Goal: Find specific page/section: Find specific page/section

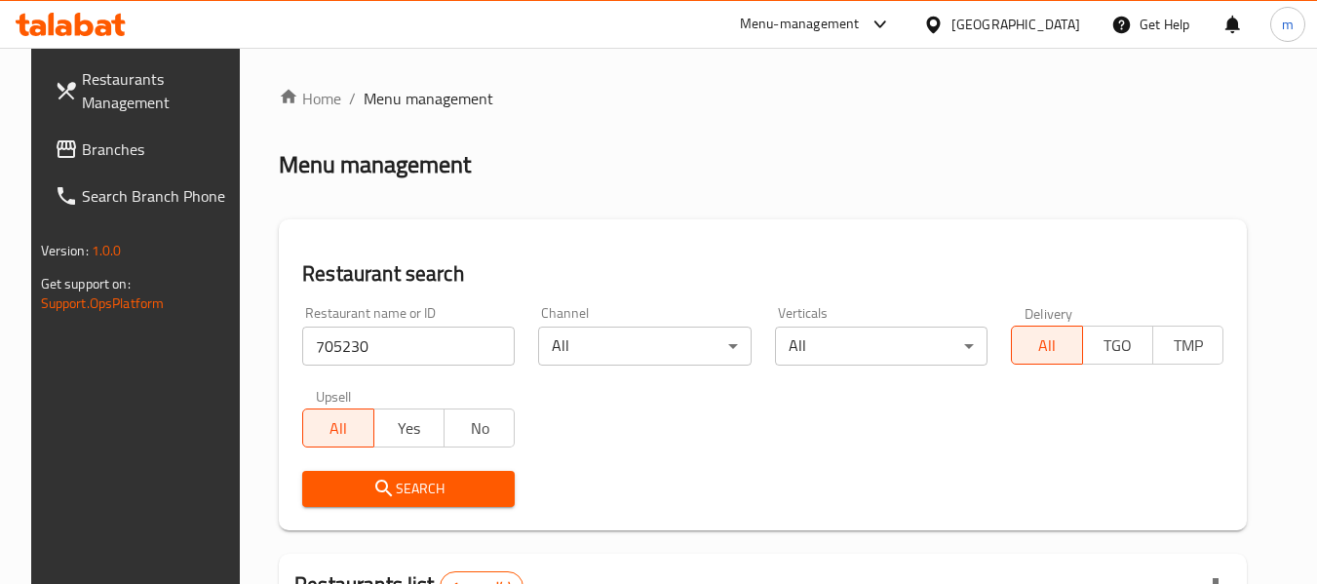
scroll to position [269, 0]
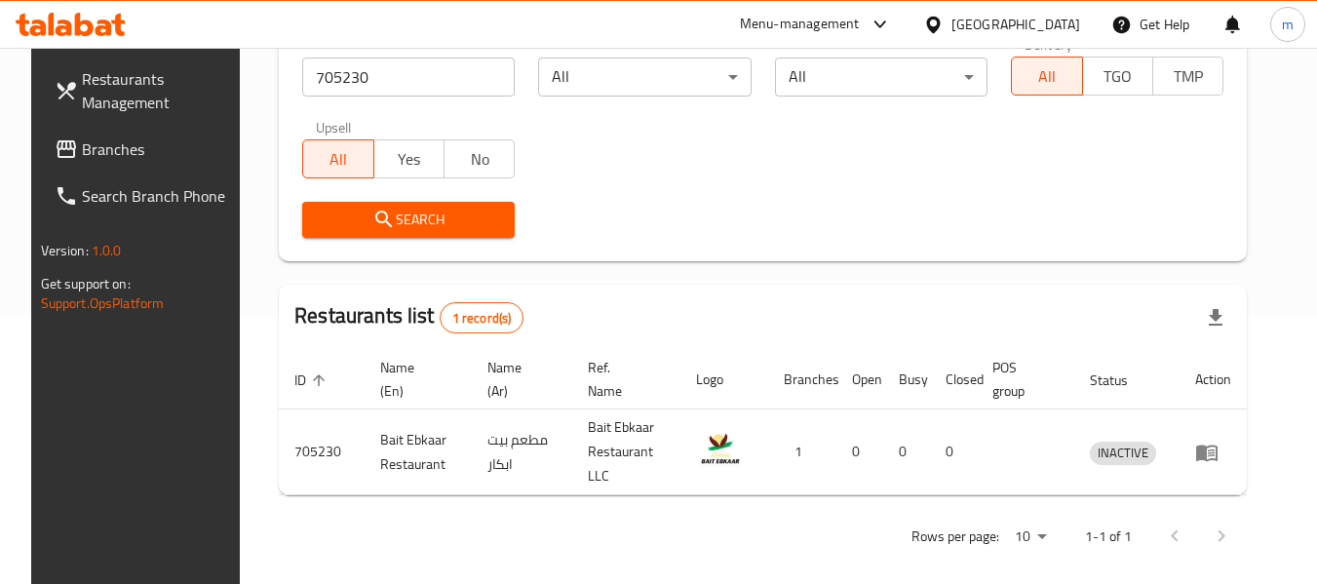
click at [97, 144] on span "Branches" at bounding box center [159, 148] width 154 height 23
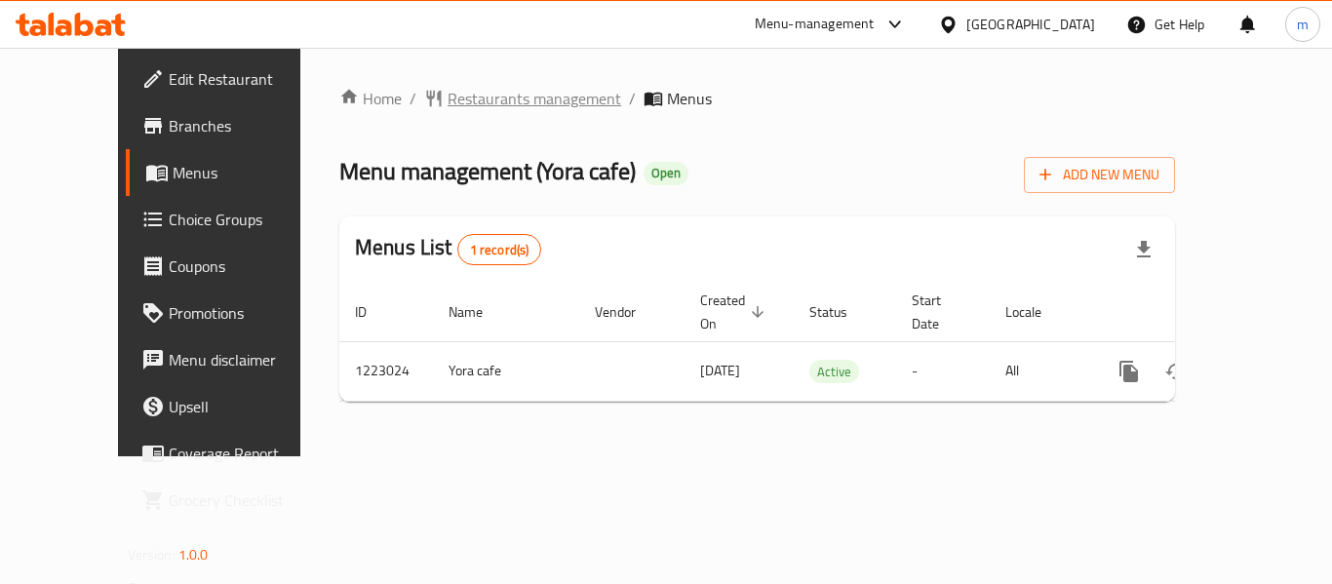
click at [447, 93] on span "Restaurants management" at bounding box center [534, 98] width 174 height 23
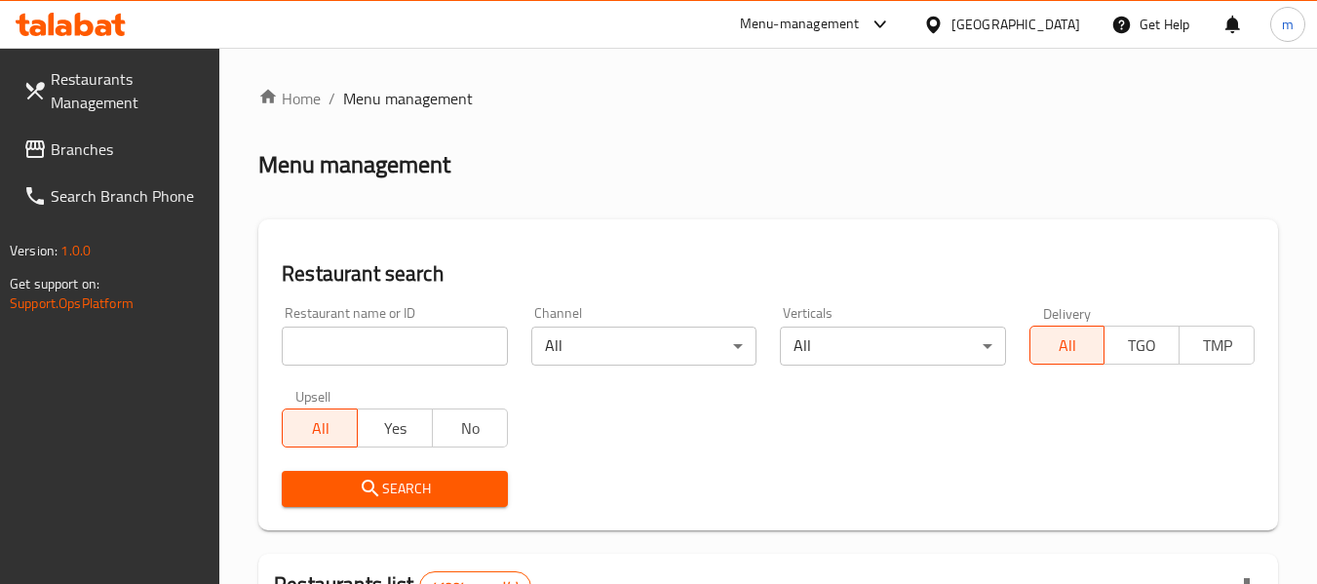
click at [378, 355] on input "search" at bounding box center [394, 346] width 225 height 39
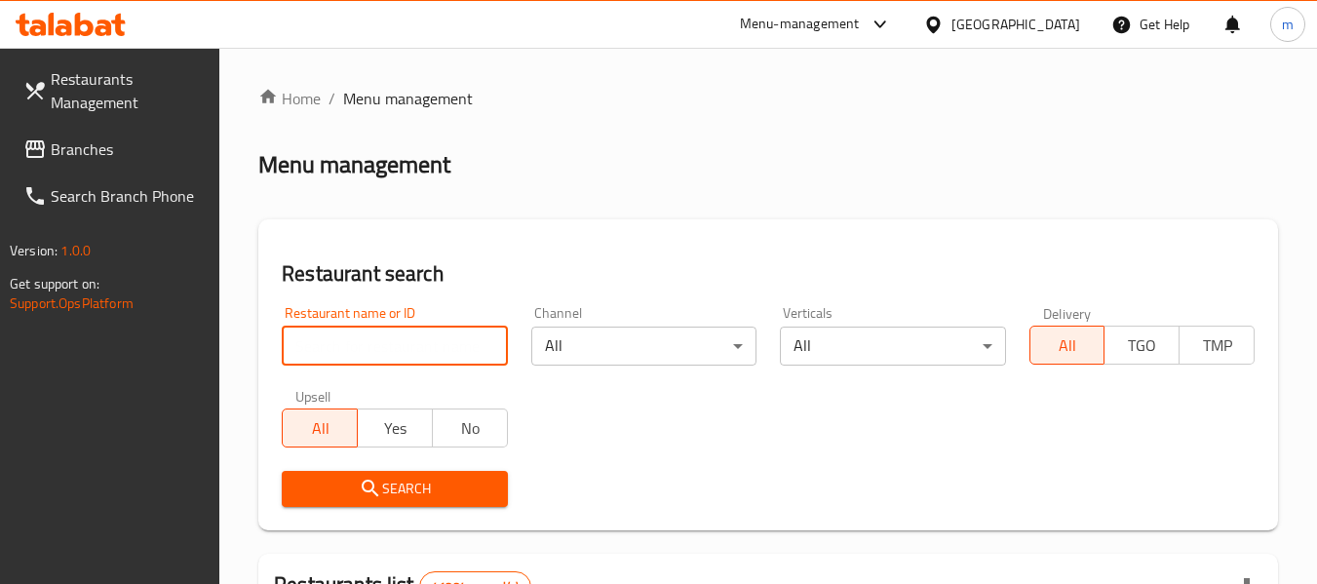
paste input "674240"
type input "674240"
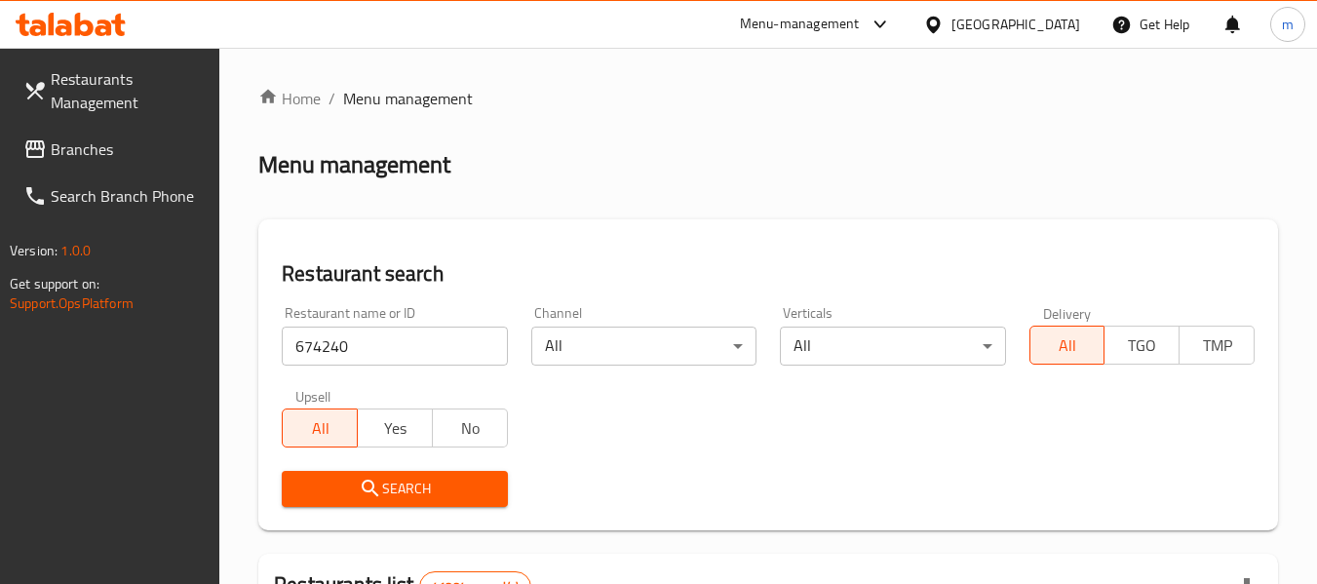
click at [423, 494] on span "Search" at bounding box center [394, 489] width 194 height 24
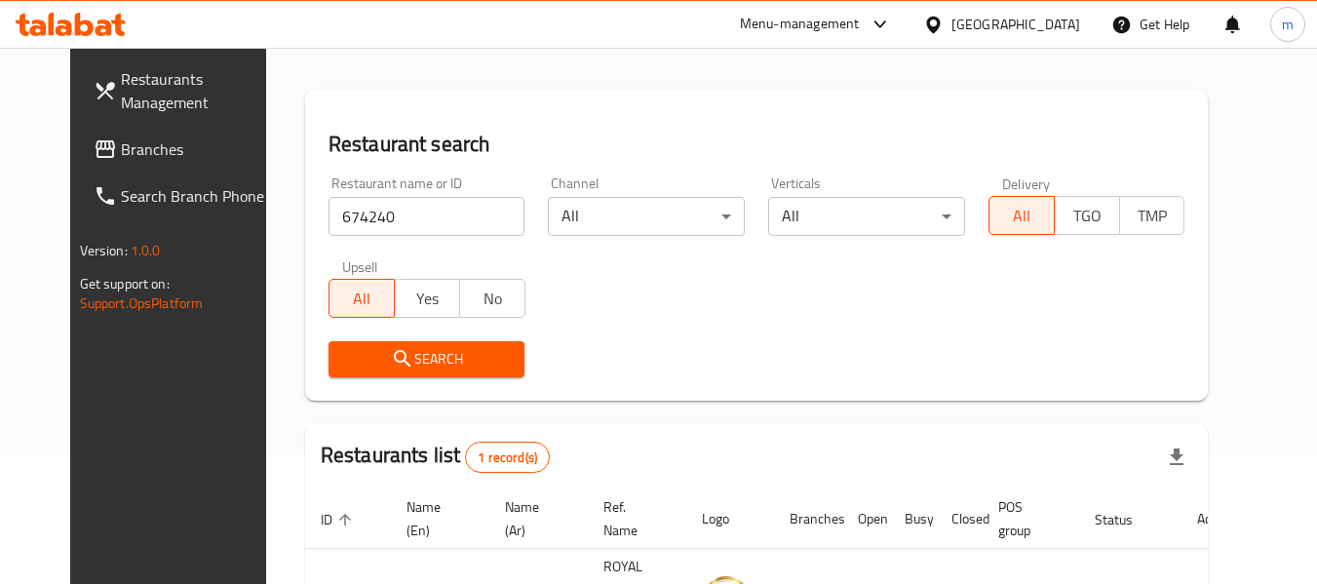
scroll to position [261, 0]
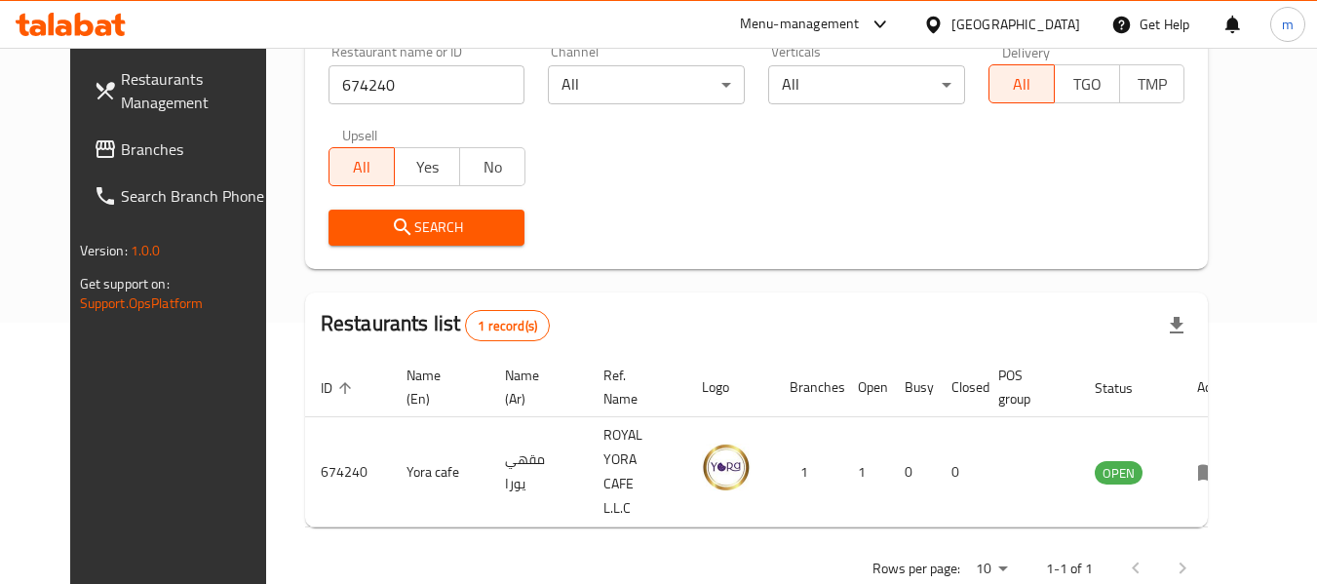
click at [121, 161] on span "Branches" at bounding box center [198, 148] width 154 height 23
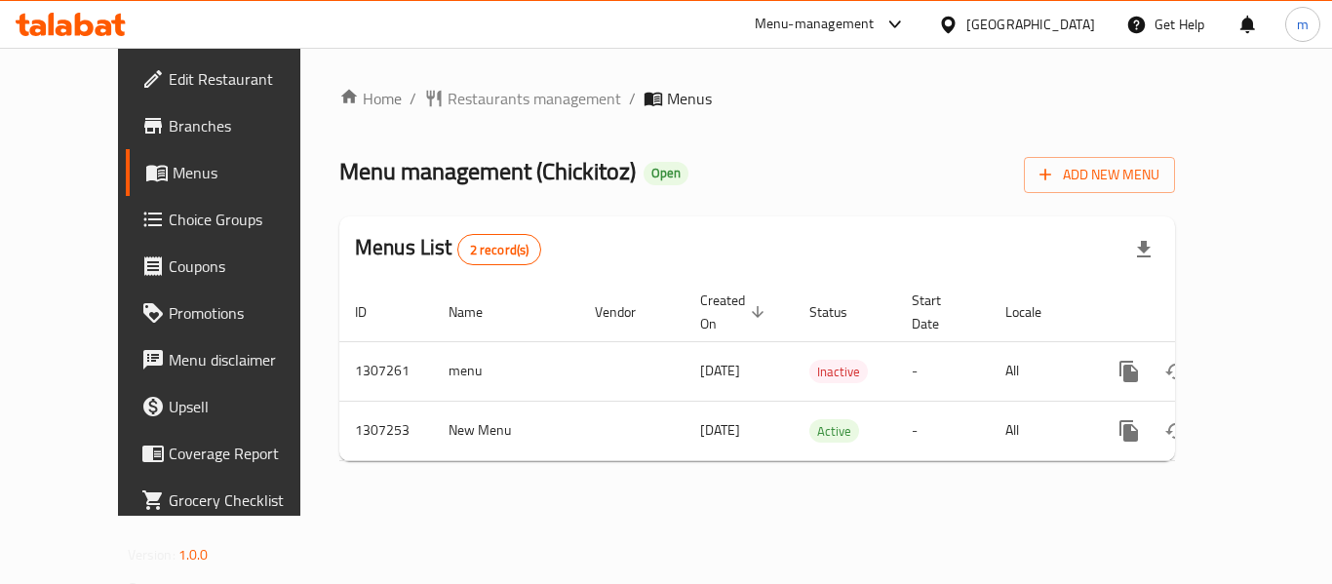
click at [453, 97] on span "Restaurants management" at bounding box center [534, 98] width 174 height 23
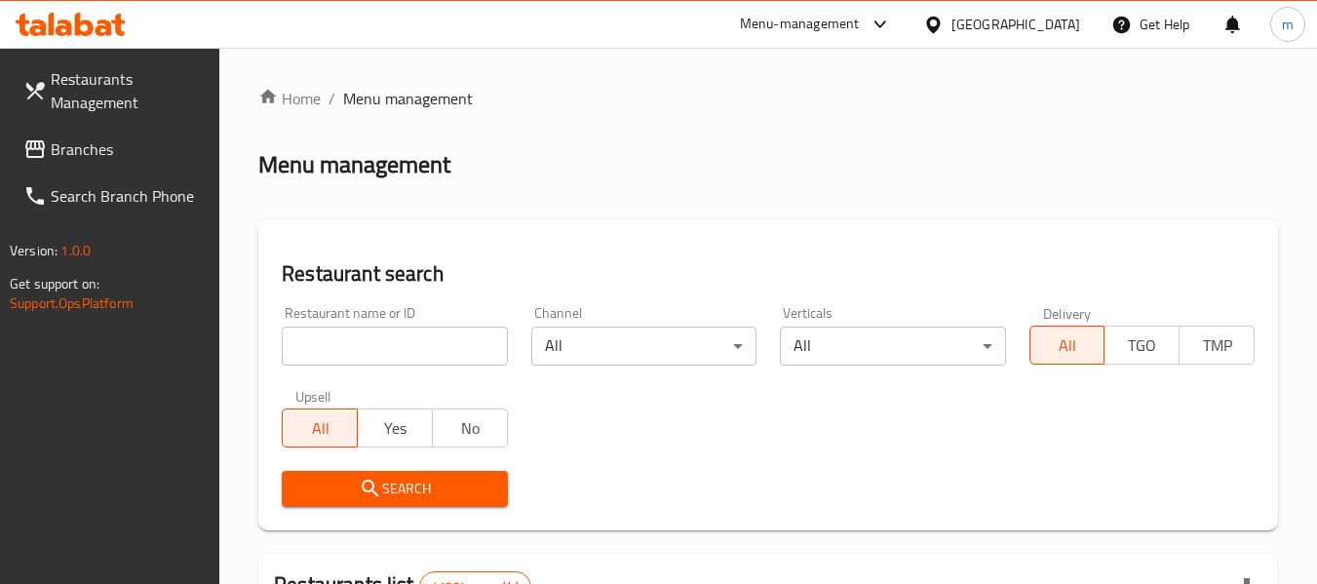
click at [410, 345] on input "search" at bounding box center [394, 346] width 225 height 39
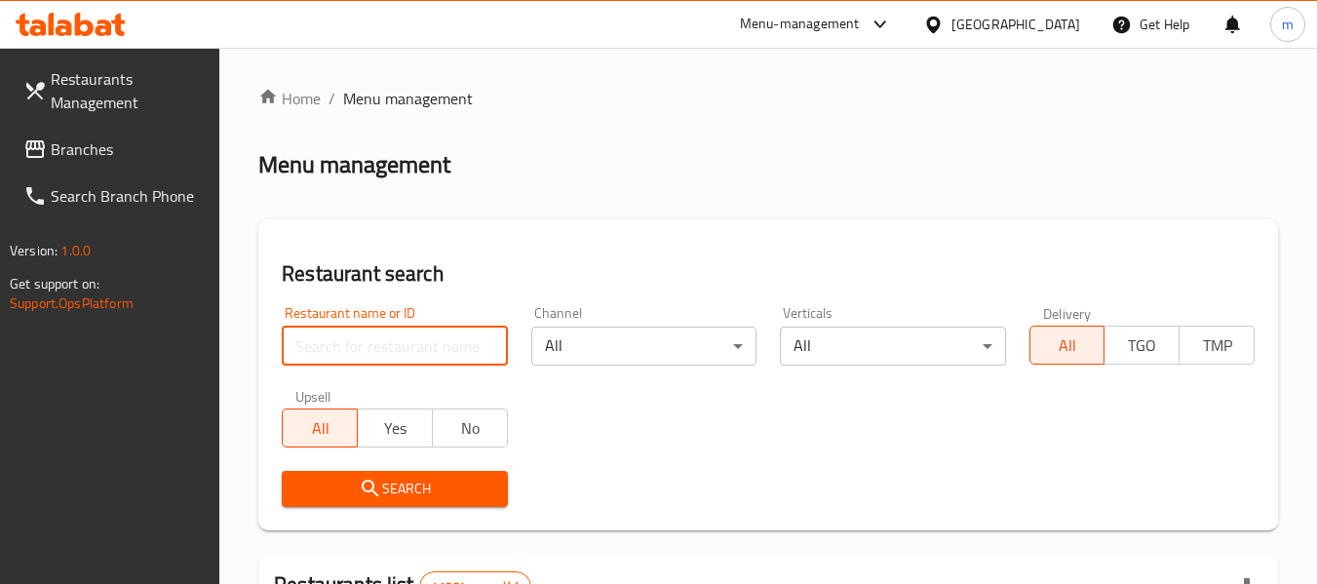
paste input "704371"
type input "704371"
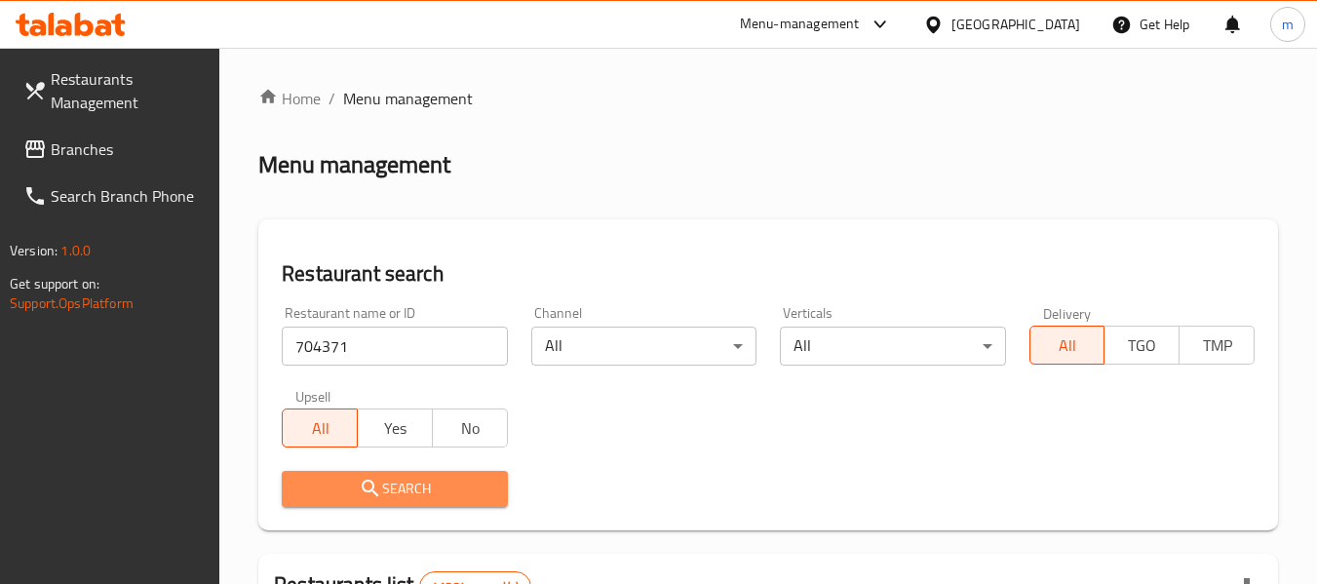
click at [382, 501] on button "Search" at bounding box center [394, 489] width 225 height 36
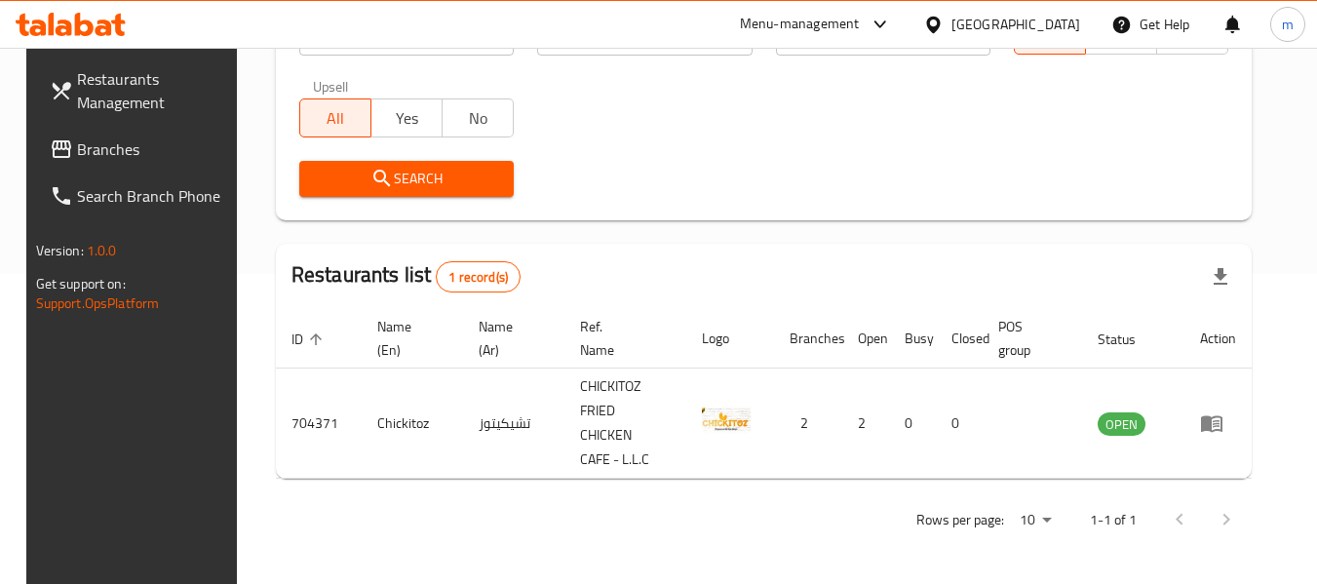
scroll to position [286, 0]
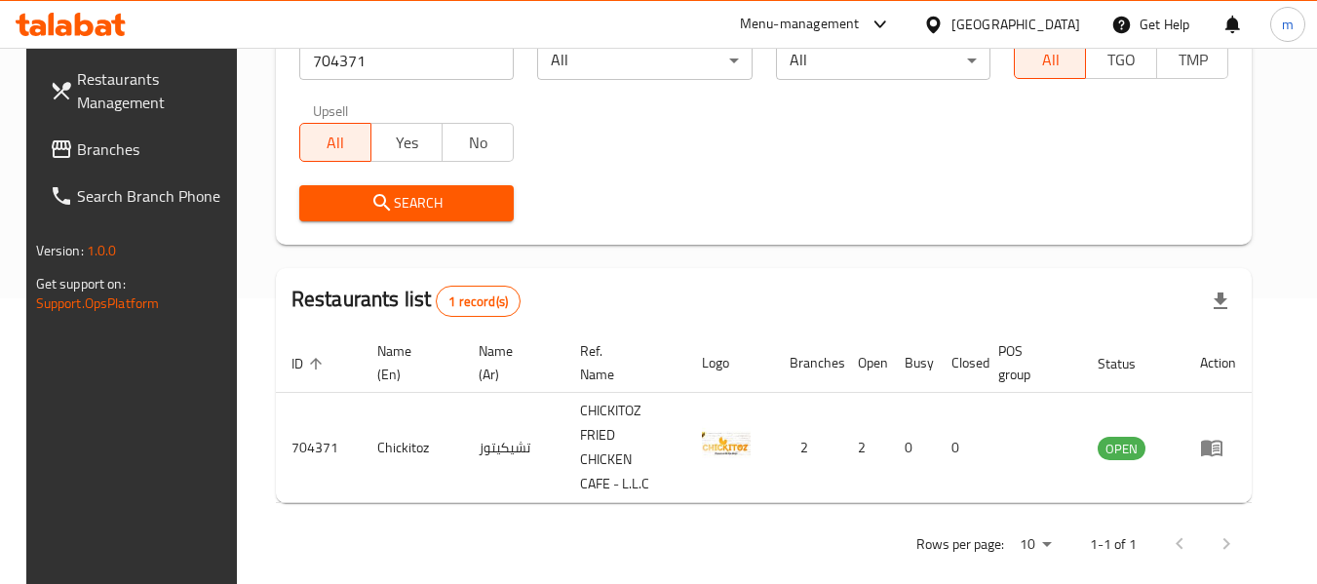
drag, startPoint x: 99, startPoint y: 155, endPoint x: 87, endPoint y: 160, distance: 13.6
click at [99, 155] on span "Branches" at bounding box center [154, 148] width 154 height 23
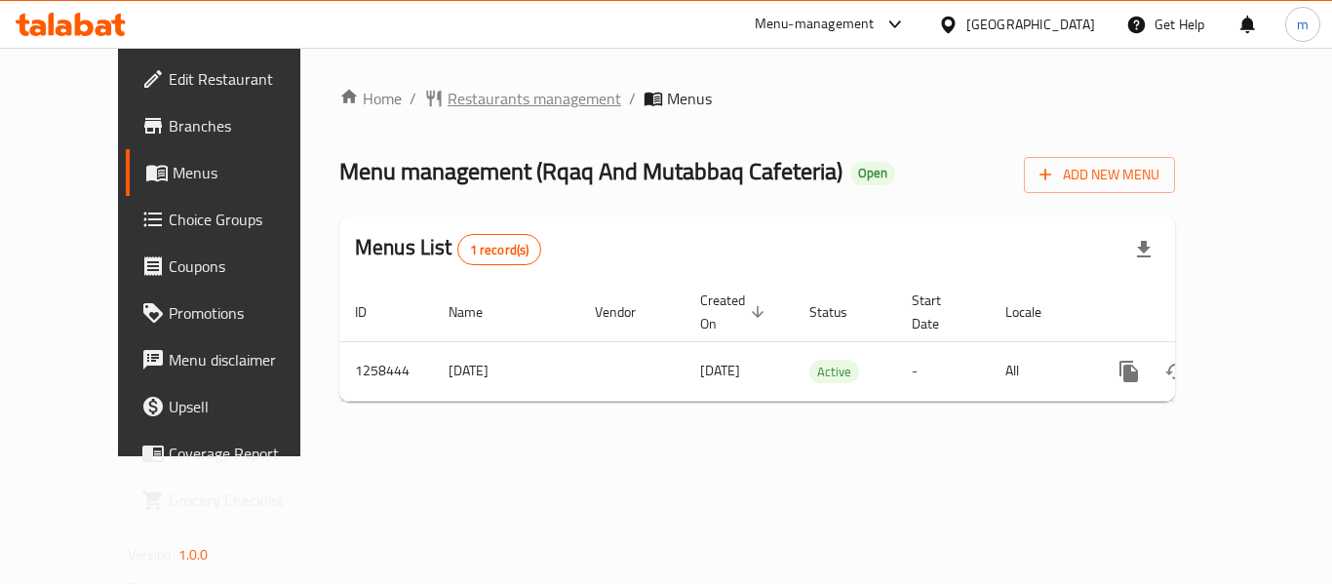
click at [468, 99] on span "Restaurants management" at bounding box center [534, 98] width 174 height 23
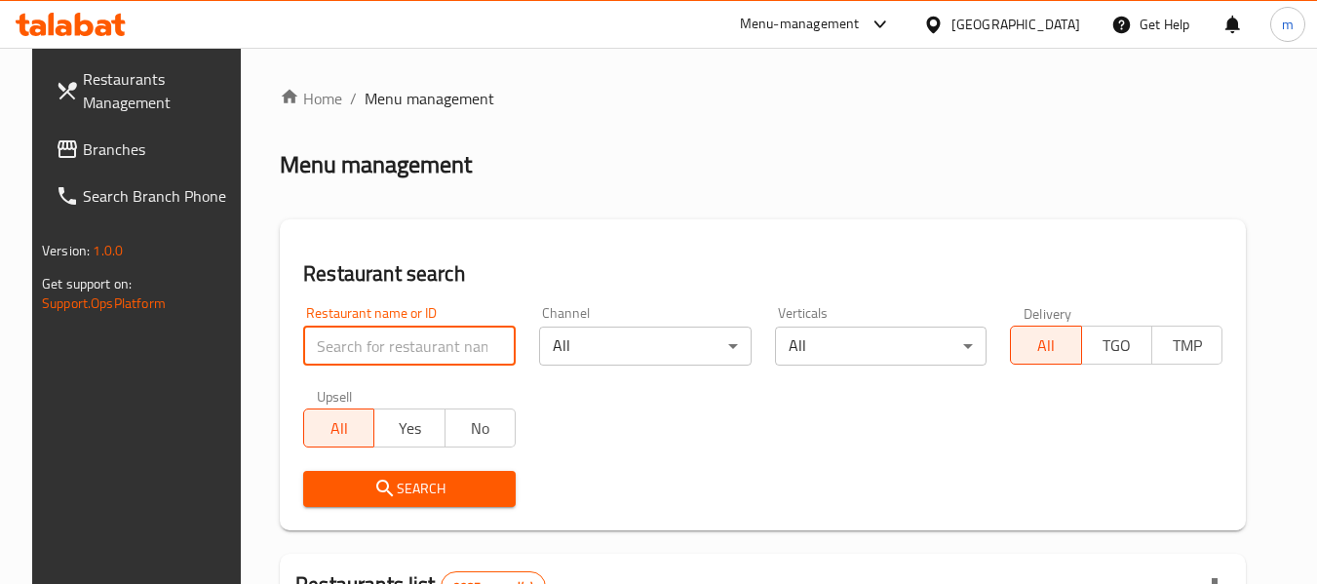
click at [403, 343] on input "search" at bounding box center [409, 346] width 213 height 39
paste input "683994"
type input "683994"
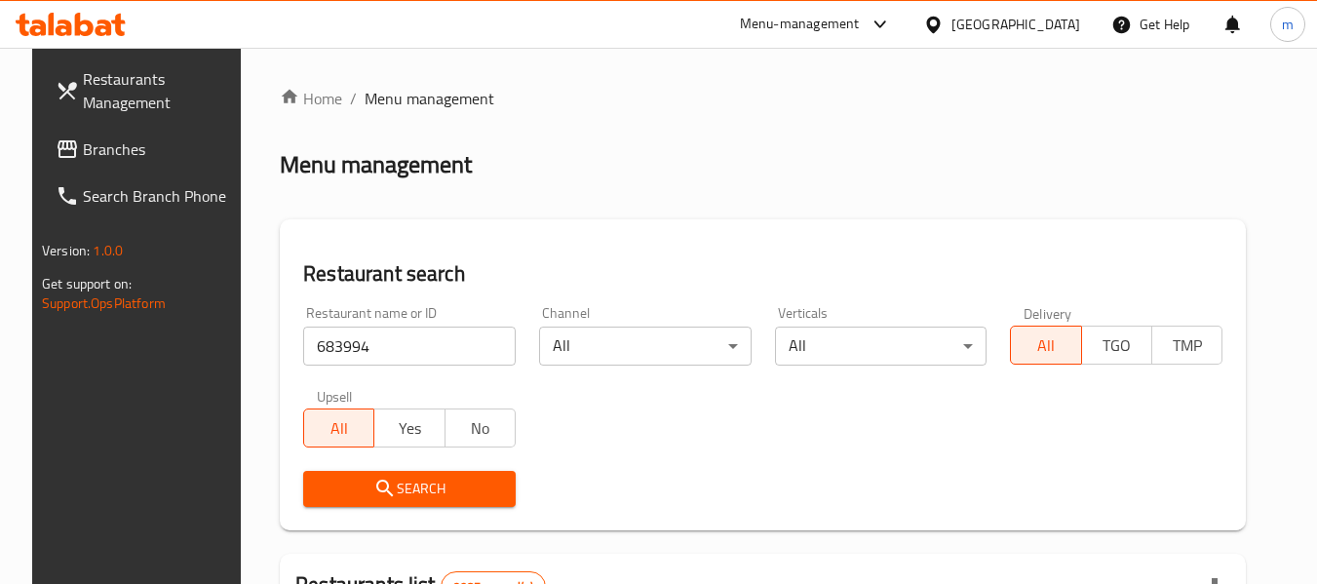
click at [418, 493] on span "Search" at bounding box center [409, 489] width 181 height 24
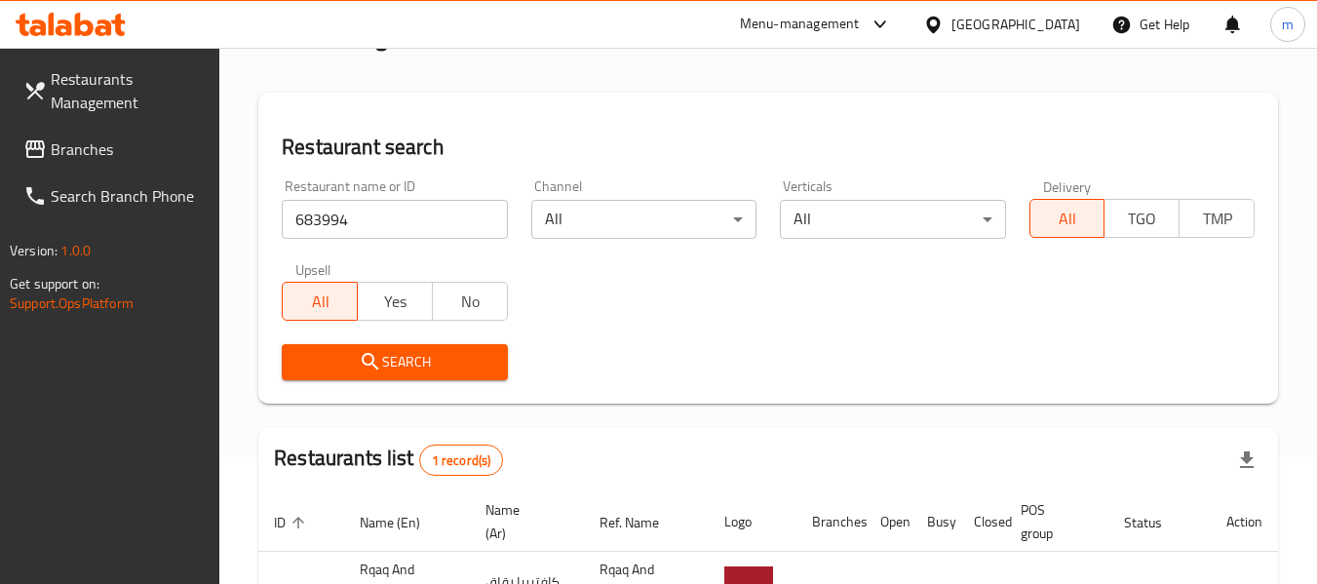
scroll to position [286, 0]
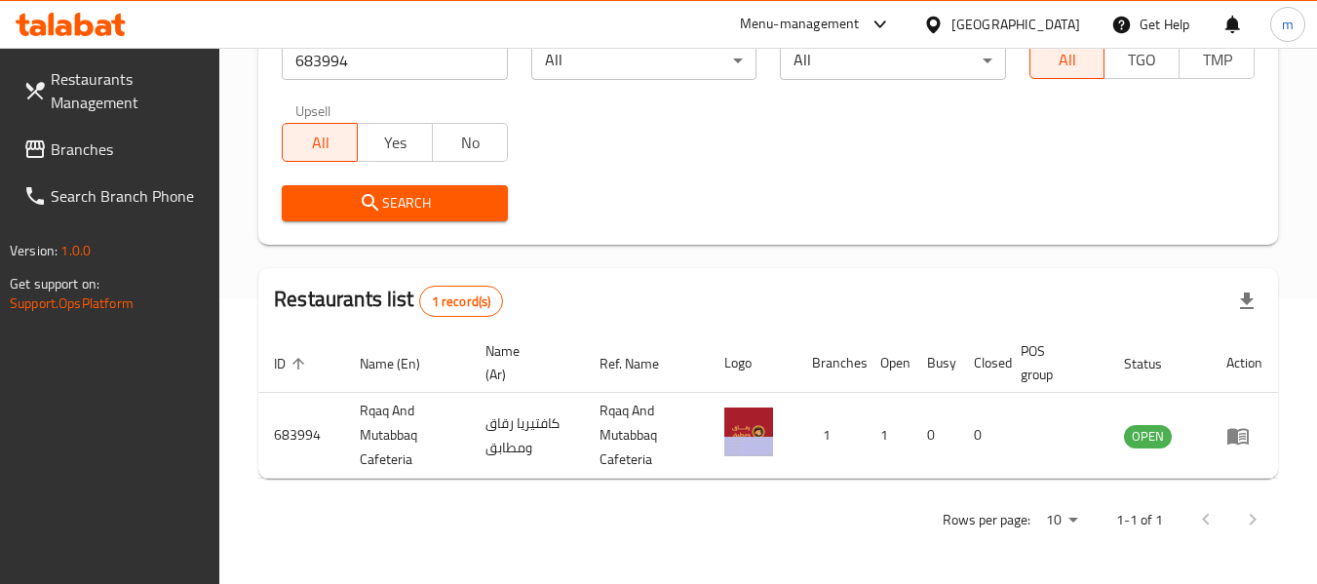
click at [951, 14] on div at bounding box center [937, 24] width 28 height 21
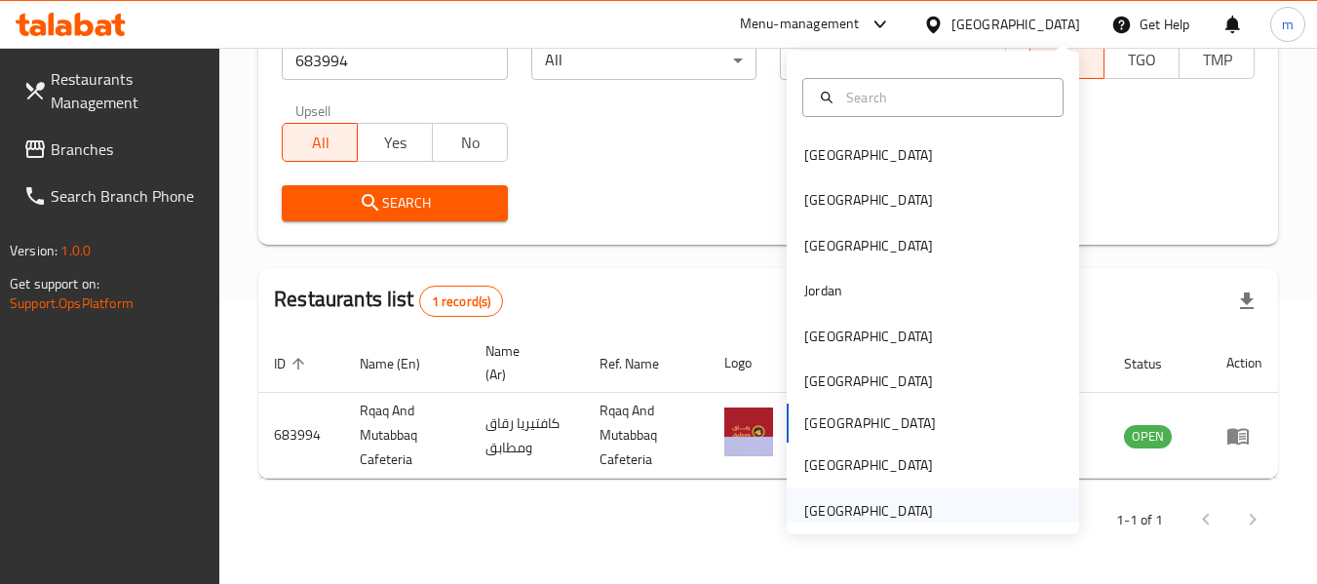
click at [834, 505] on div "[GEOGRAPHIC_DATA]" at bounding box center [868, 510] width 129 height 21
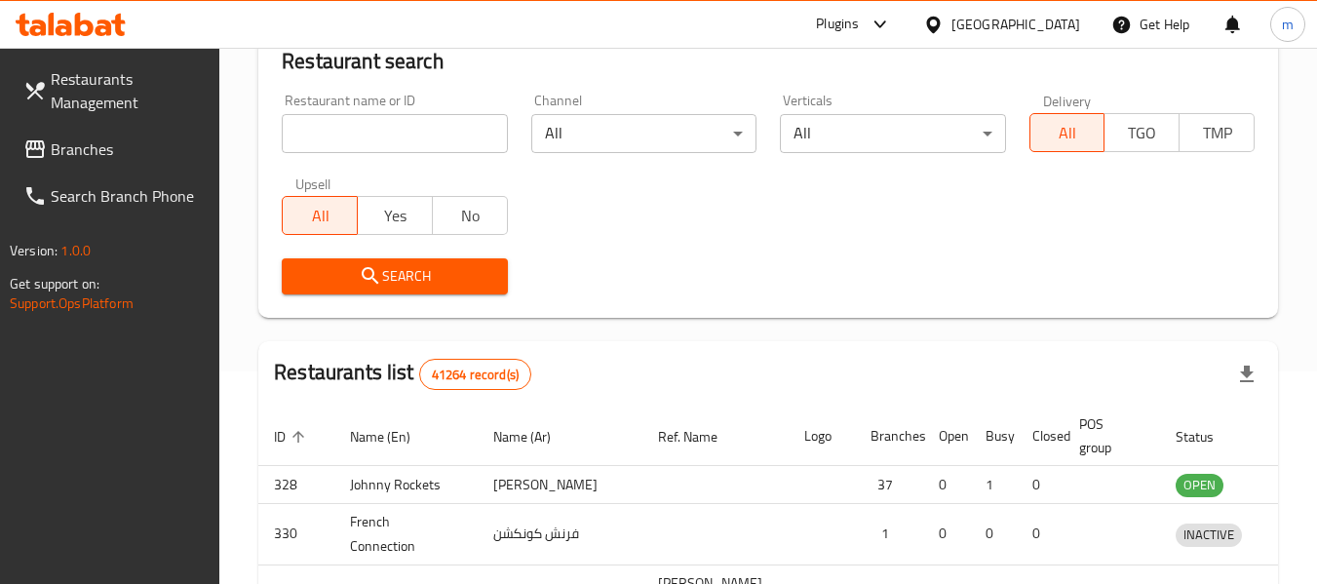
scroll to position [286, 0]
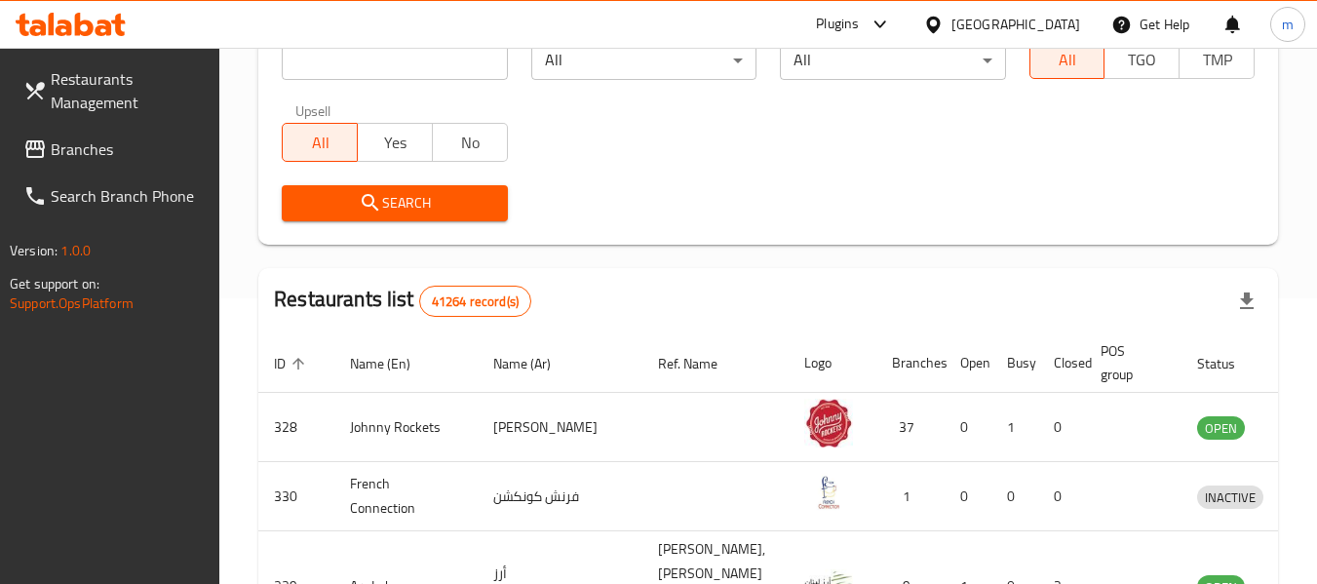
click at [95, 147] on span "Branches" at bounding box center [128, 148] width 154 height 23
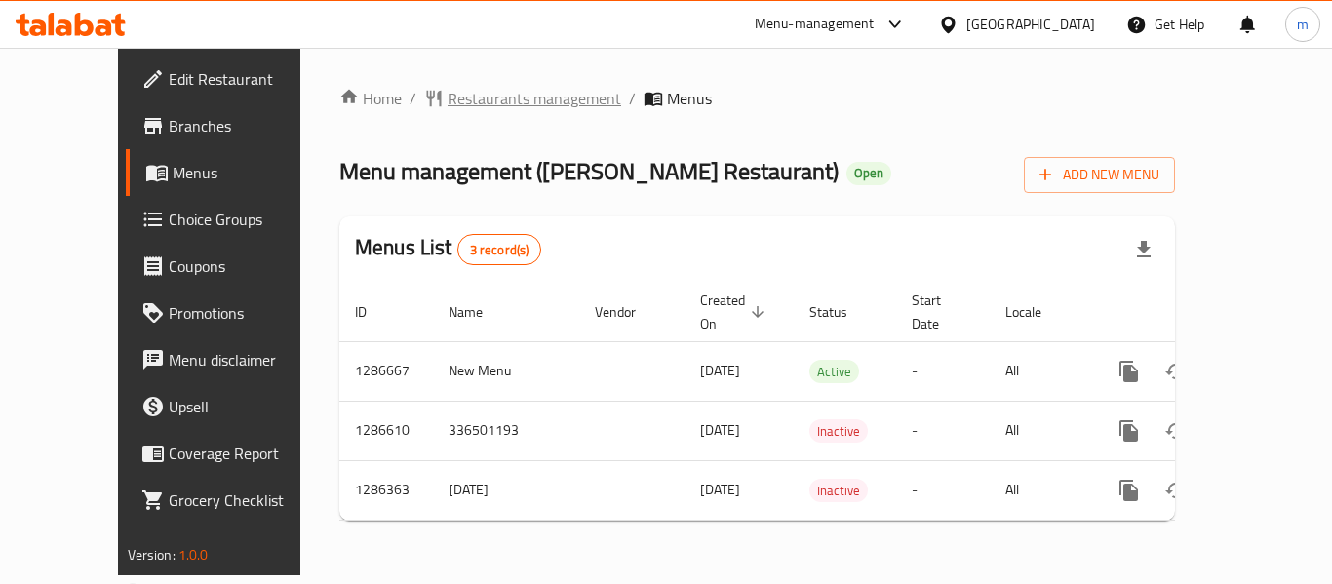
click at [452, 97] on span "Restaurants management" at bounding box center [534, 98] width 174 height 23
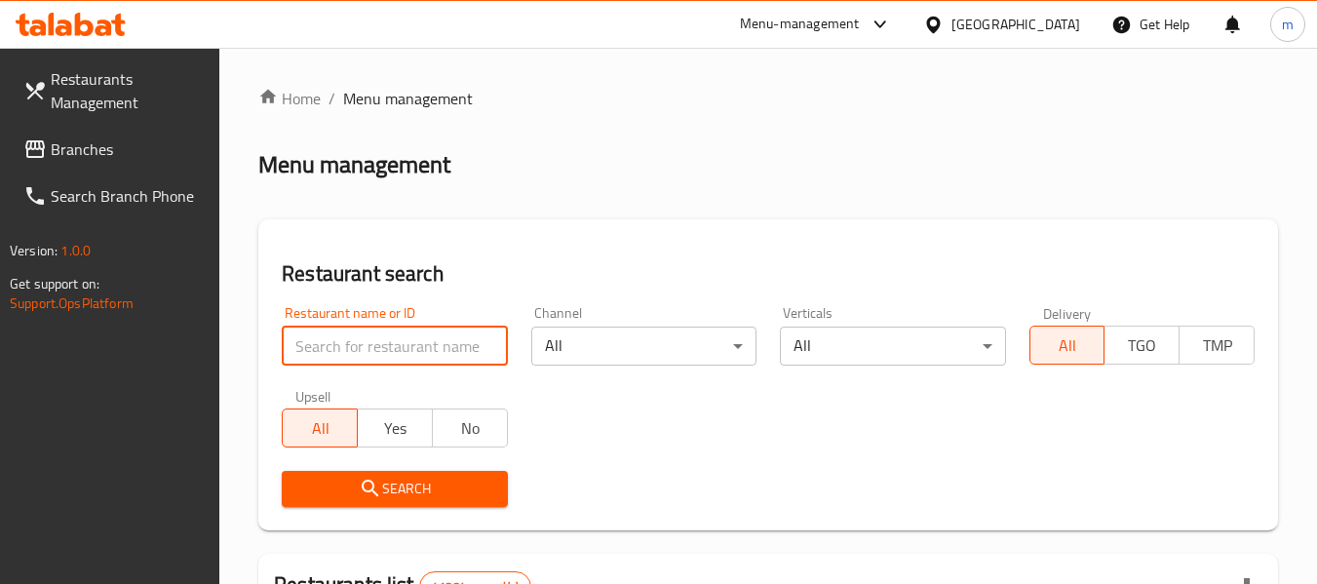
click at [406, 356] on input "search" at bounding box center [394, 346] width 225 height 39
paste input "696243"
type input "696243"
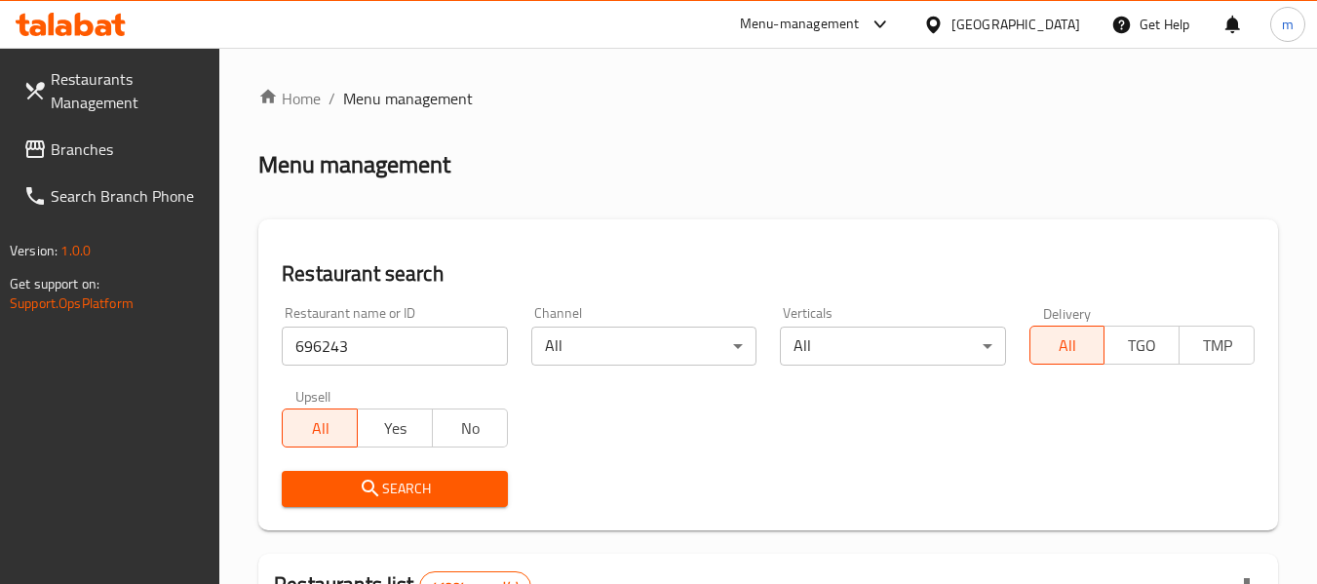
click at [406, 499] on span "Search" at bounding box center [394, 489] width 194 height 24
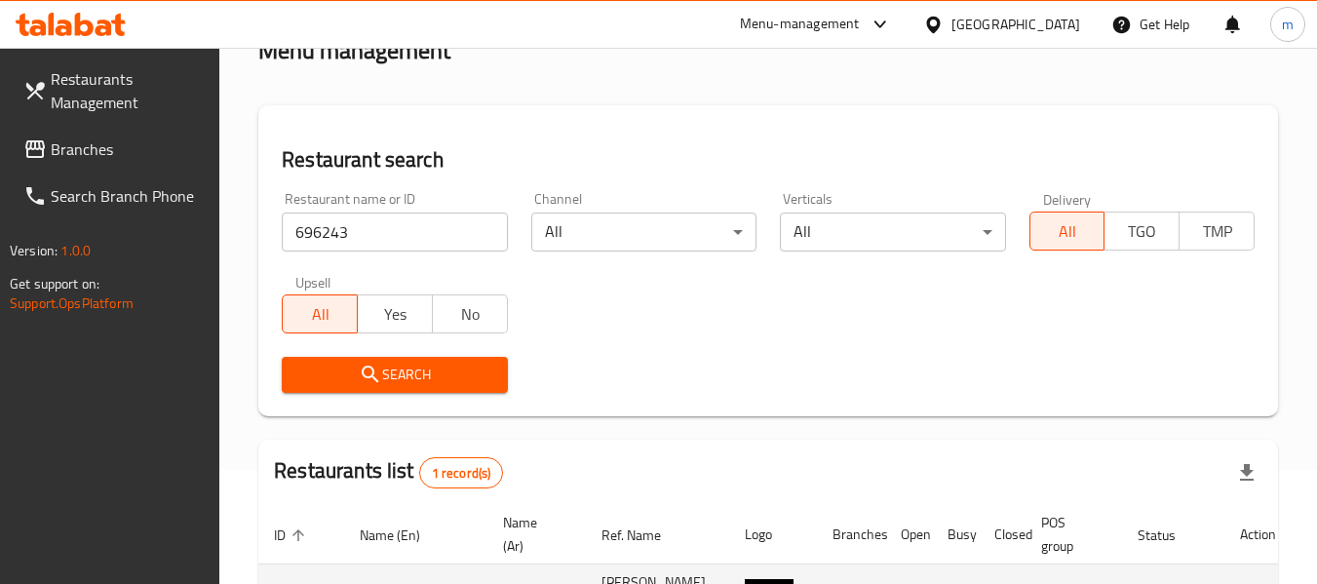
scroll to position [286, 0]
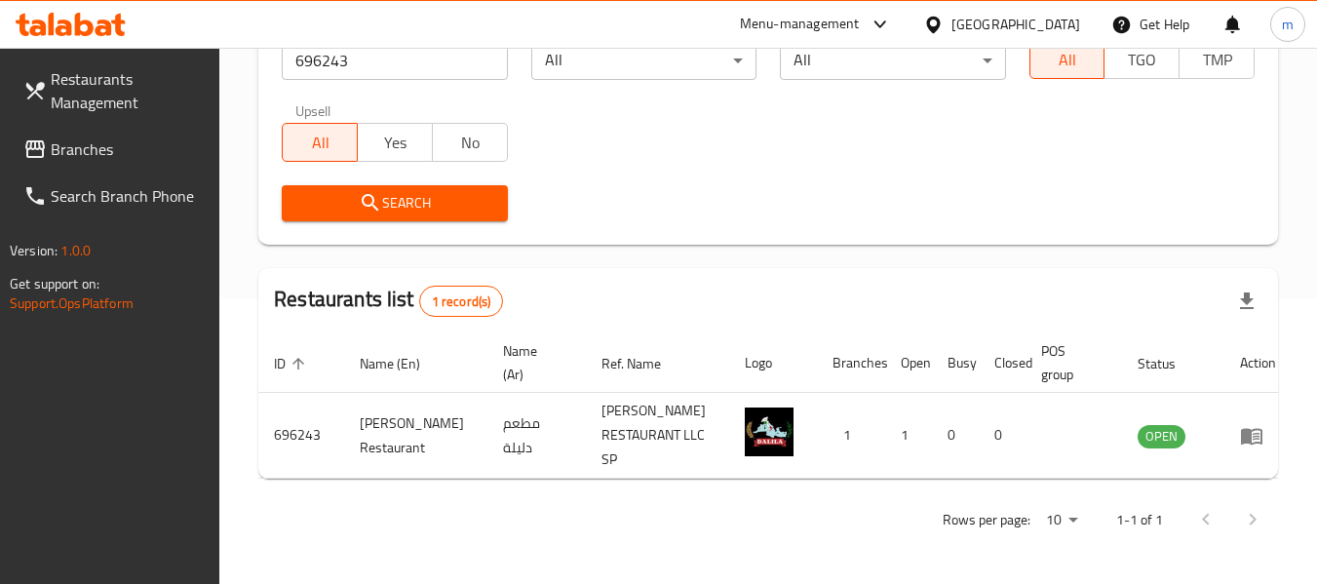
click at [120, 143] on span "Branches" at bounding box center [128, 148] width 154 height 23
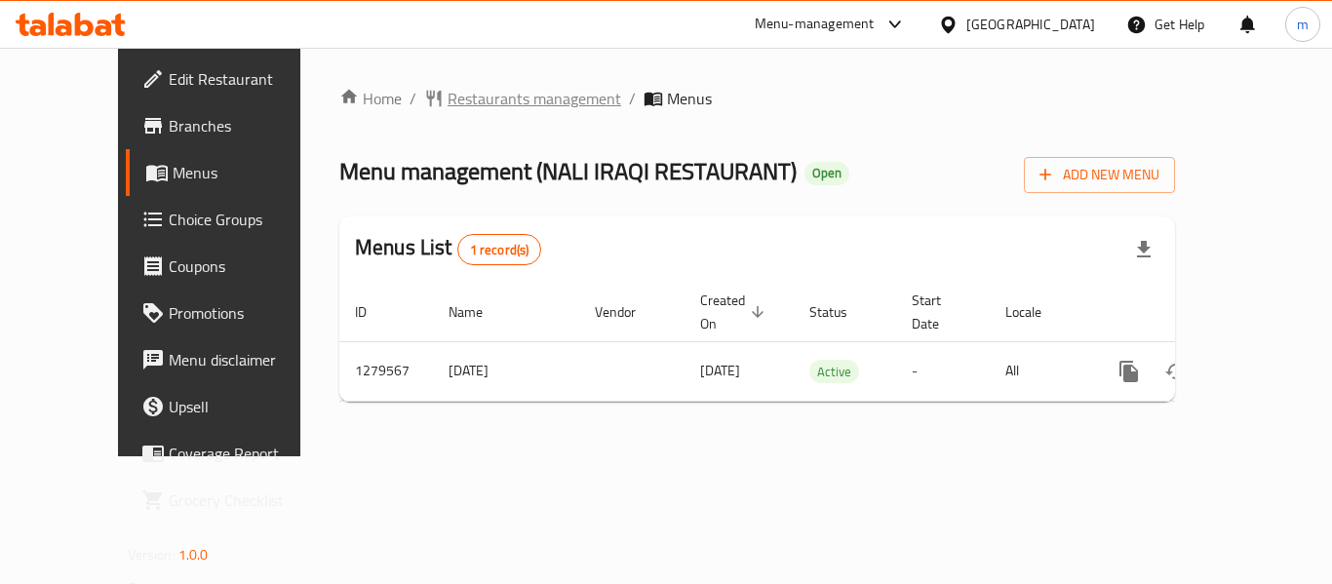
click at [452, 101] on span "Restaurants management" at bounding box center [534, 98] width 174 height 23
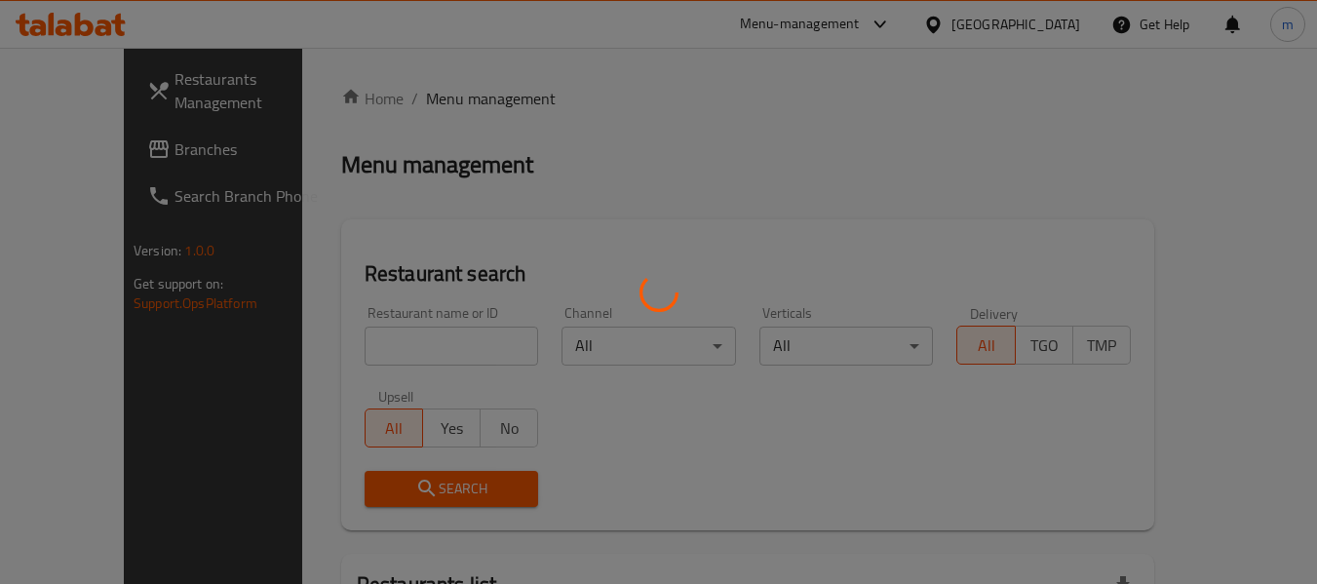
click at [416, 346] on div at bounding box center [658, 292] width 1317 height 584
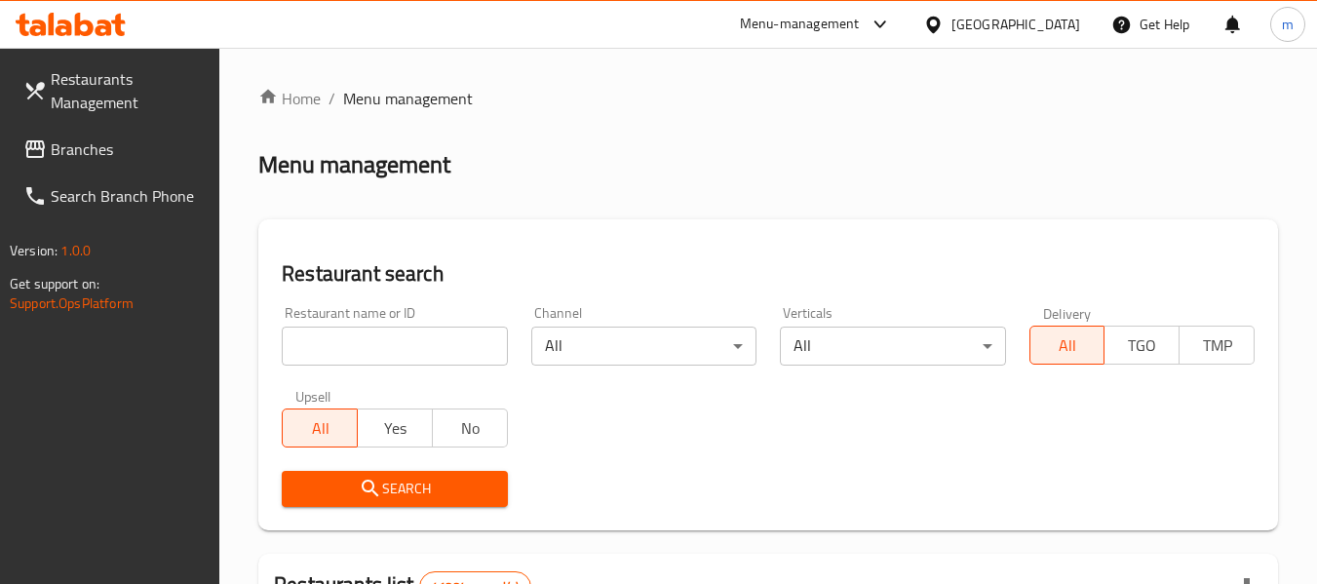
click at [416, 346] on input "search" at bounding box center [394, 346] width 225 height 39
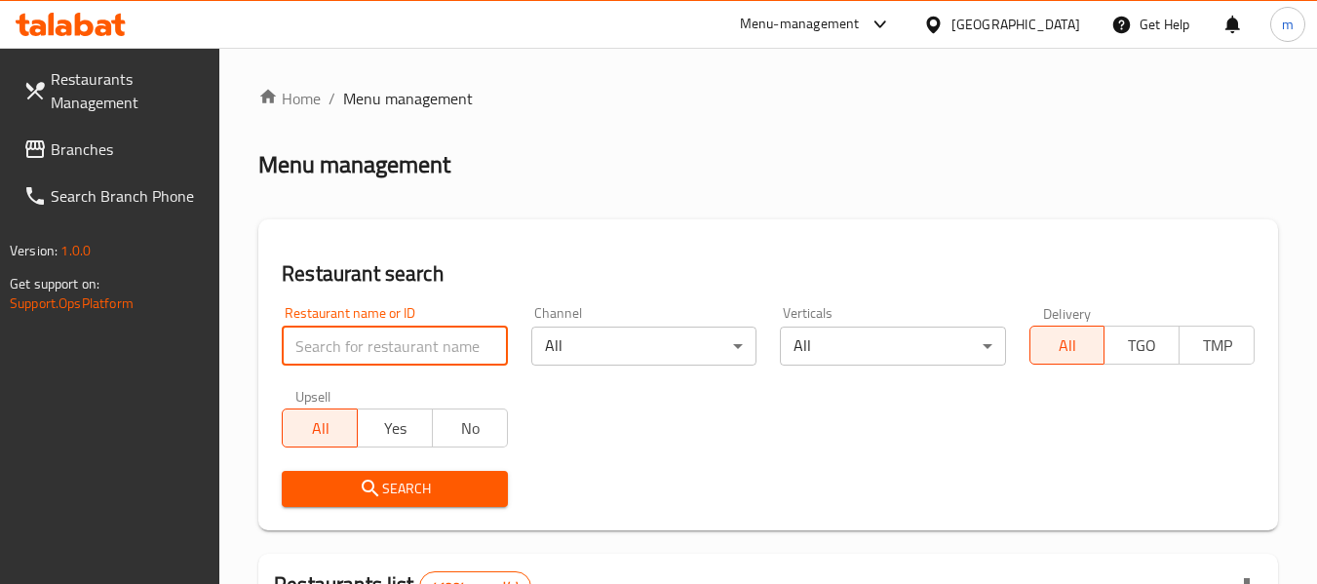
paste input "693372"
type input "693372"
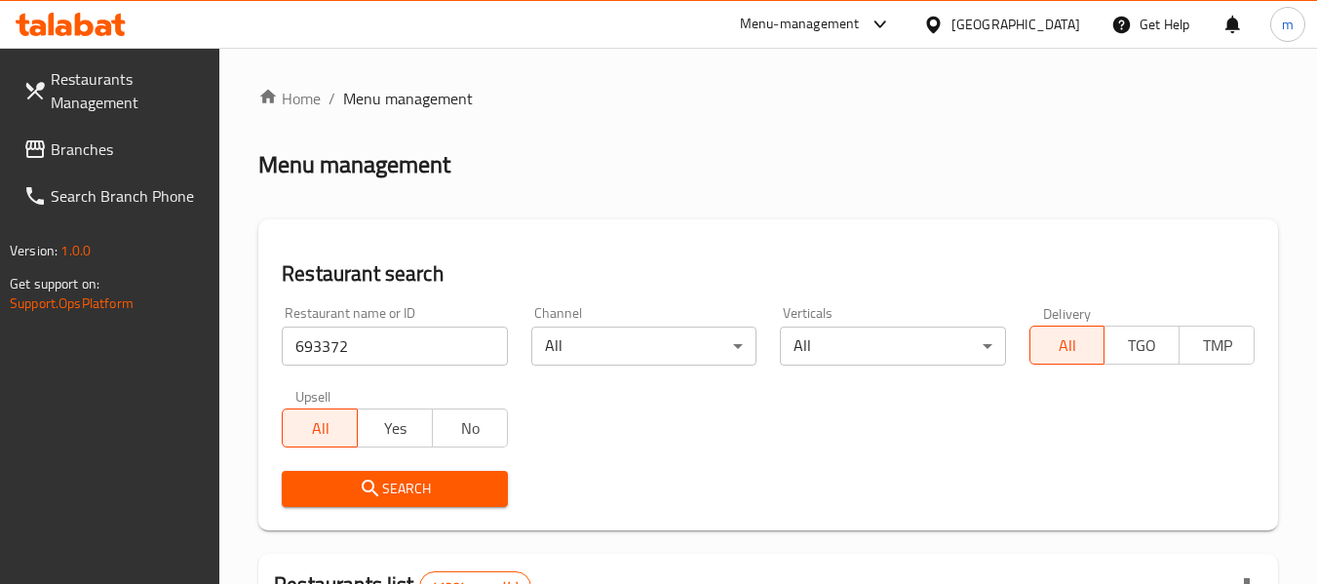
click at [396, 483] on span "Search" at bounding box center [394, 489] width 194 height 24
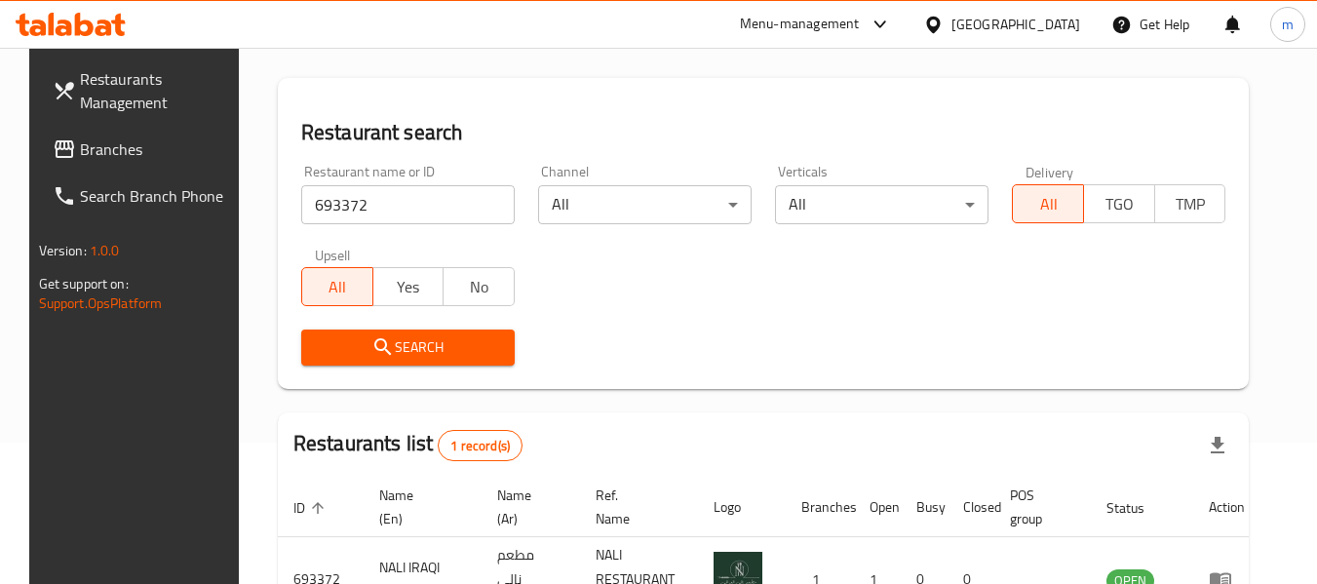
scroll to position [286, 0]
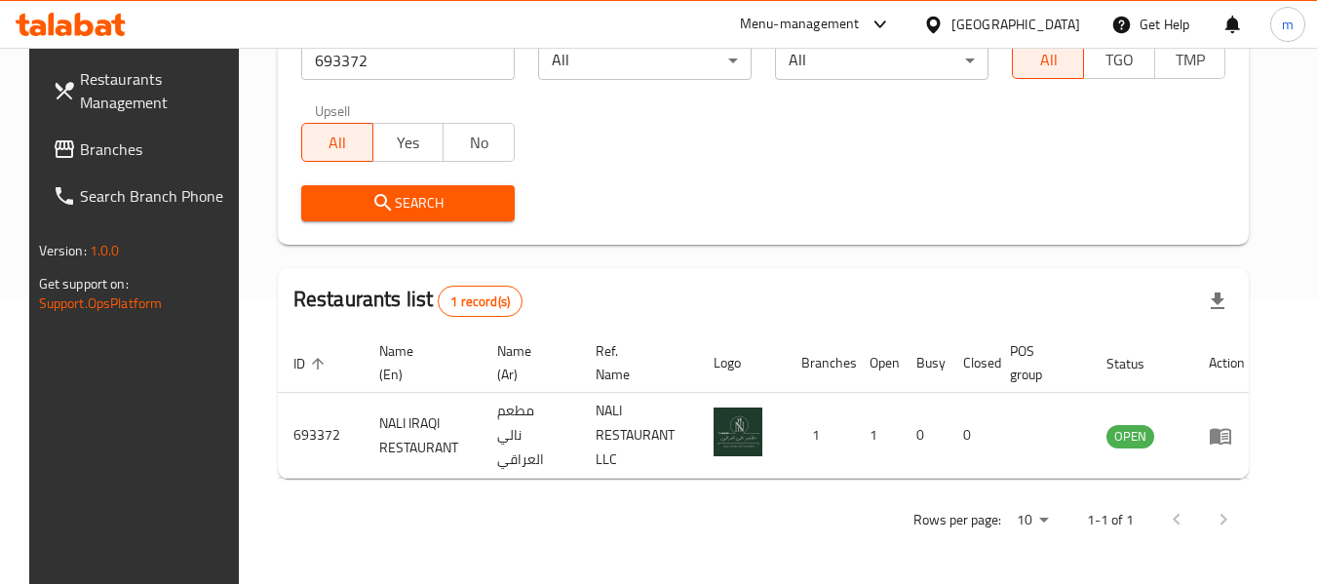
click at [987, 17] on div "United Arab Emirates" at bounding box center [1015, 24] width 129 height 21
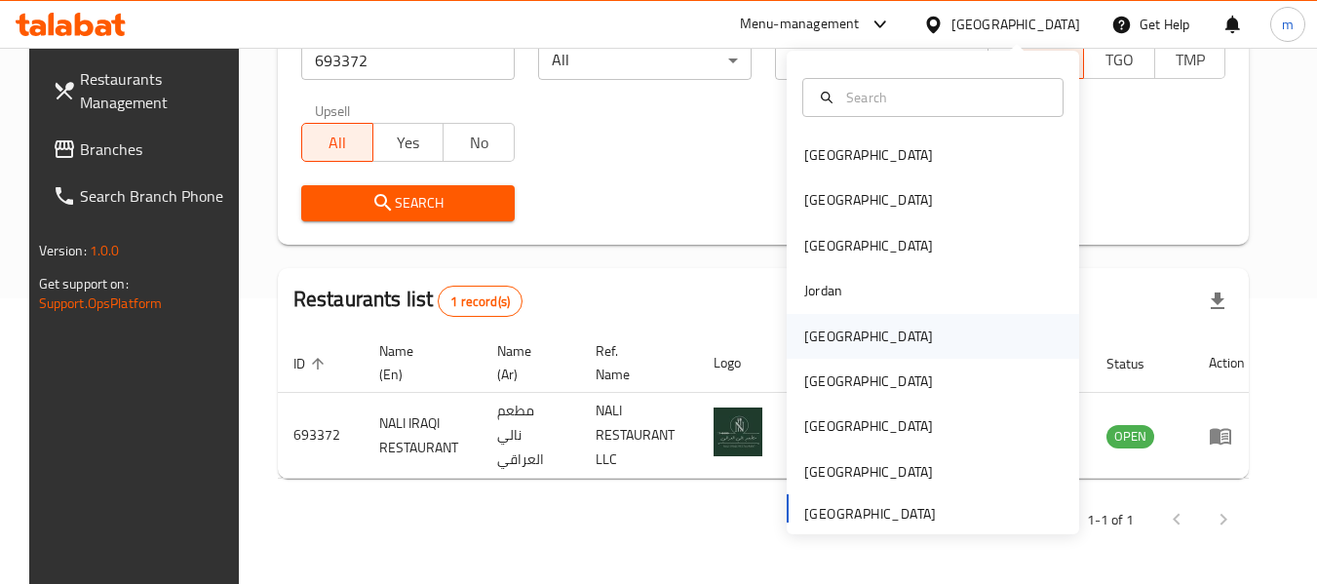
click at [820, 329] on div "Kuwait" at bounding box center [868, 336] width 129 height 21
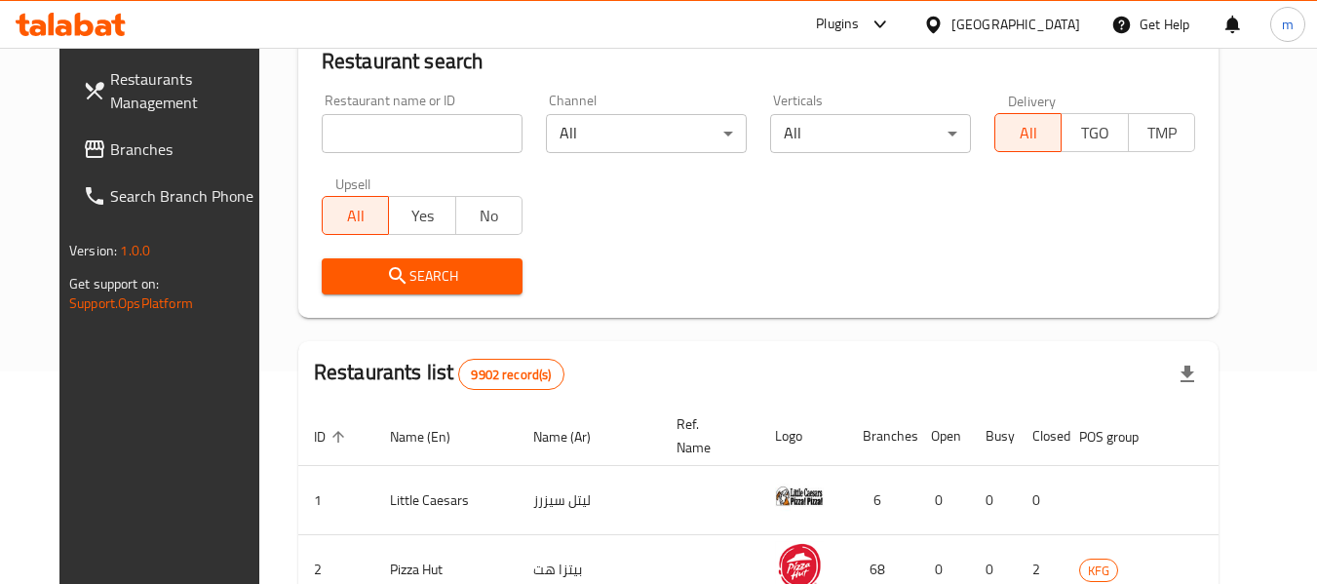
scroll to position [286, 0]
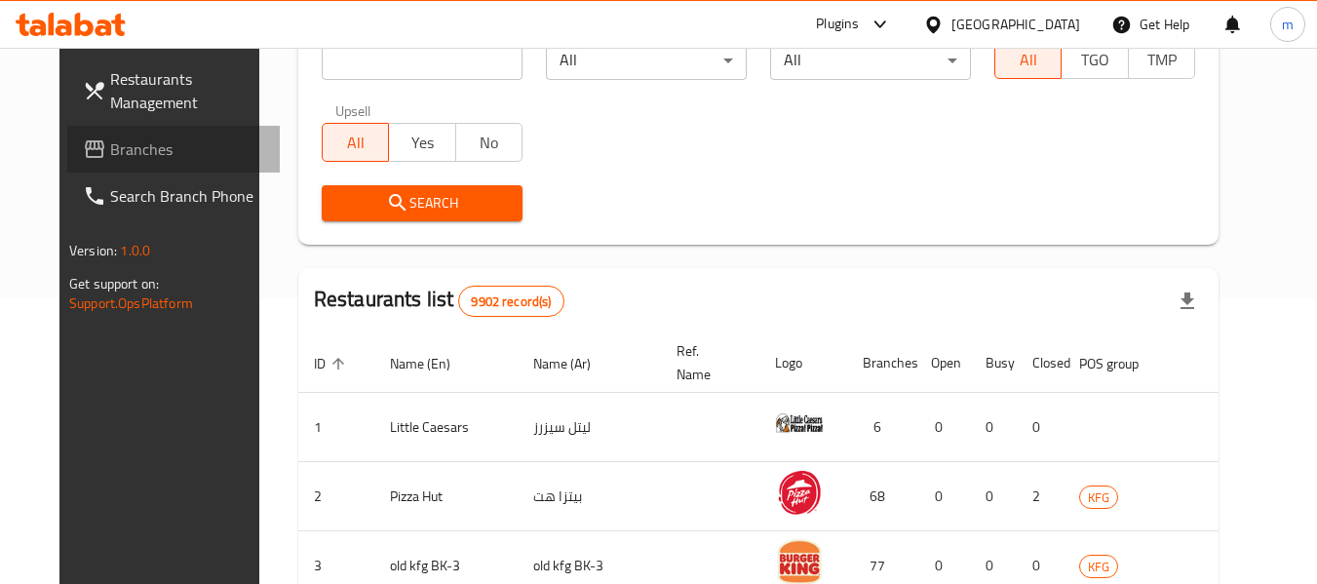
click at [110, 159] on span "Branches" at bounding box center [187, 148] width 154 height 23
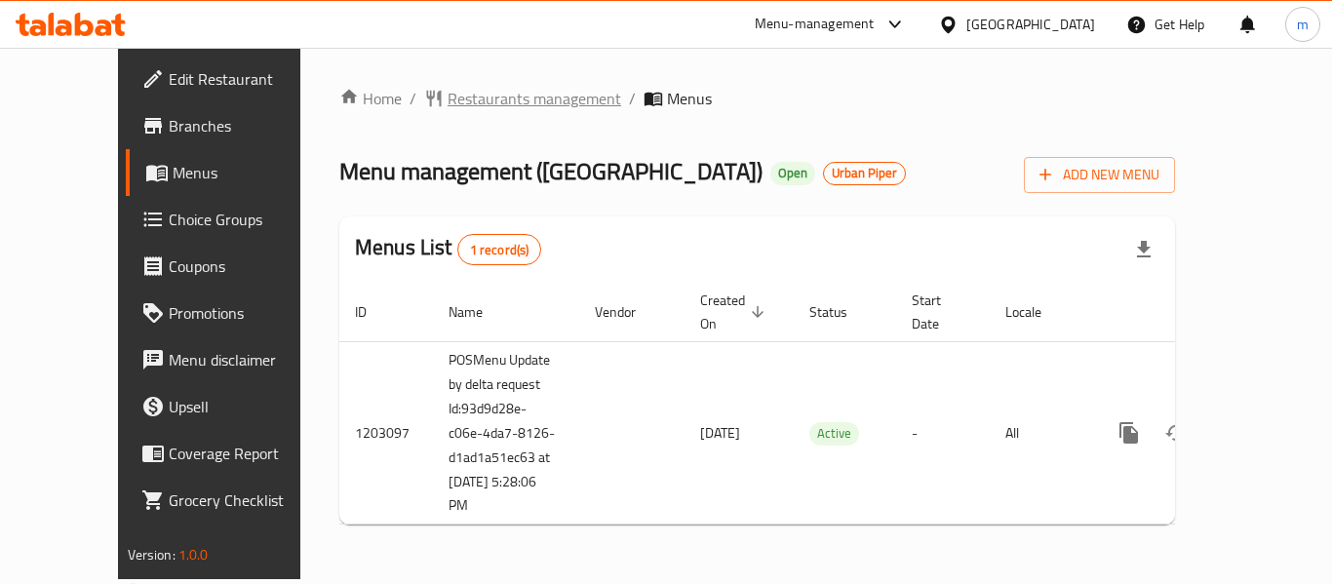
click at [448, 106] on span "Restaurants management" at bounding box center [534, 98] width 174 height 23
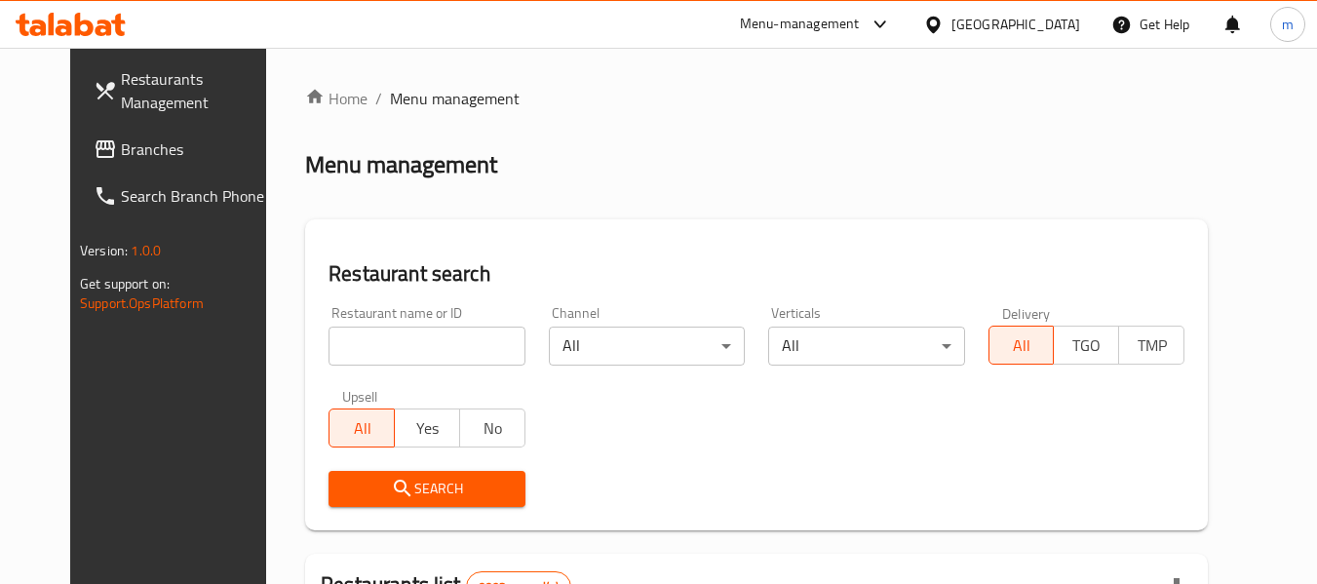
click at [390, 334] on input "search" at bounding box center [427, 346] width 196 height 39
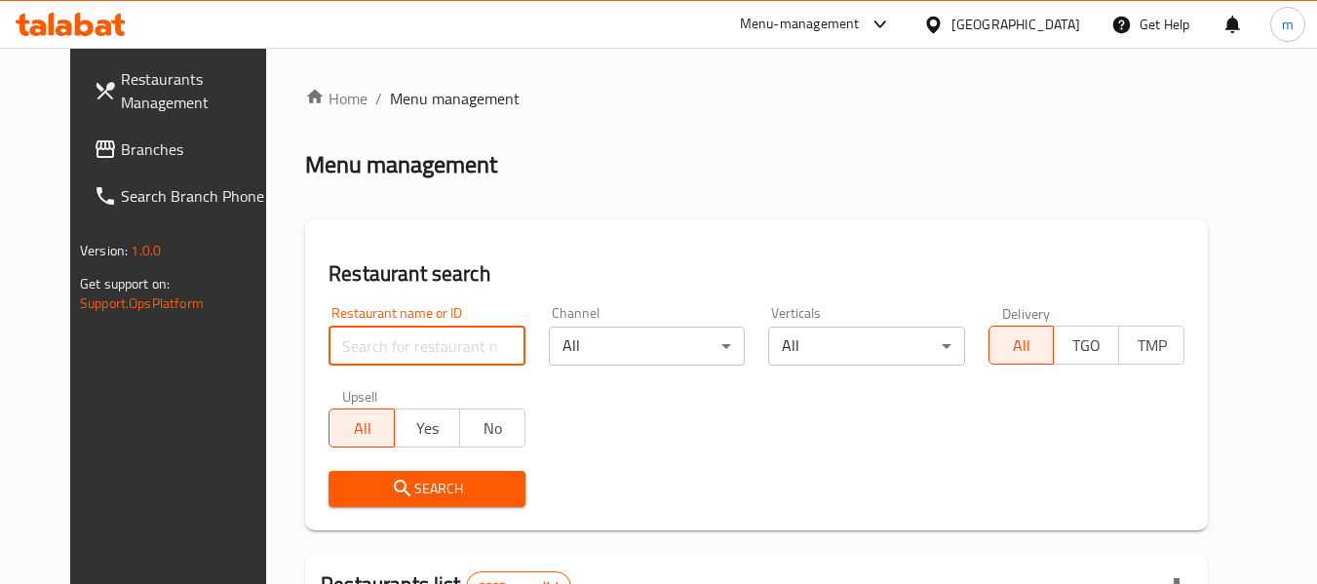
paste input "669488"
type input "669488"
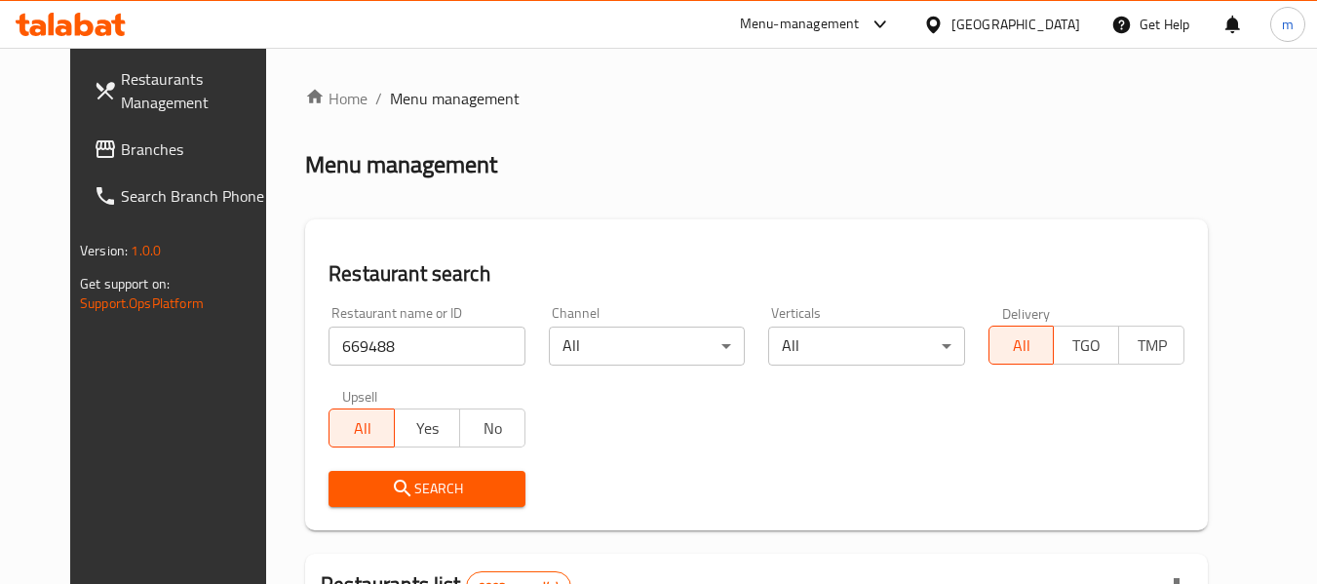
click at [399, 497] on span "Search" at bounding box center [426, 489] width 165 height 24
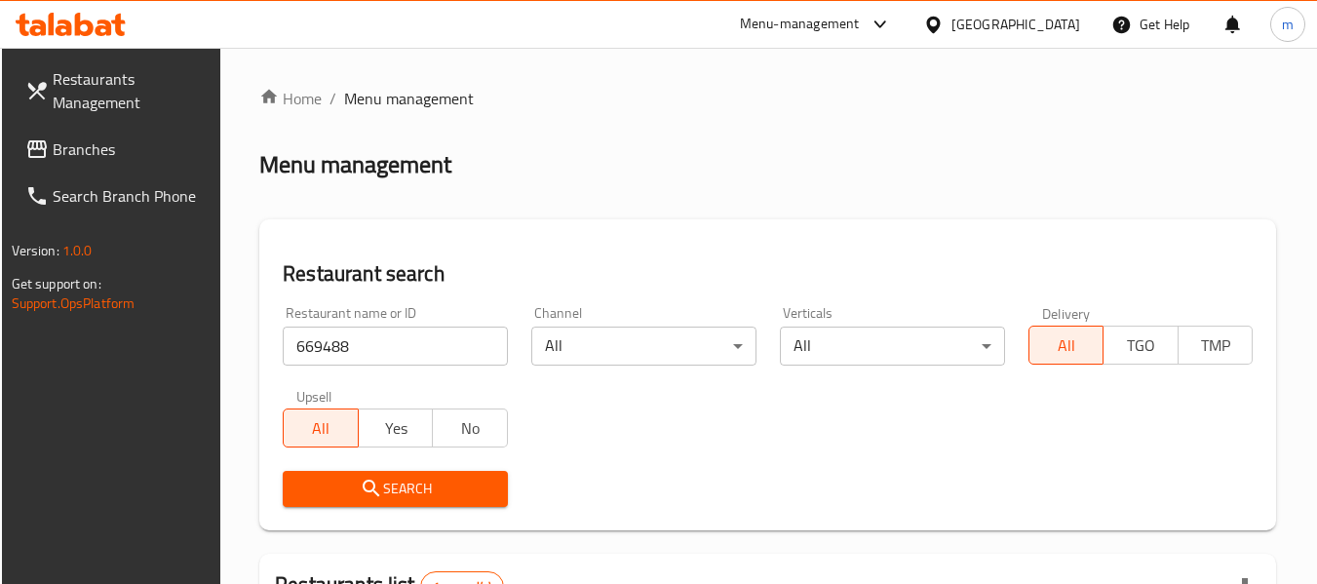
drag, startPoint x: 1051, startPoint y: 16, endPoint x: 1043, endPoint y: 39, distance: 24.7
click at [1051, 16] on div "Kuwait" at bounding box center [1015, 24] width 129 height 21
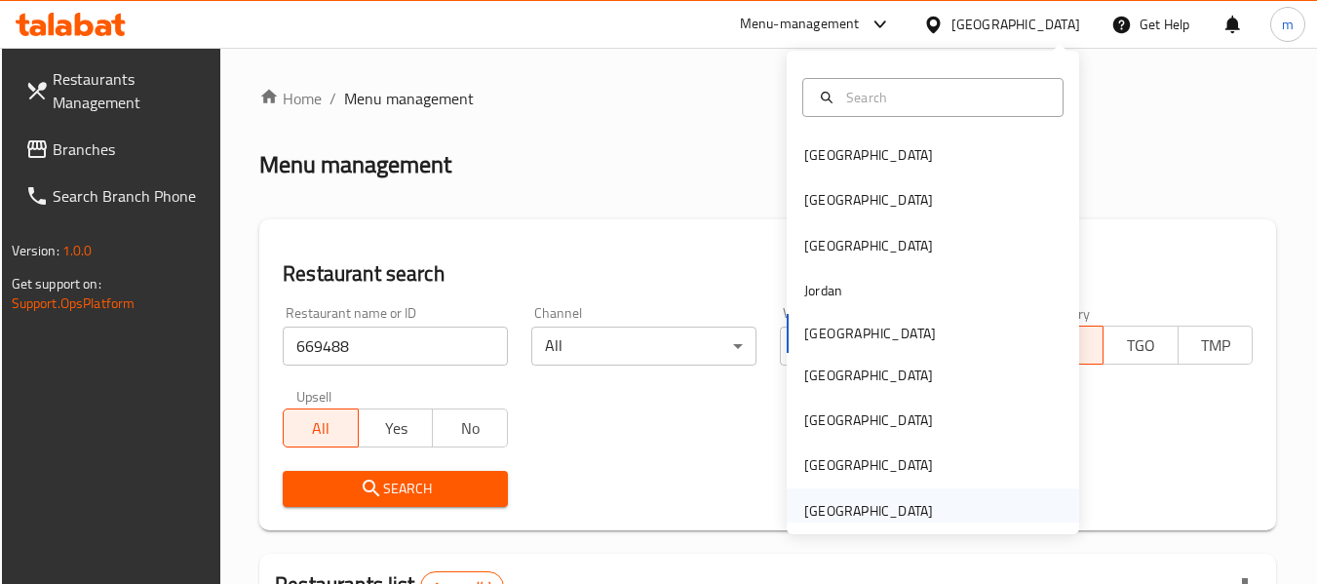
click at [835, 515] on div "[GEOGRAPHIC_DATA]" at bounding box center [868, 510] width 129 height 21
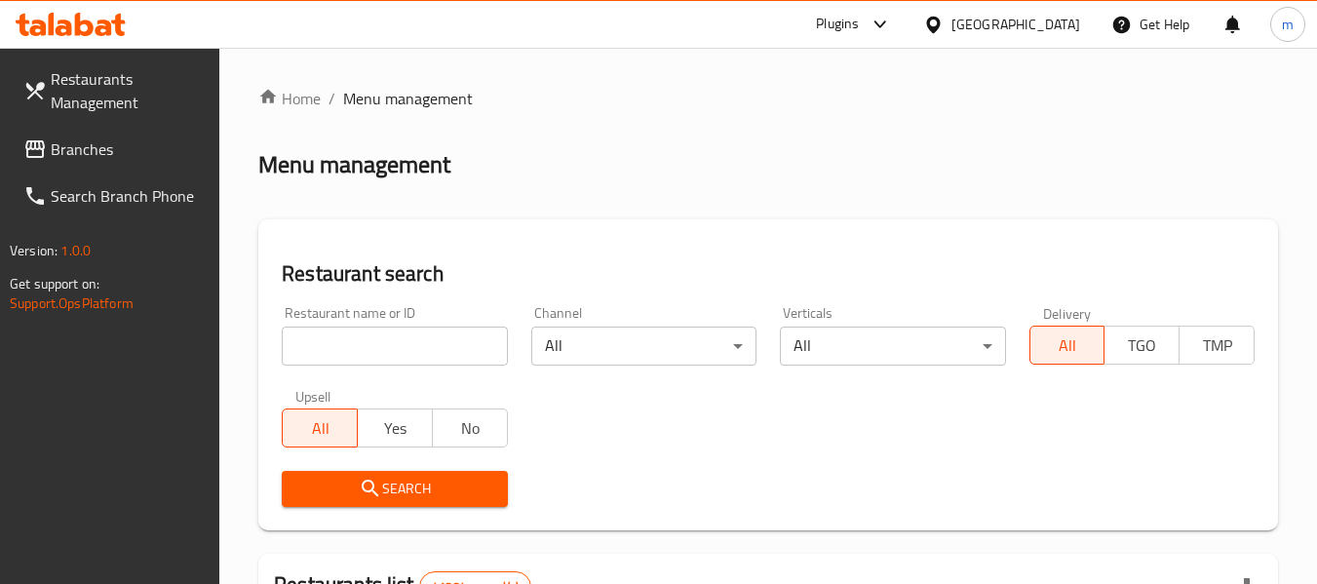
click at [85, 153] on span "Branches" at bounding box center [128, 148] width 154 height 23
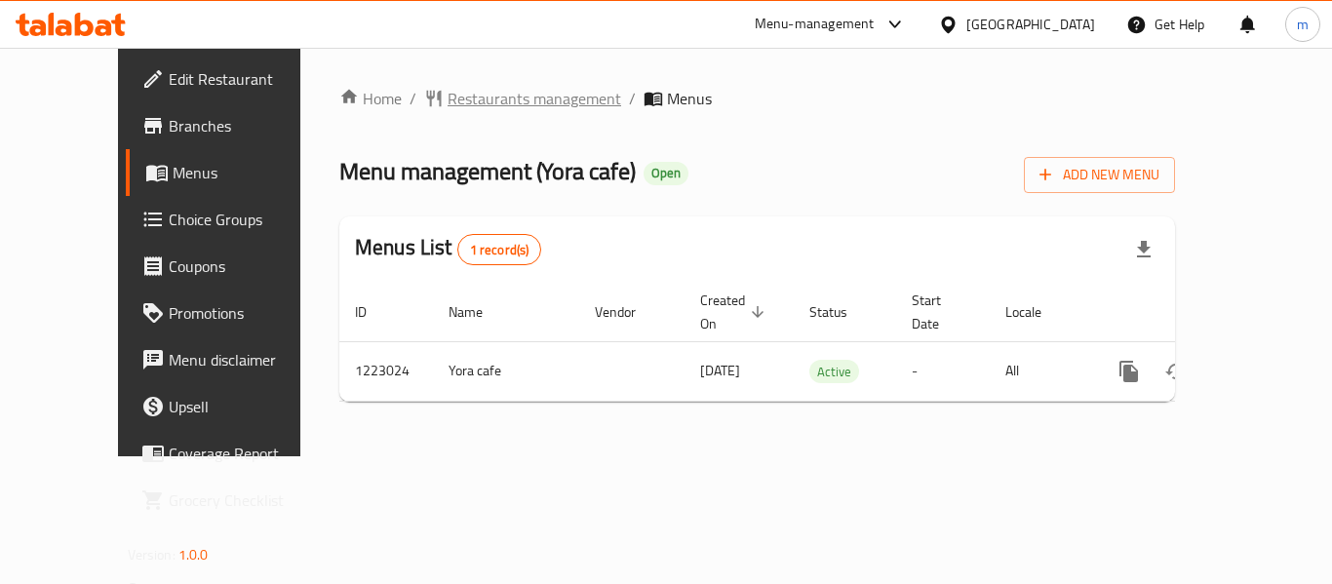
click at [447, 103] on span "Restaurants management" at bounding box center [534, 98] width 174 height 23
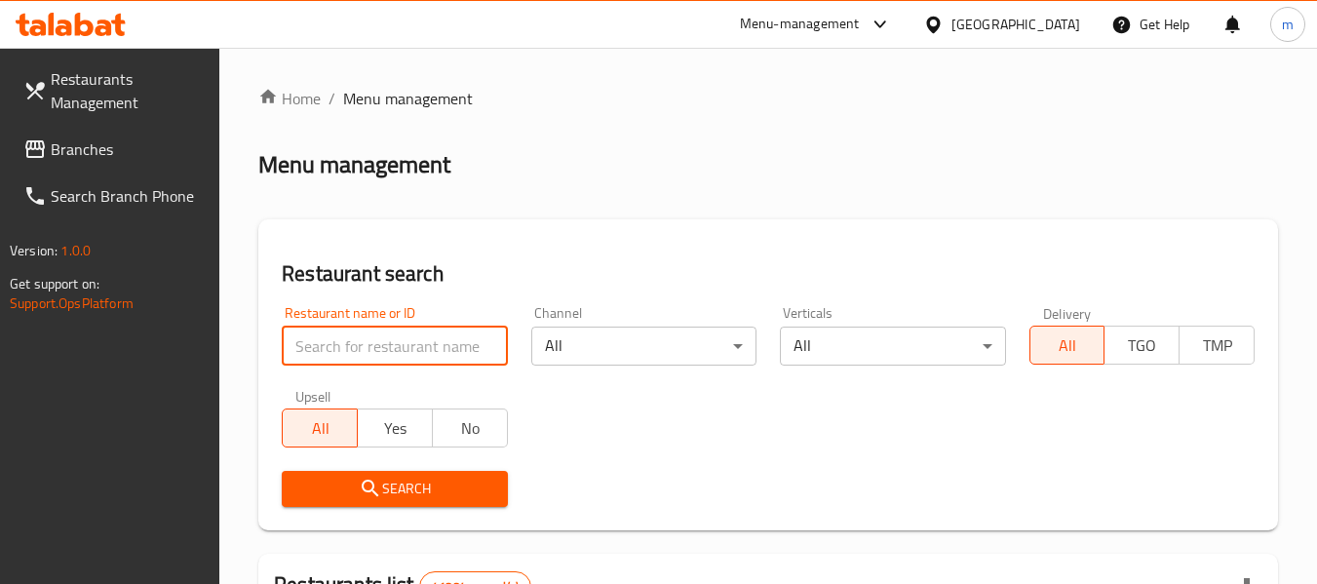
click at [353, 344] on input "search" at bounding box center [394, 346] width 225 height 39
paste input "674240"
type input "674240"
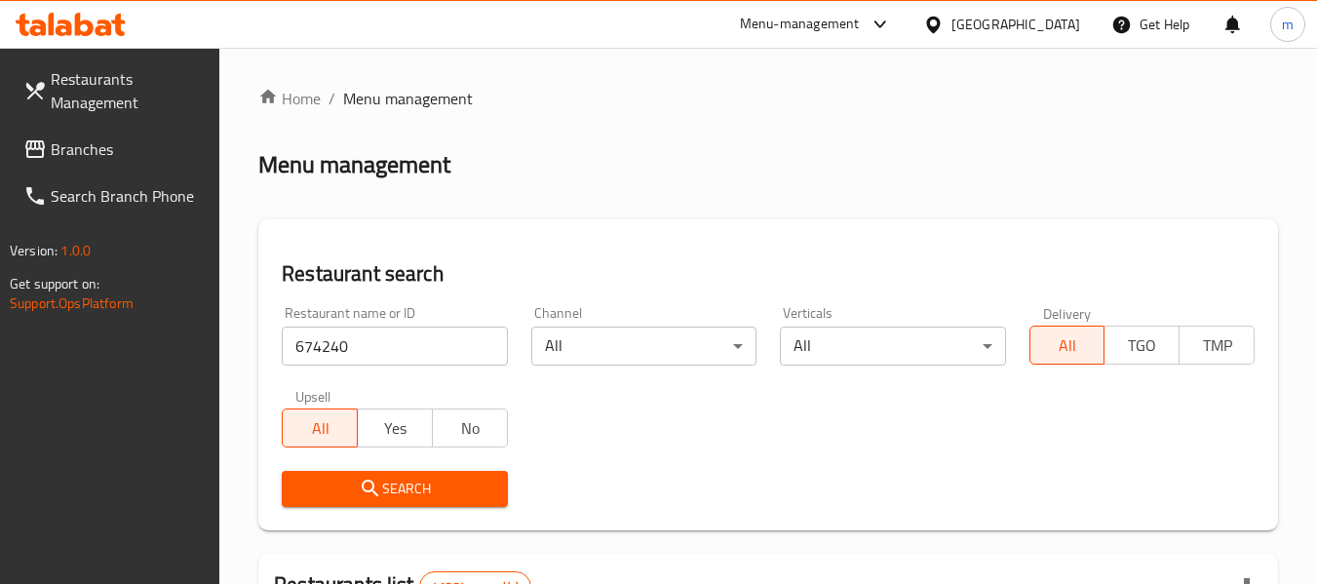
click at [391, 494] on span "Search" at bounding box center [394, 489] width 194 height 24
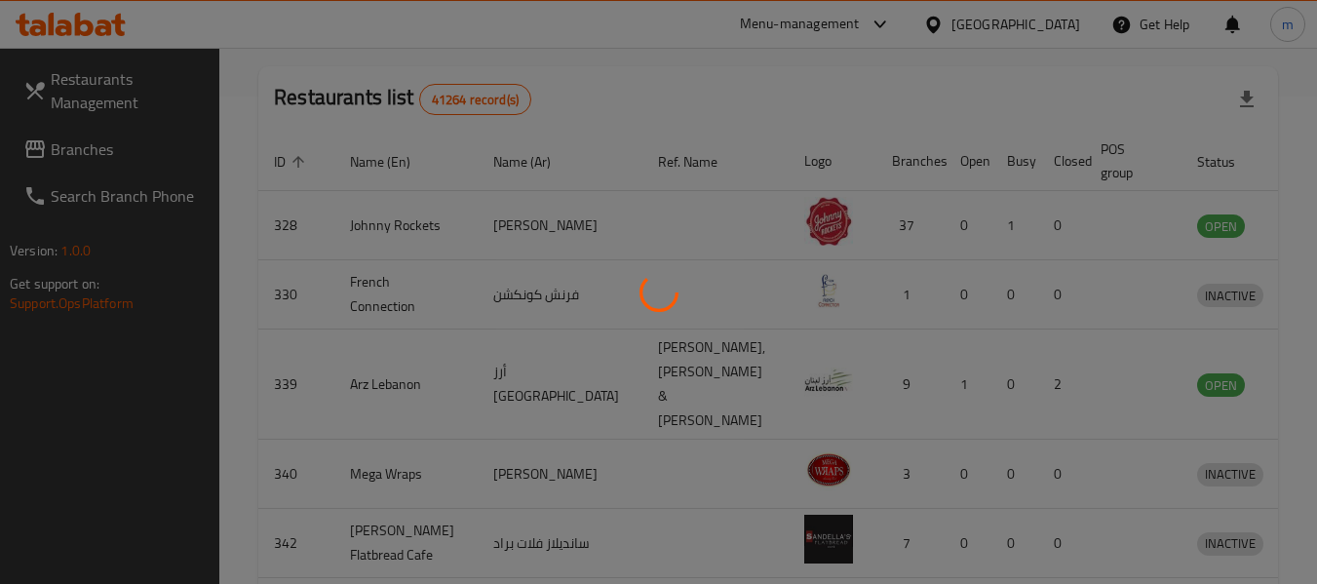
scroll to position [269, 0]
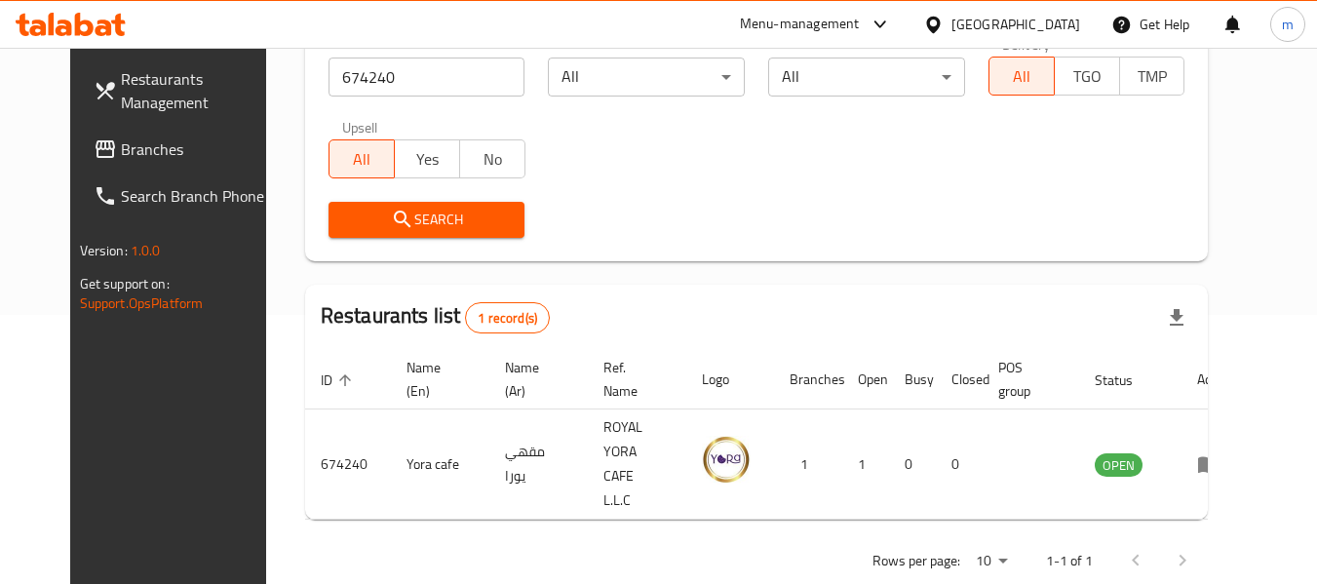
click at [121, 142] on span "Branches" at bounding box center [198, 148] width 154 height 23
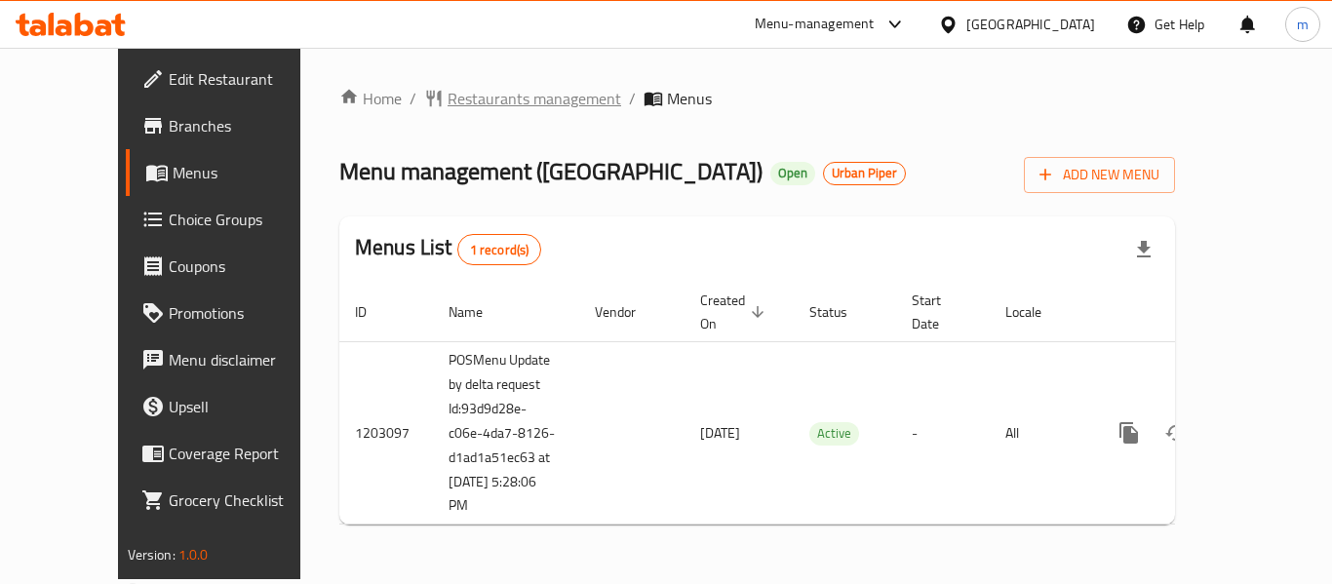
click at [447, 97] on span "Restaurants management" at bounding box center [534, 98] width 174 height 23
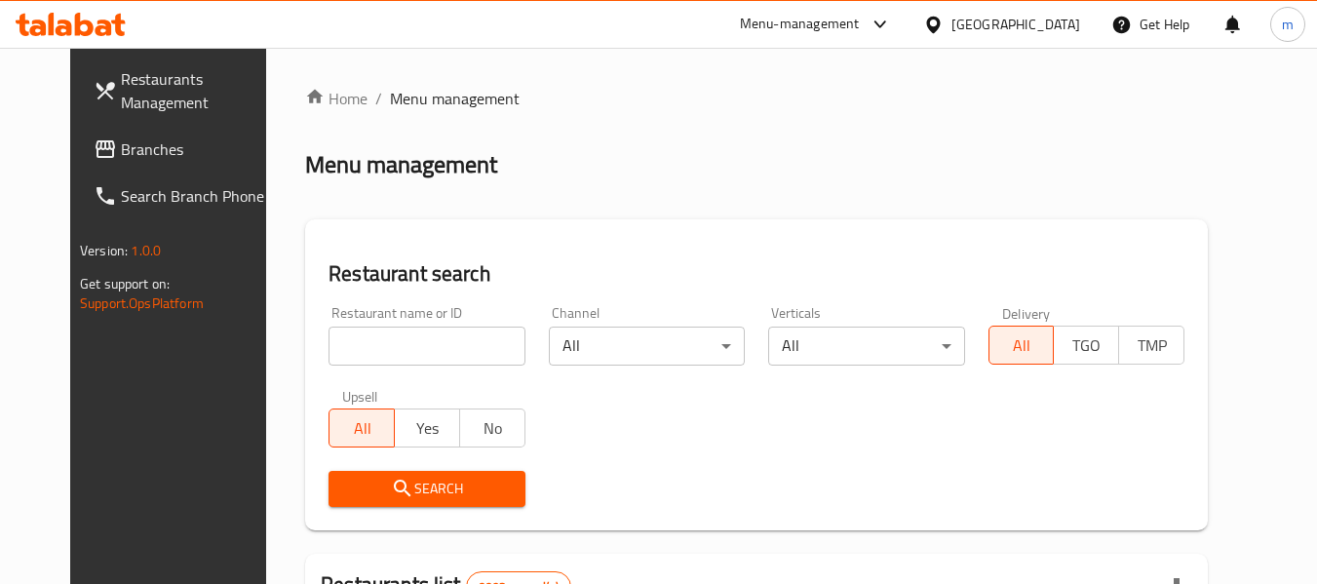
click at [414, 346] on input "search" at bounding box center [427, 346] width 196 height 39
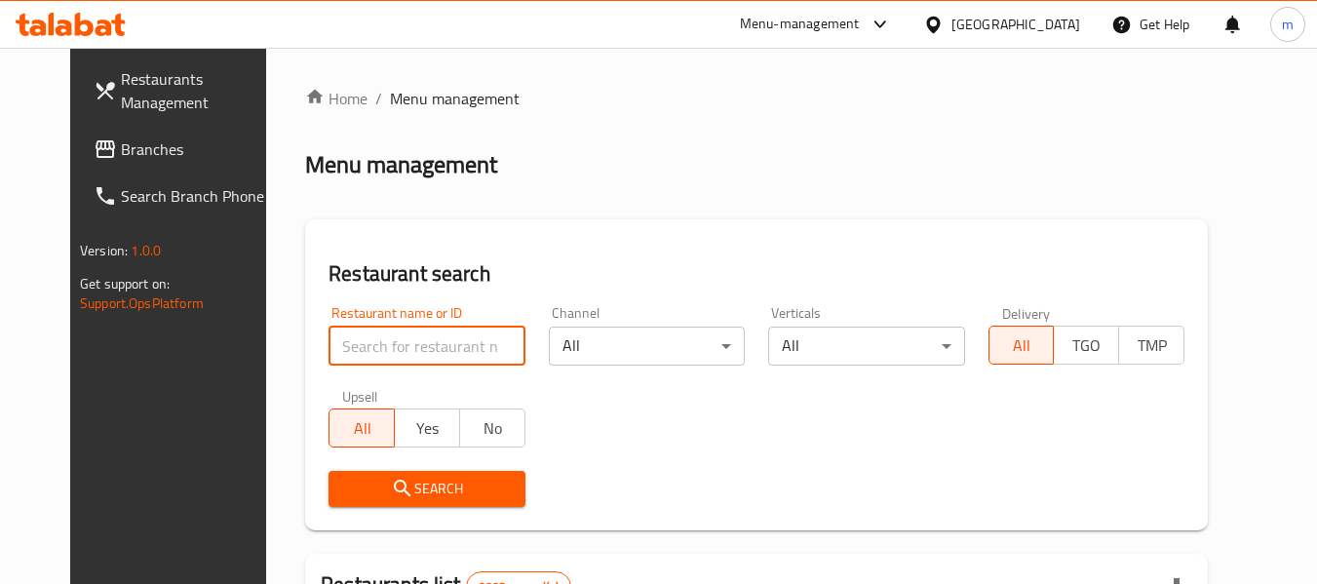
paste input "669488"
type input "669488"
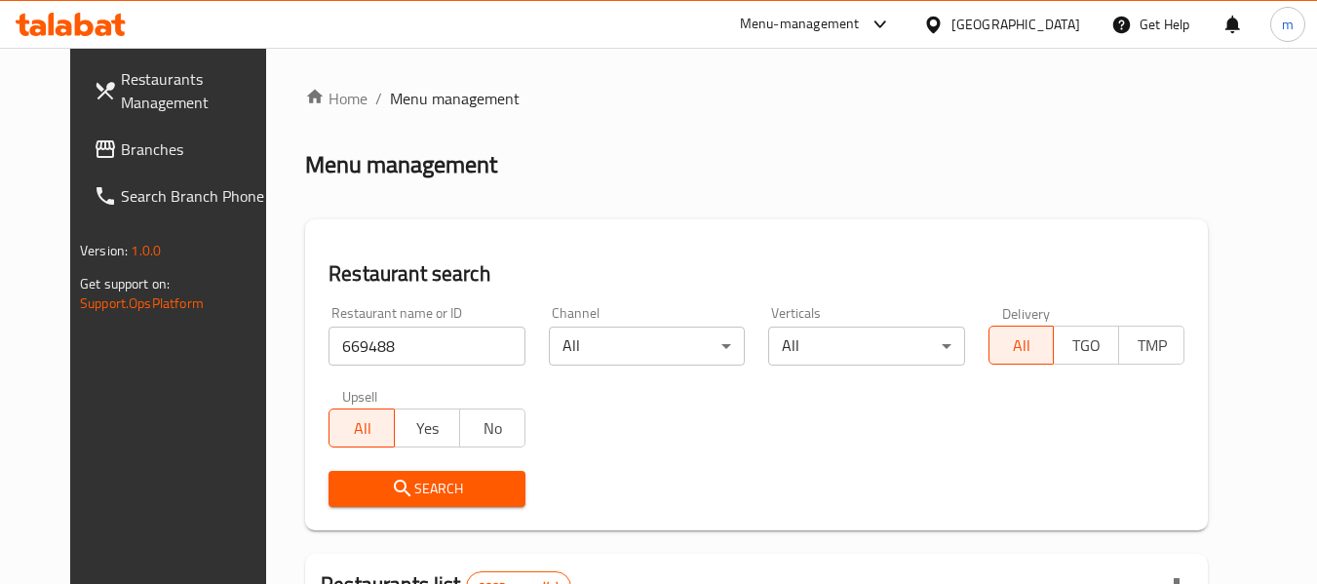
click at [428, 485] on span "Search" at bounding box center [426, 489] width 165 height 24
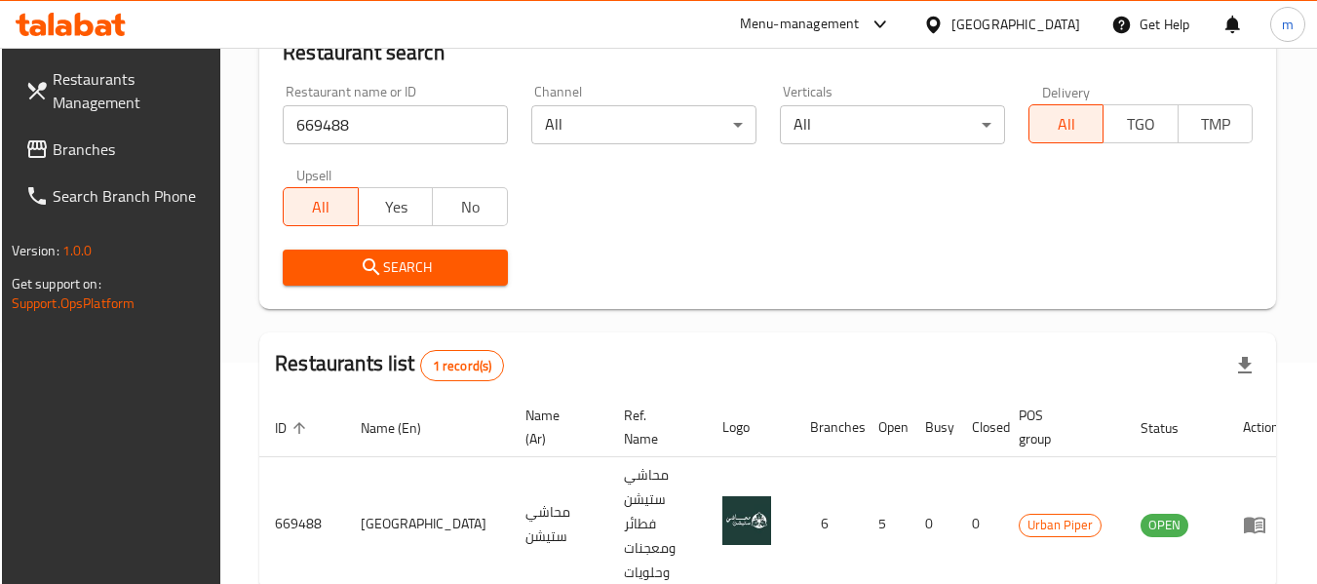
scroll to position [188, 0]
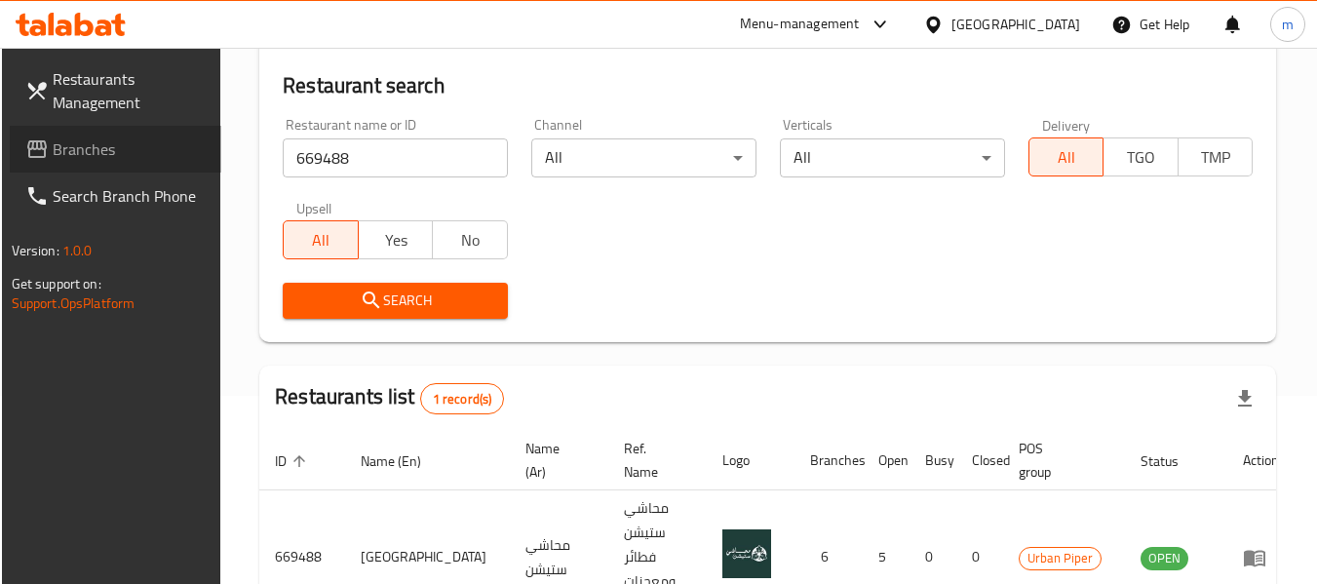
click at [75, 154] on span "Branches" at bounding box center [130, 148] width 154 height 23
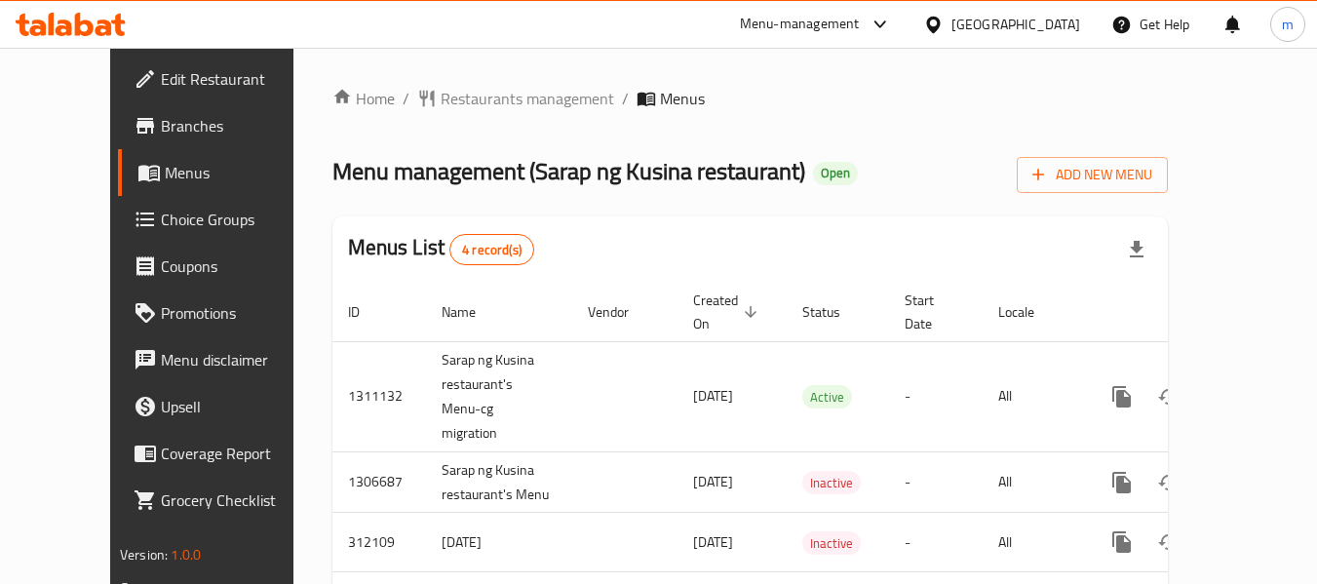
click at [441, 97] on span "Restaurants management" at bounding box center [528, 98] width 174 height 23
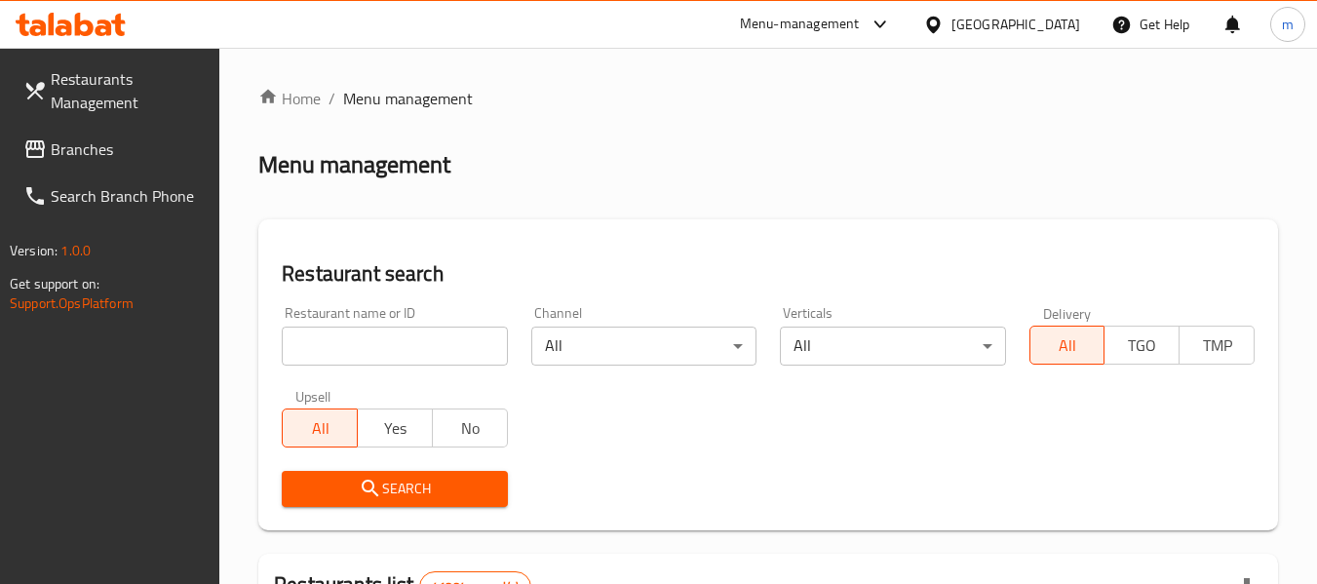
click at [406, 340] on input "search" at bounding box center [394, 346] width 225 height 39
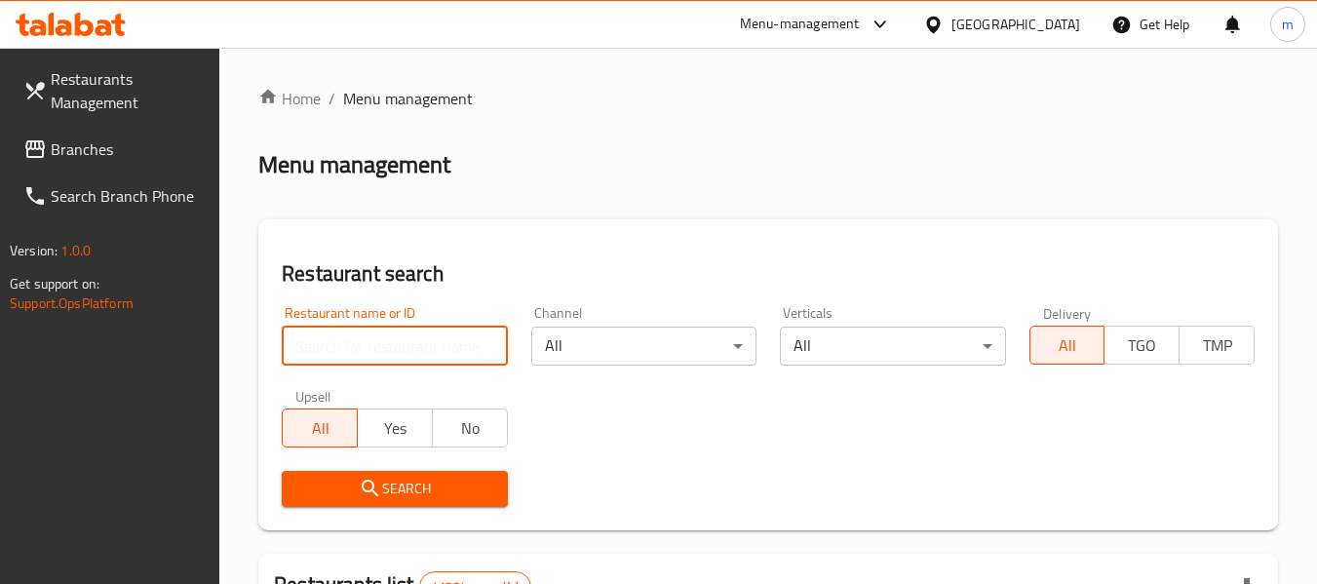
paste input "627400"
type input "627400"
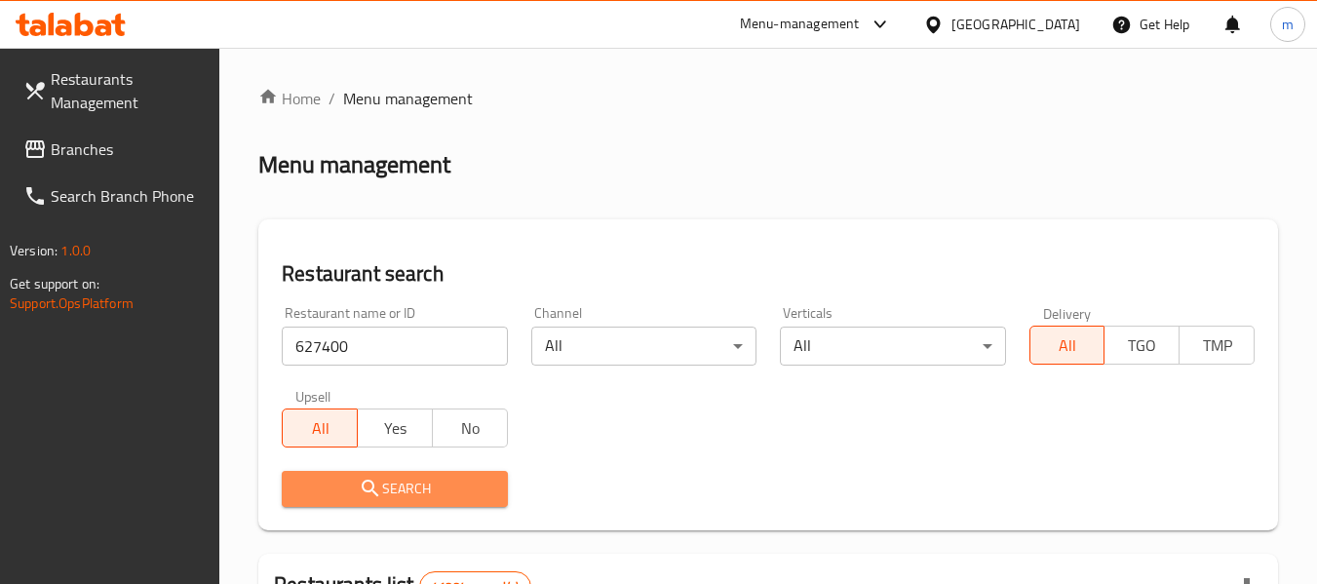
click at [399, 493] on span "Search" at bounding box center [394, 489] width 194 height 24
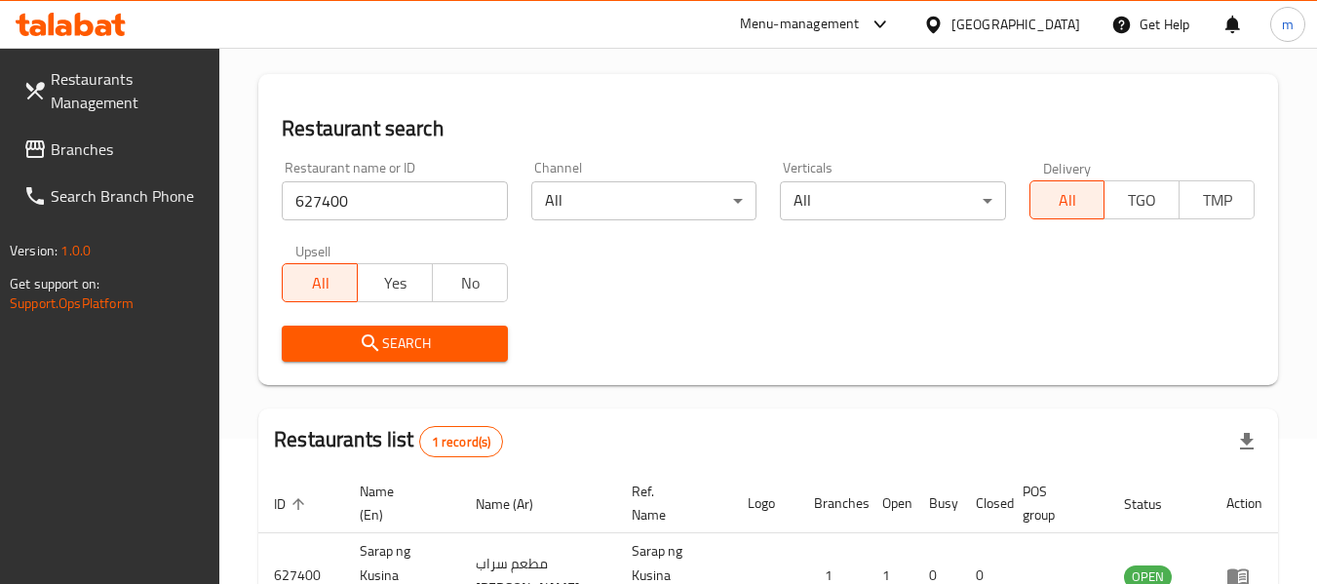
scroll to position [286, 0]
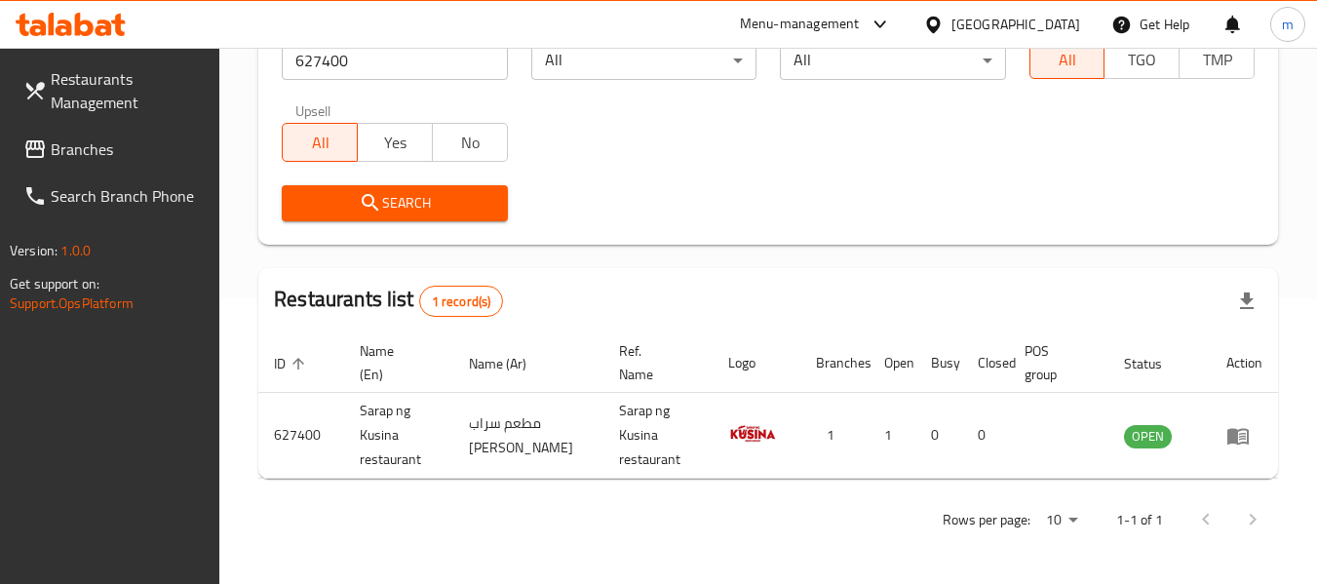
click at [79, 146] on span "Branches" at bounding box center [128, 148] width 154 height 23
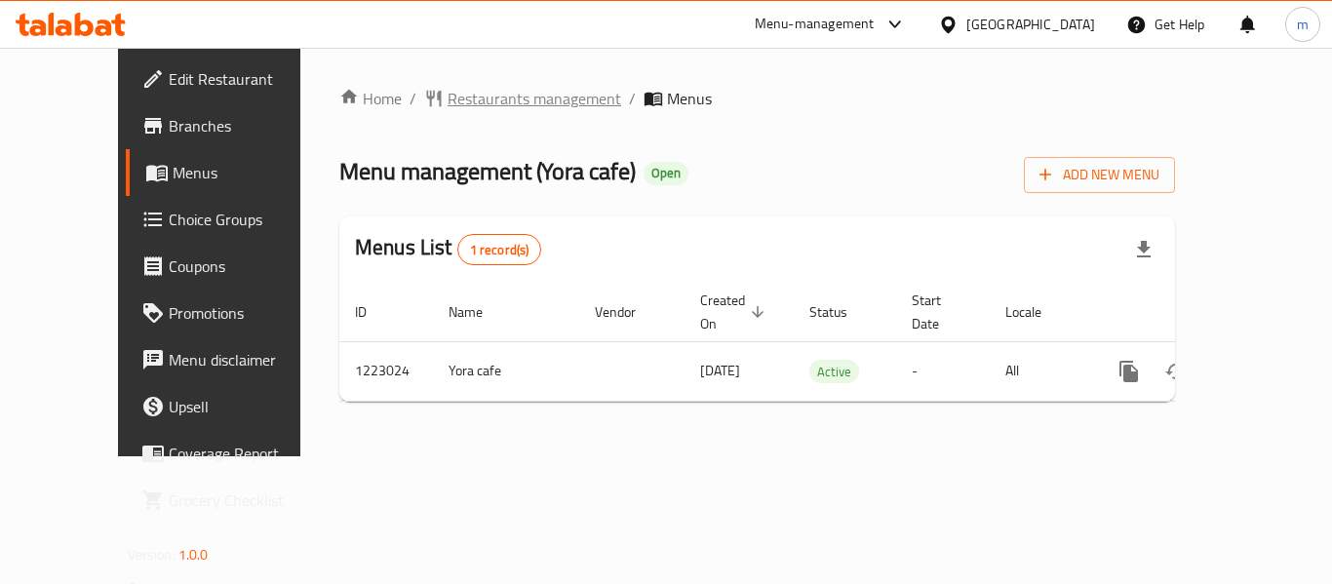
click at [447, 106] on span "Restaurants management" at bounding box center [534, 98] width 174 height 23
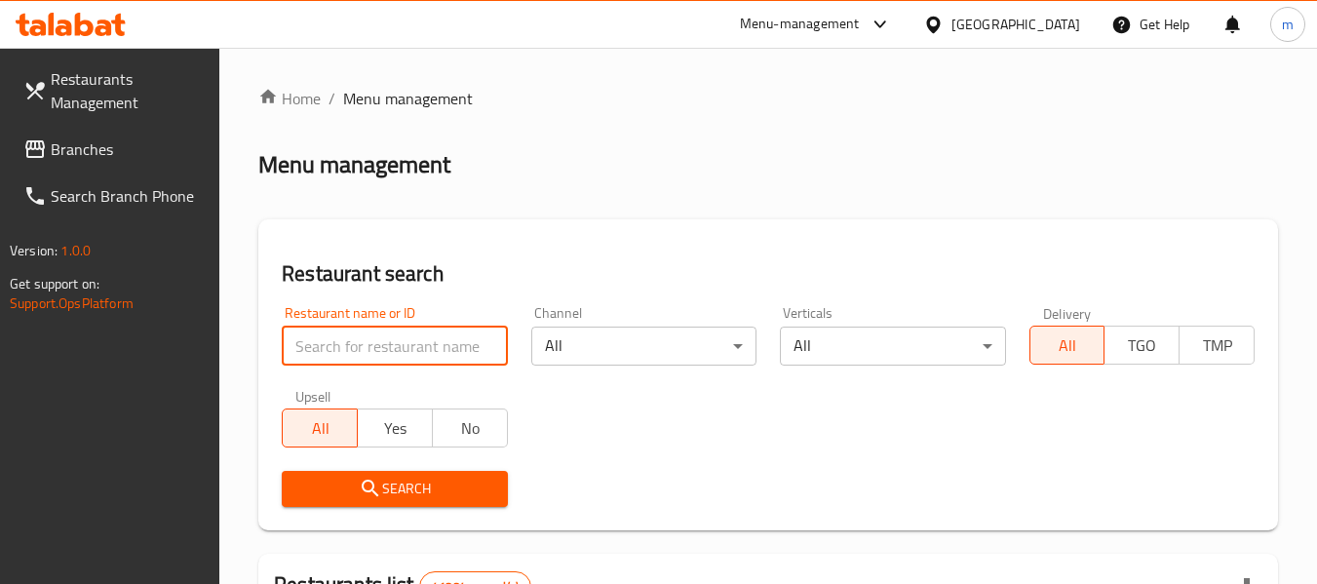
click at [384, 352] on input "search" at bounding box center [394, 346] width 225 height 39
paste input "674240"
type input "674240"
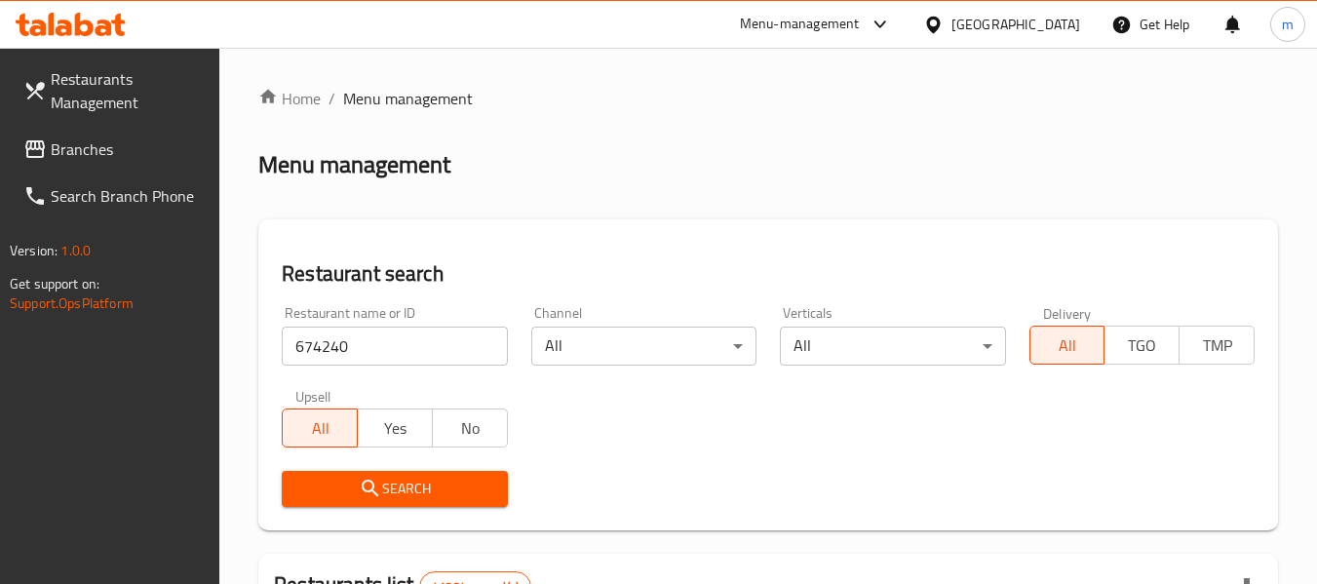
click at [402, 488] on span "Search" at bounding box center [394, 489] width 194 height 24
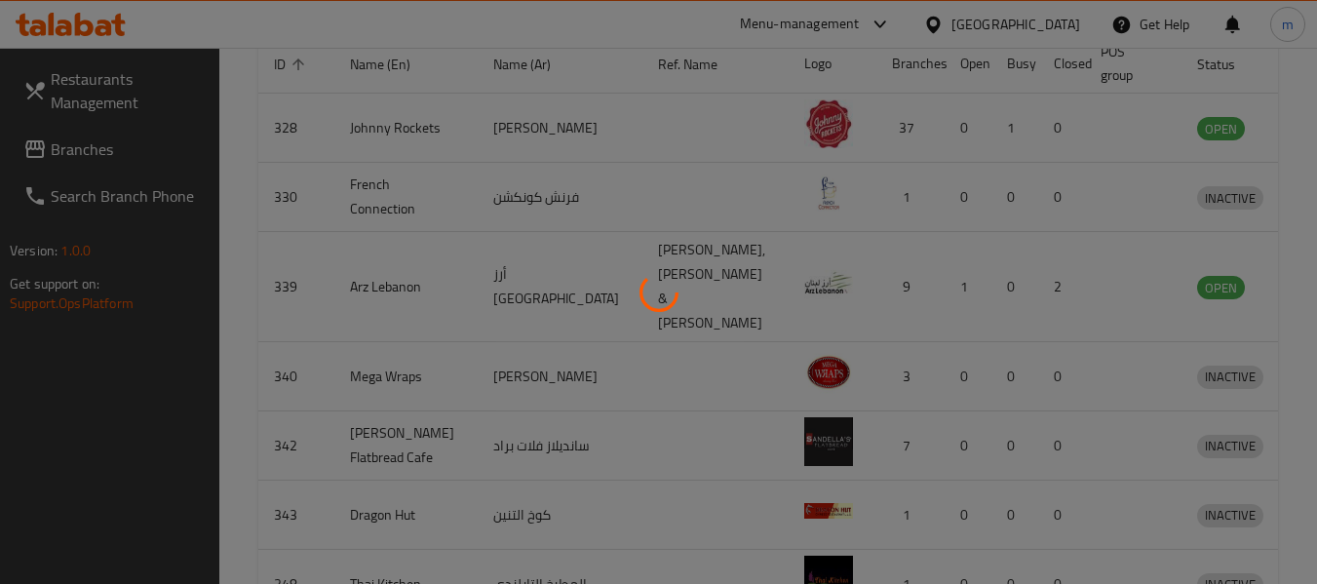
scroll to position [269, 0]
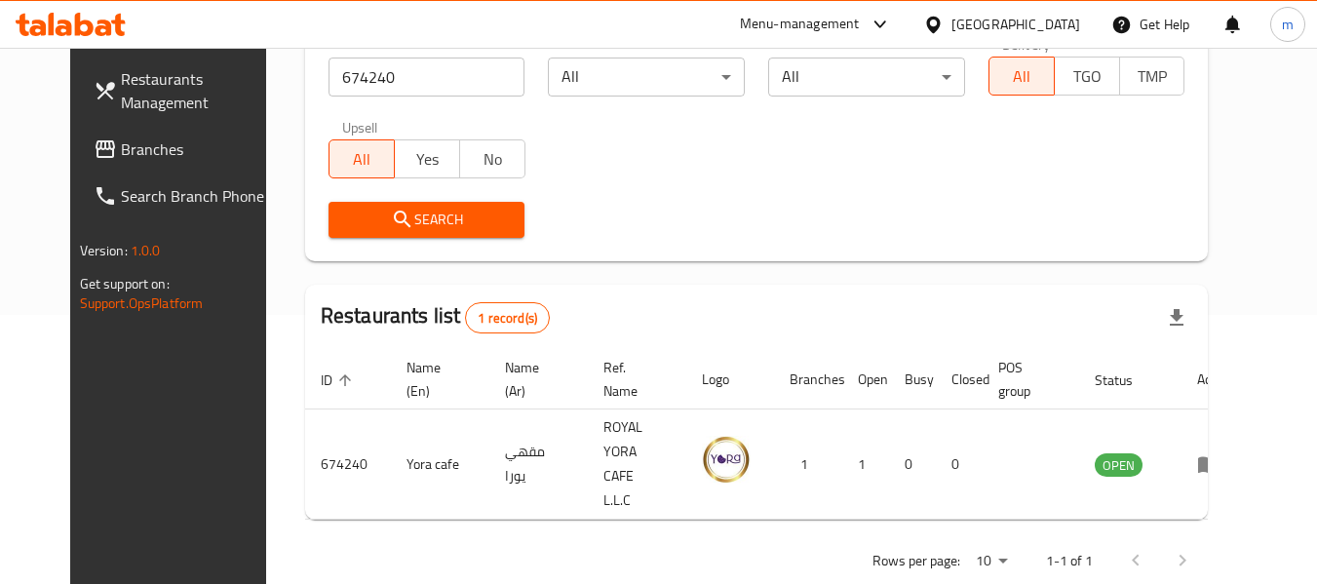
click at [121, 149] on span "Branches" at bounding box center [198, 148] width 154 height 23
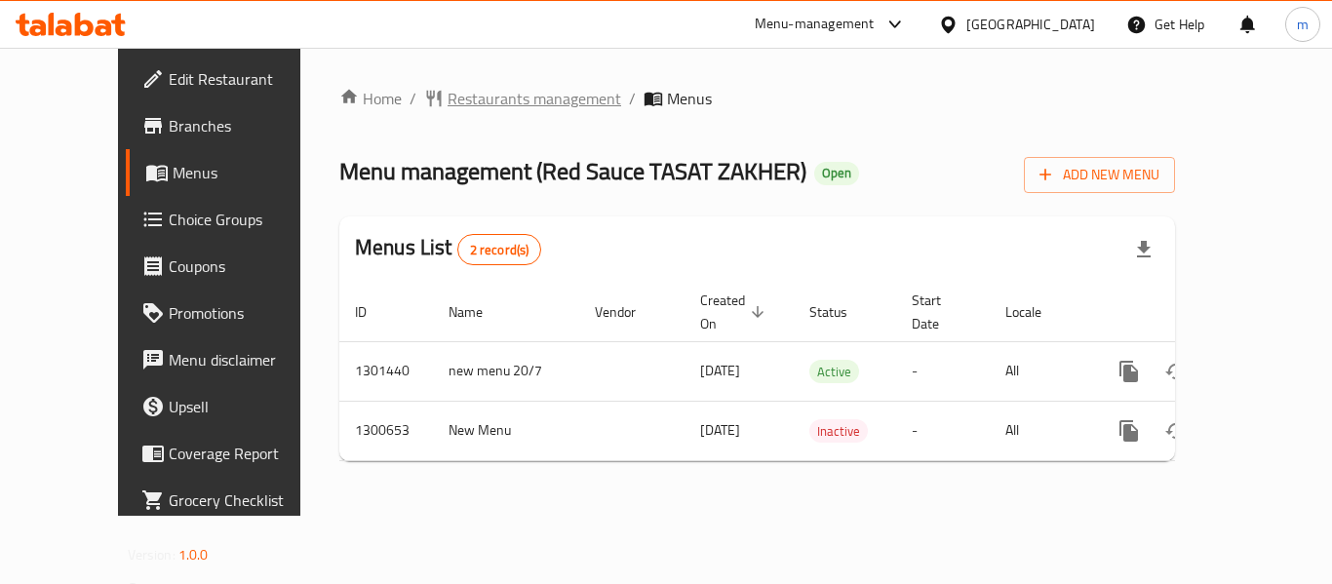
click at [482, 102] on span "Restaurants management" at bounding box center [534, 98] width 174 height 23
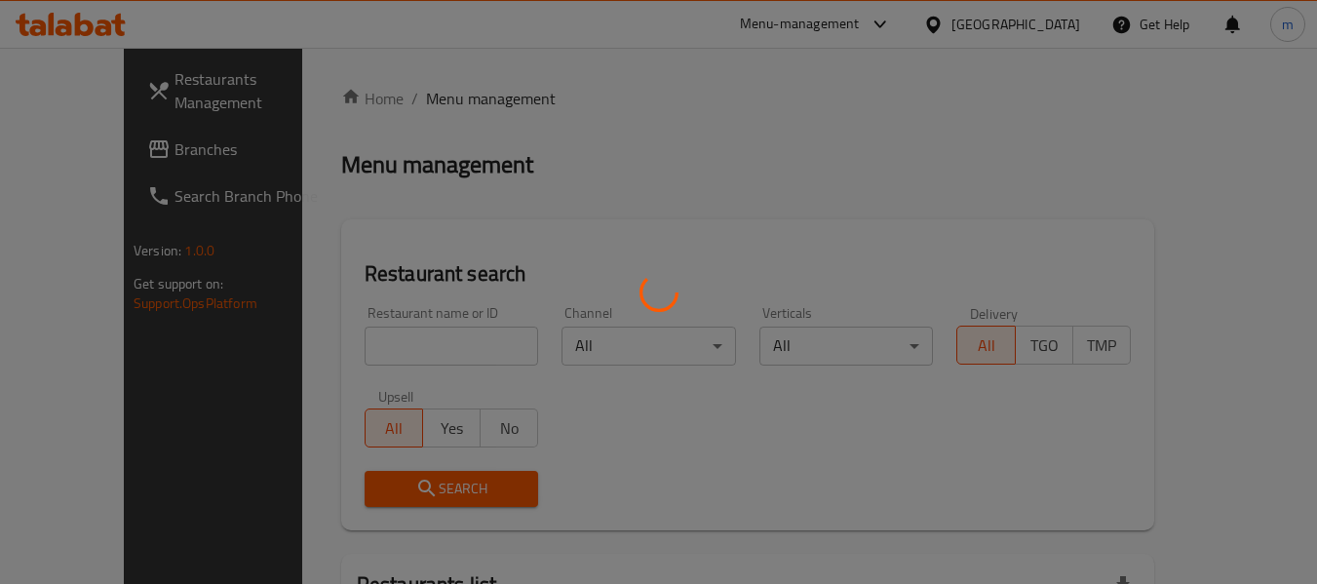
click at [400, 345] on div at bounding box center [658, 292] width 1317 height 584
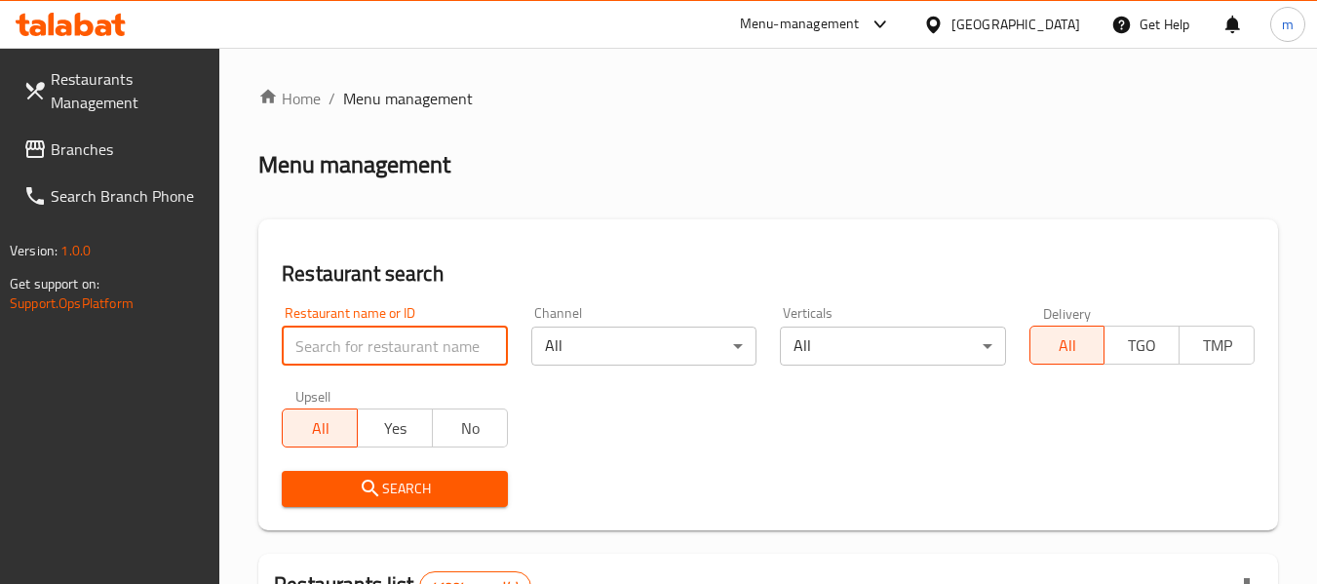
click at [400, 345] on input "search" at bounding box center [394, 346] width 225 height 39
paste input "701762"
type input "701762"
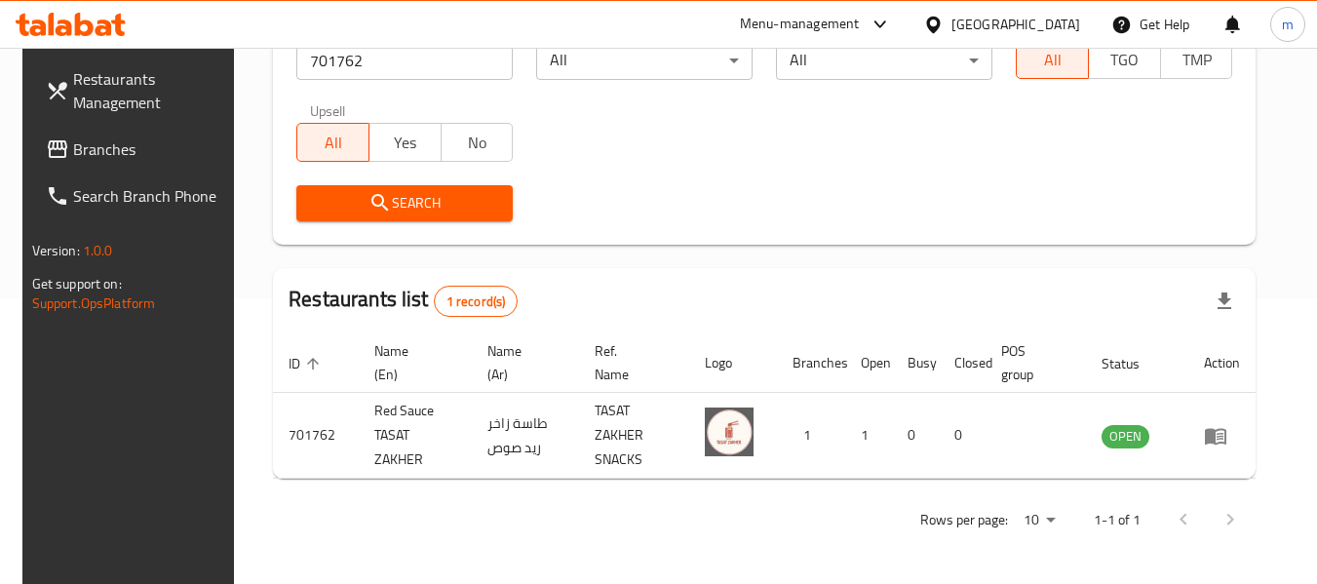
scroll to position [286, 0]
click at [97, 146] on span "Branches" at bounding box center [150, 148] width 154 height 23
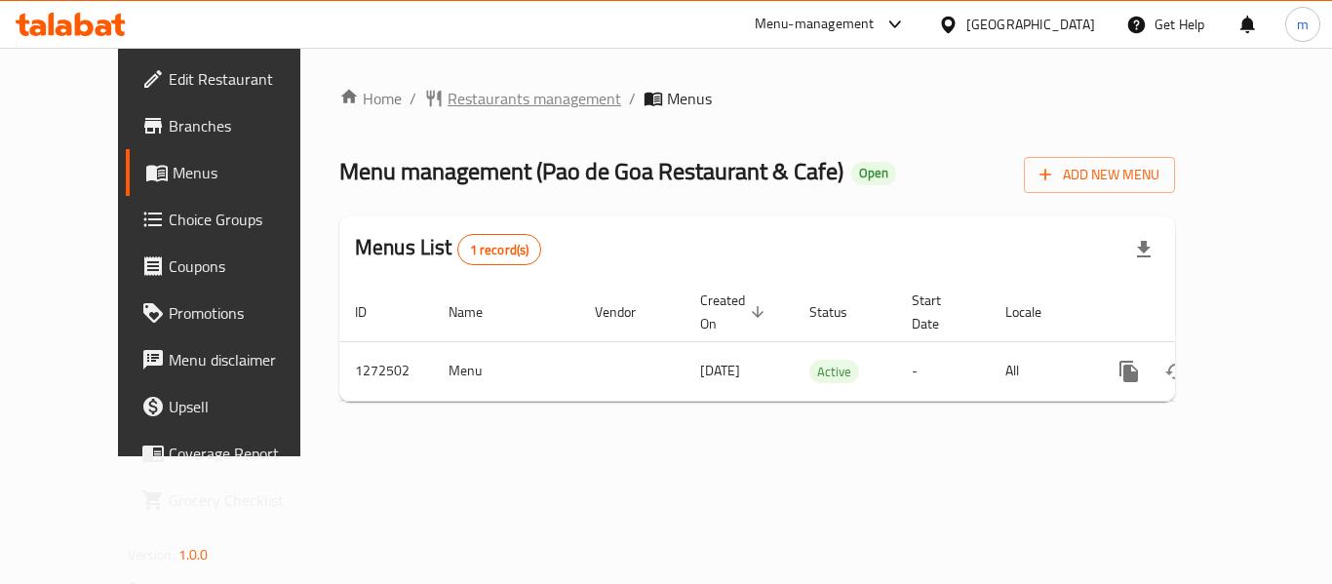
click at [482, 87] on span "Restaurants management" at bounding box center [534, 98] width 174 height 23
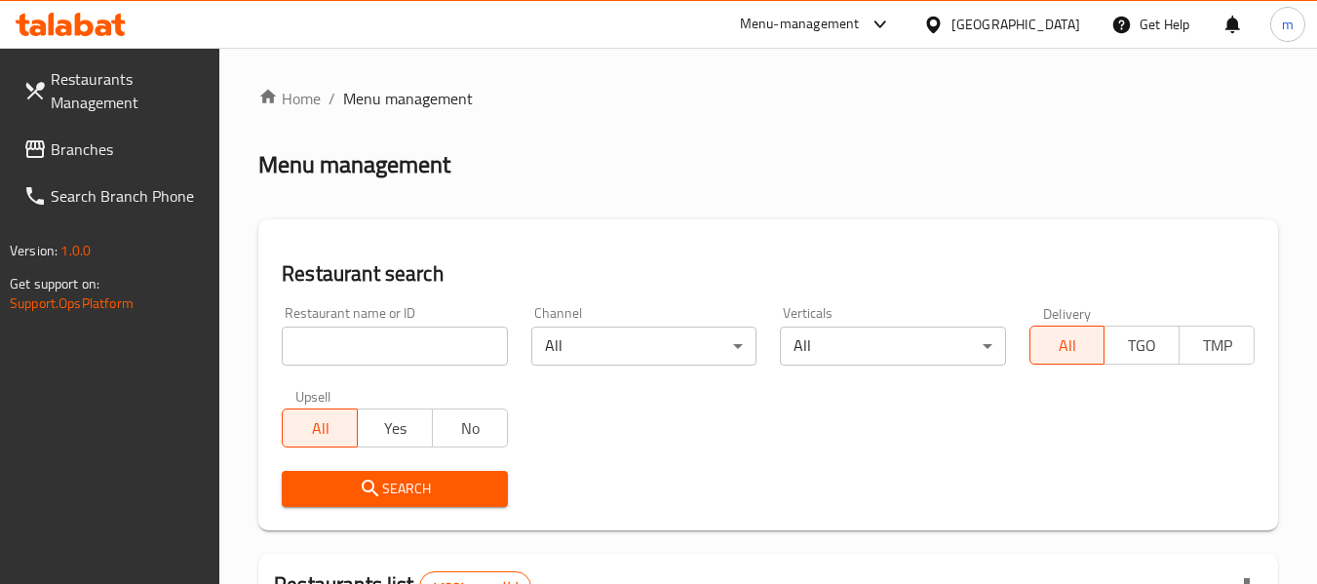
click at [388, 359] on input "search" at bounding box center [394, 346] width 225 height 39
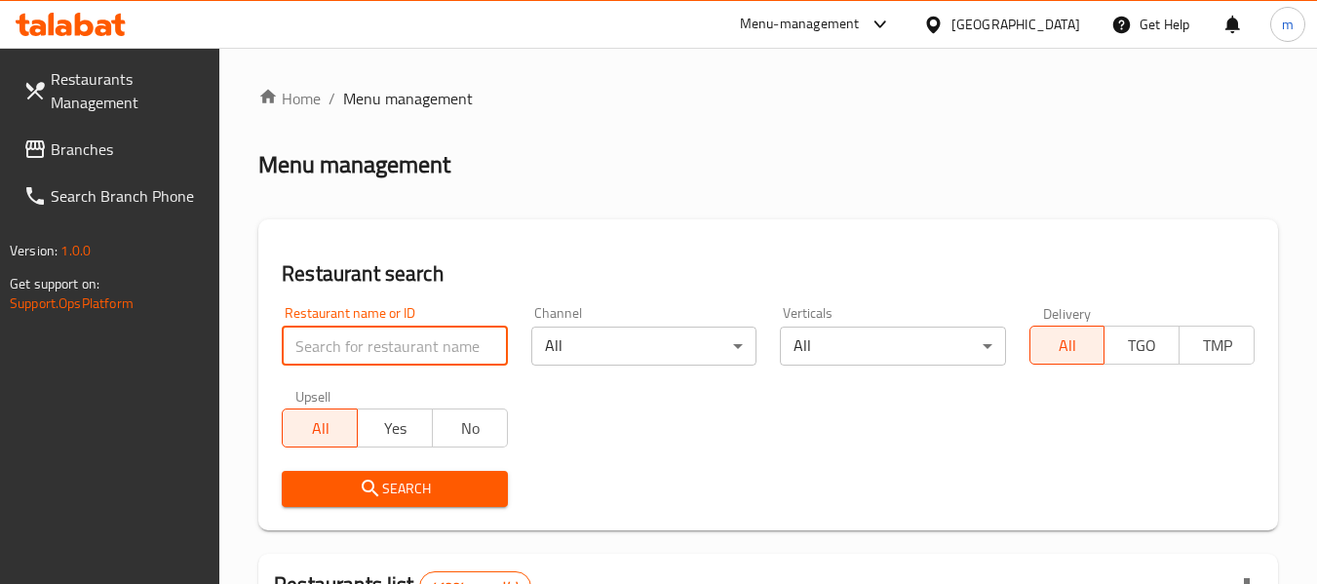
paste input "690295"
type input "690295"
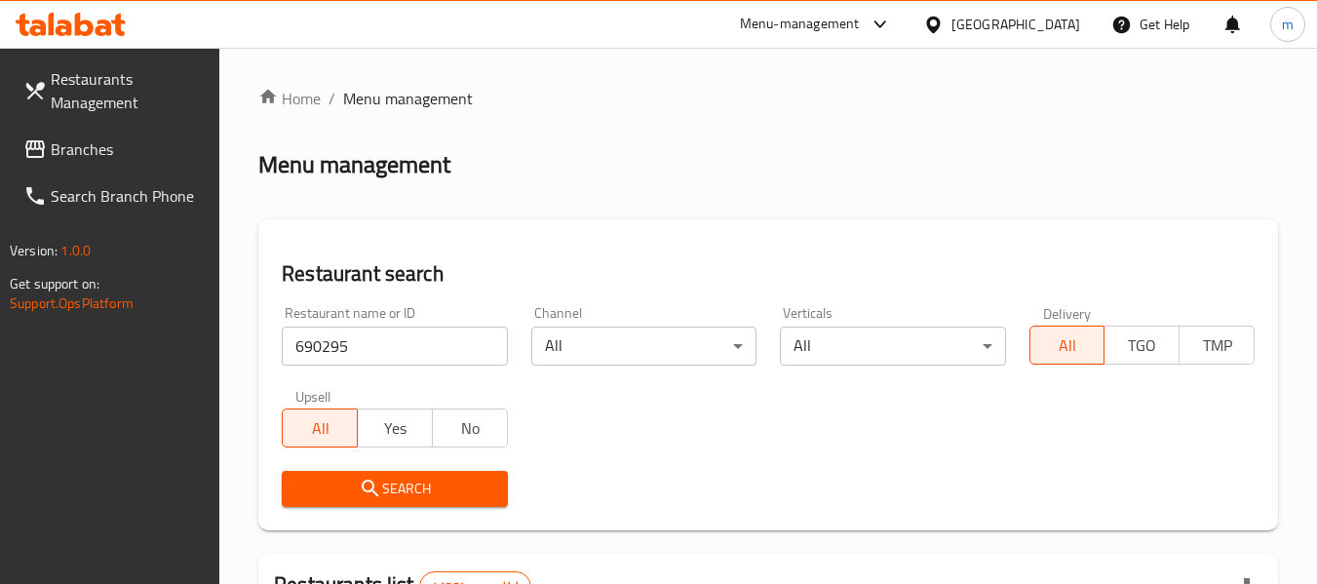
click at [409, 501] on button "Search" at bounding box center [394, 489] width 225 height 36
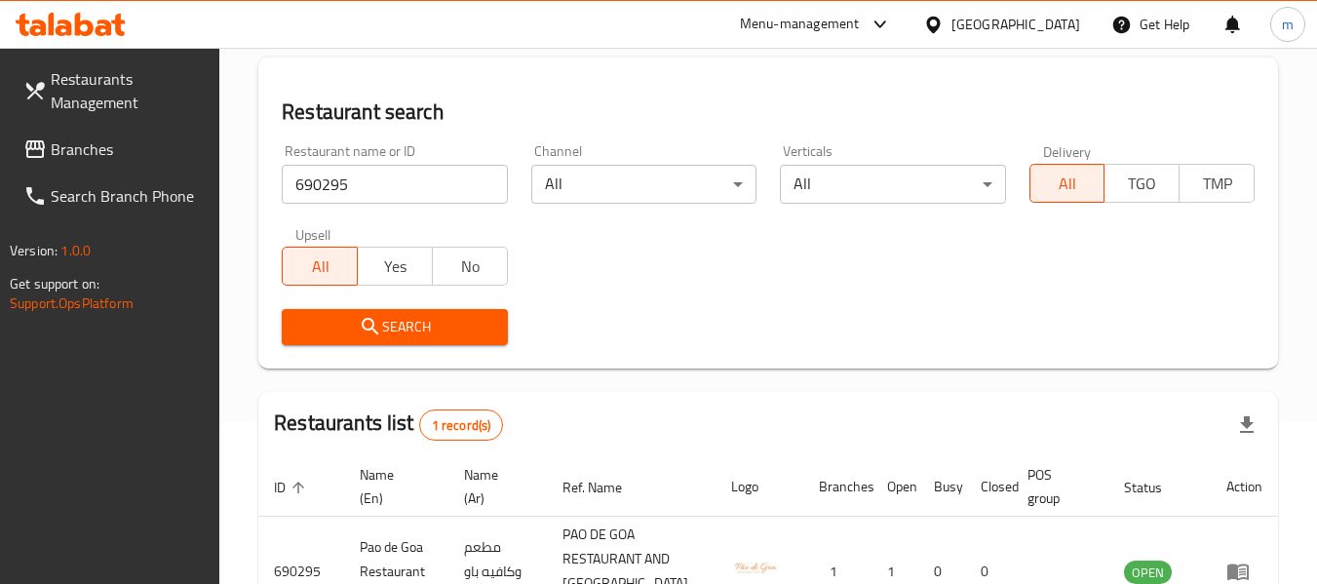
scroll to position [286, 0]
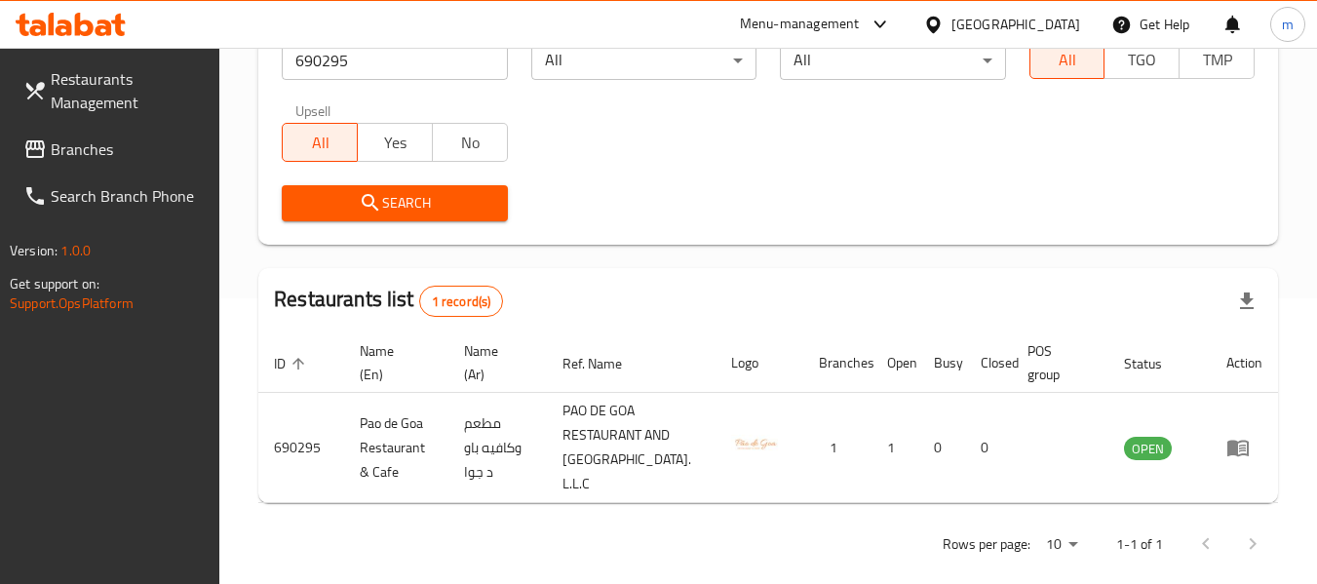
click at [62, 150] on span "Branches" at bounding box center [128, 148] width 154 height 23
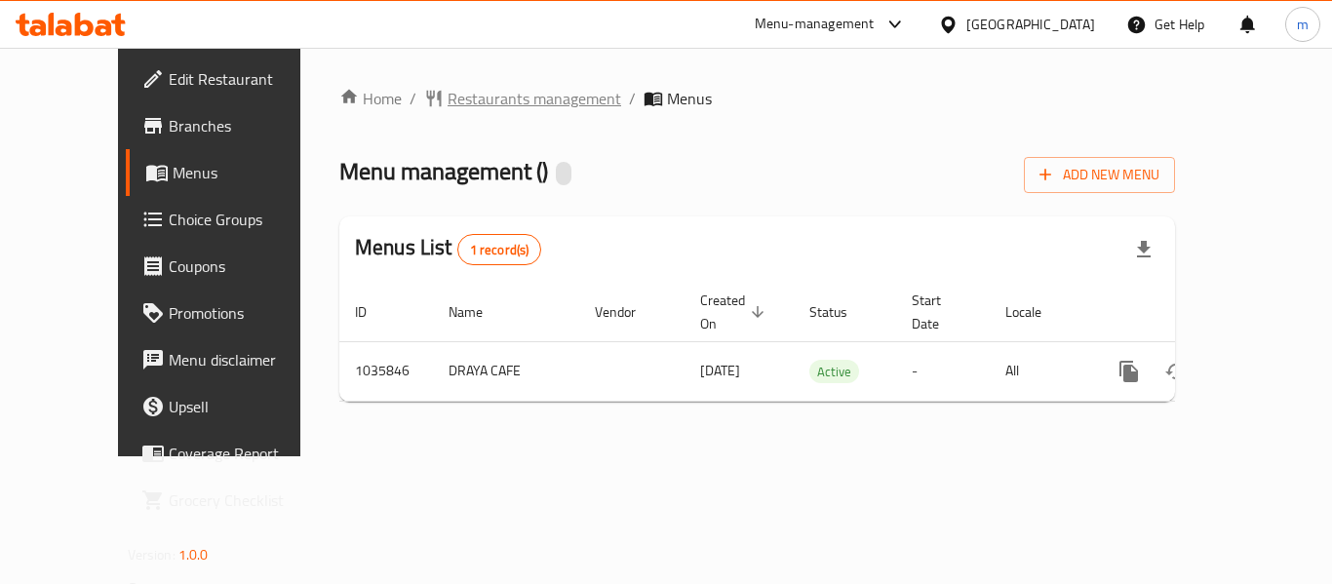
click at [452, 97] on span "Restaurants management" at bounding box center [534, 98] width 174 height 23
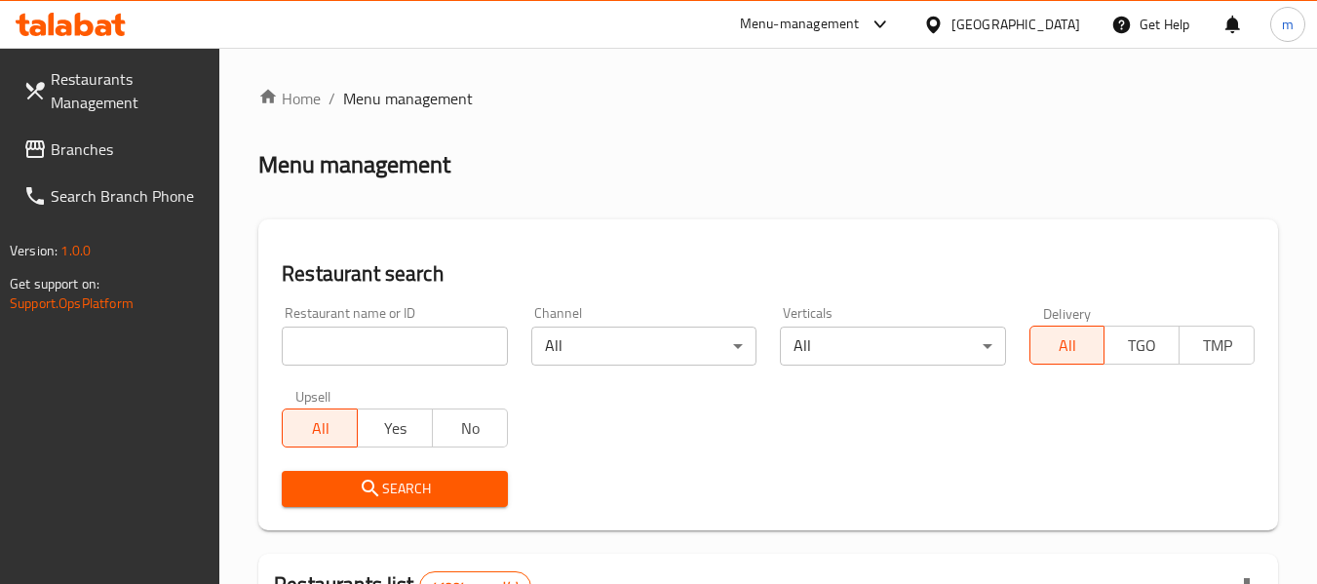
click at [398, 357] on input "search" at bounding box center [394, 346] width 225 height 39
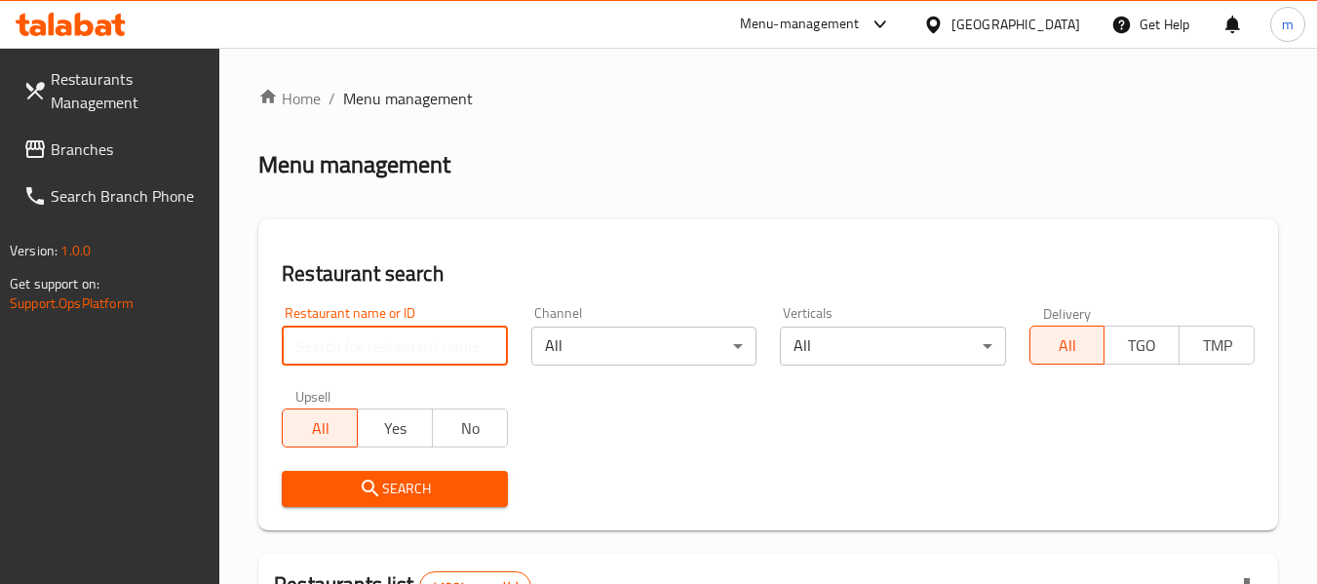
paste input "661697"
type input "661697"
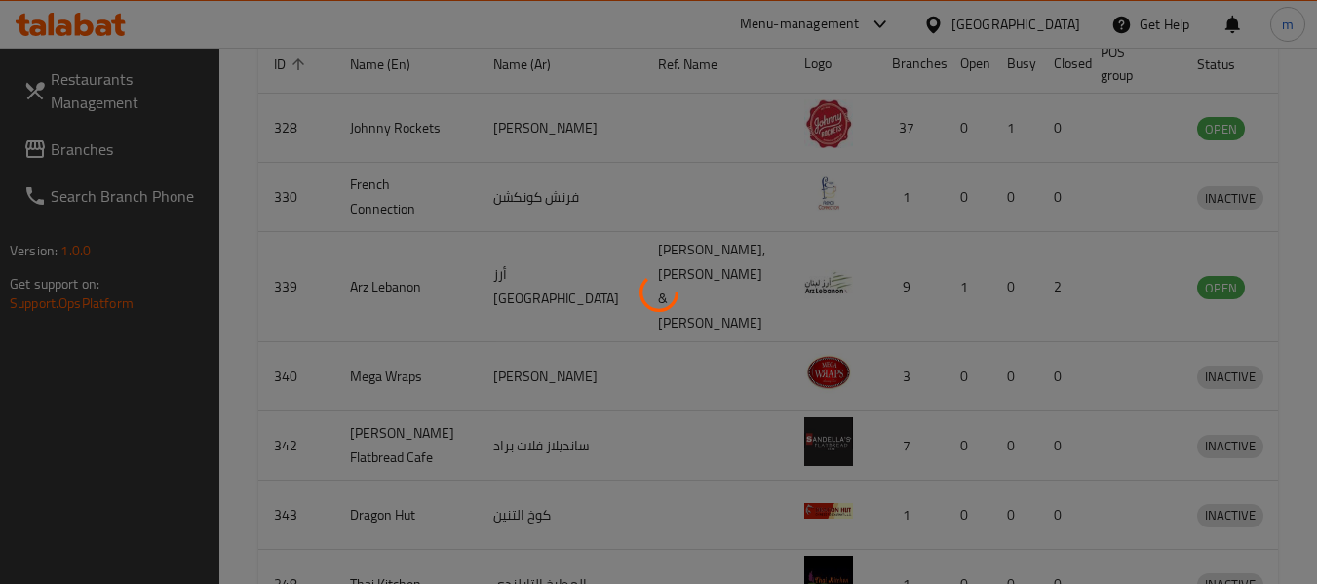
scroll to position [269, 0]
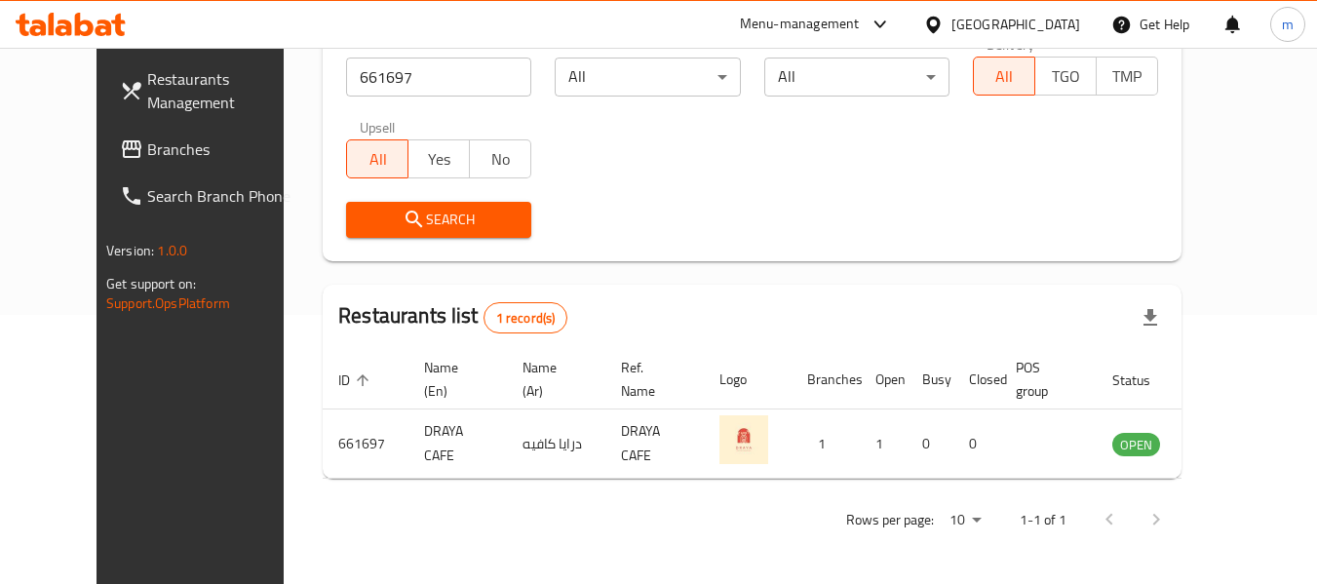
drag, startPoint x: 93, startPoint y: 153, endPoint x: 131, endPoint y: 145, distance: 38.8
click at [147, 153] on span "Branches" at bounding box center [224, 148] width 154 height 23
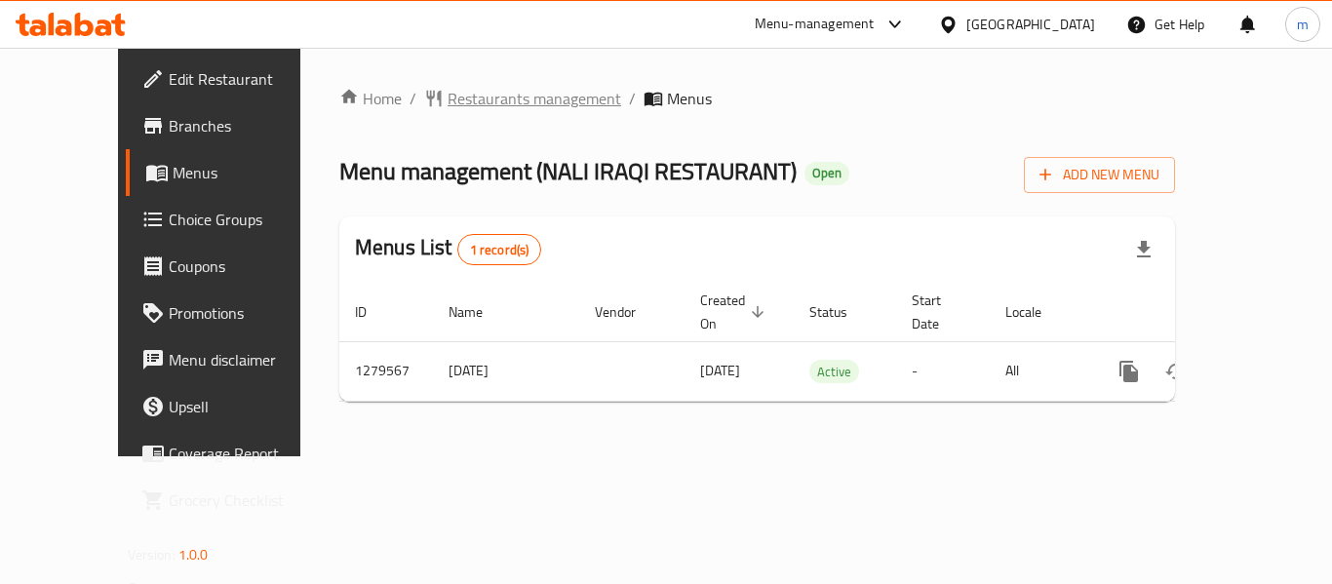
click at [461, 101] on span "Restaurants management" at bounding box center [534, 98] width 174 height 23
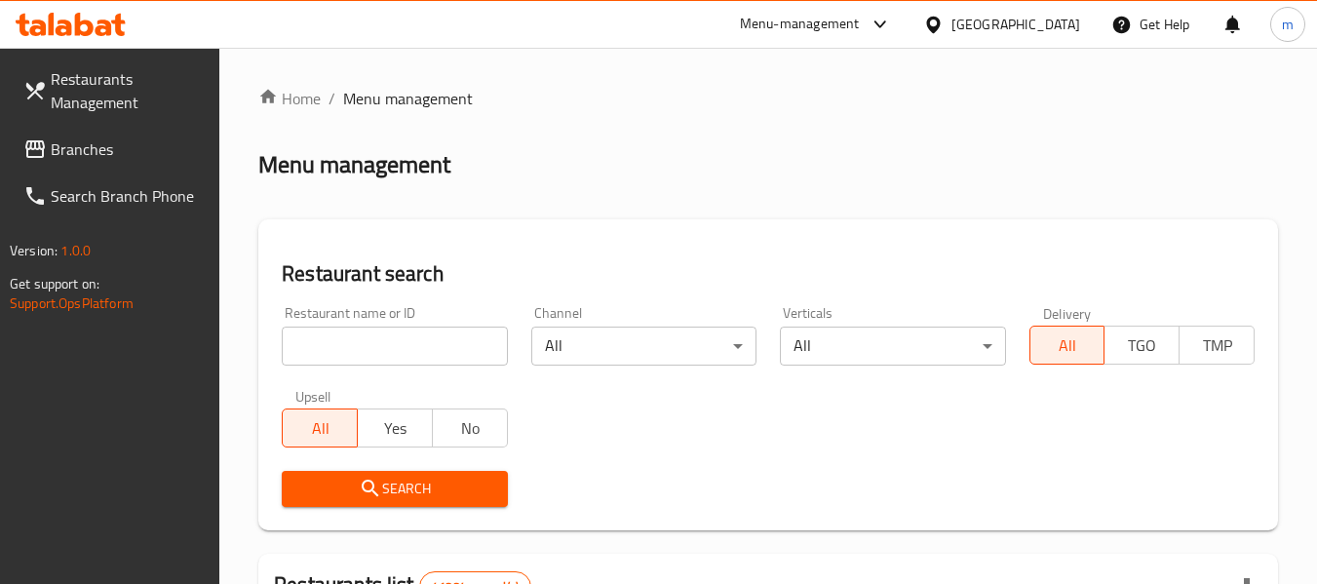
click at [387, 349] on input "search" at bounding box center [394, 346] width 225 height 39
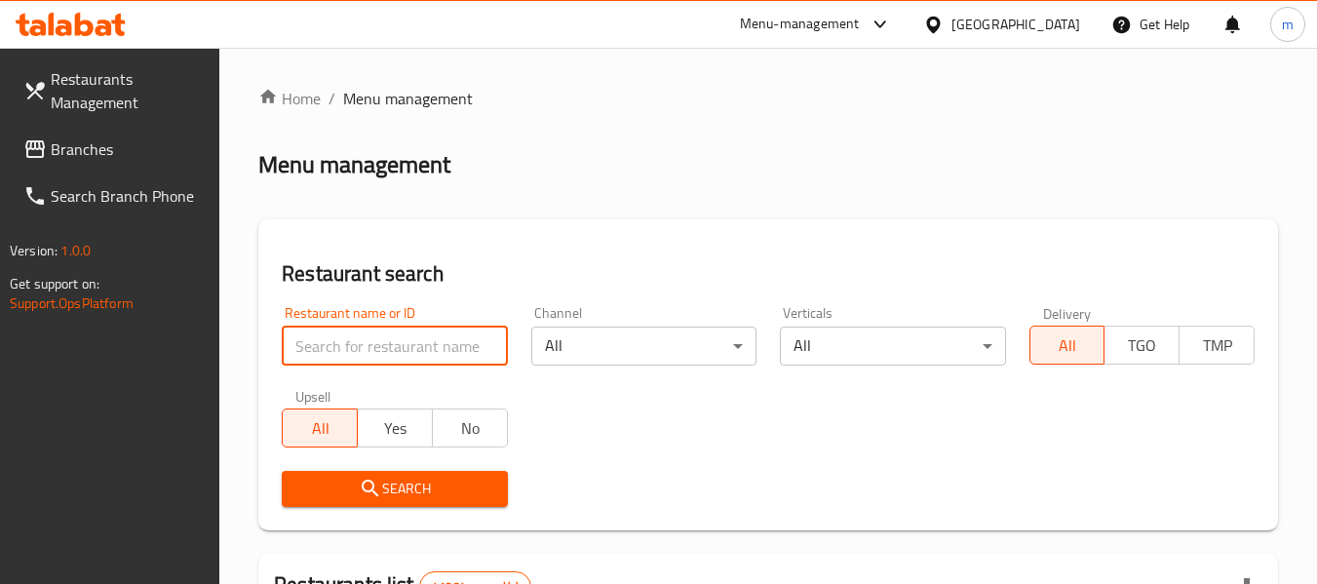
paste input "693372"
type input "693372"
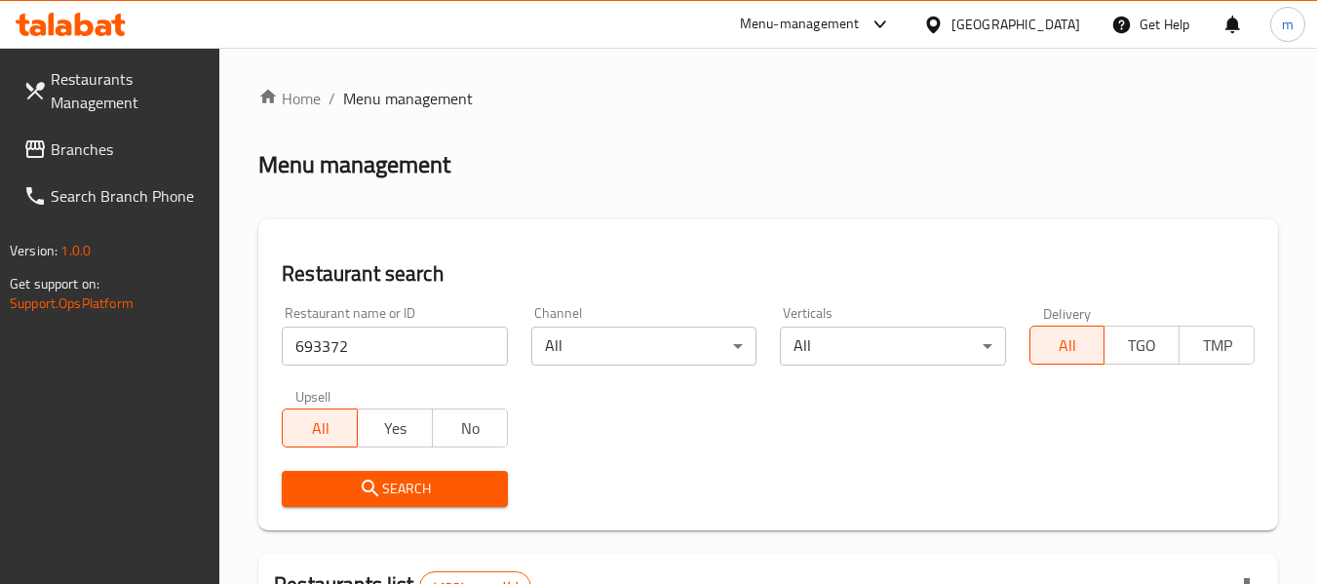
click at [416, 481] on span "Search" at bounding box center [394, 489] width 194 height 24
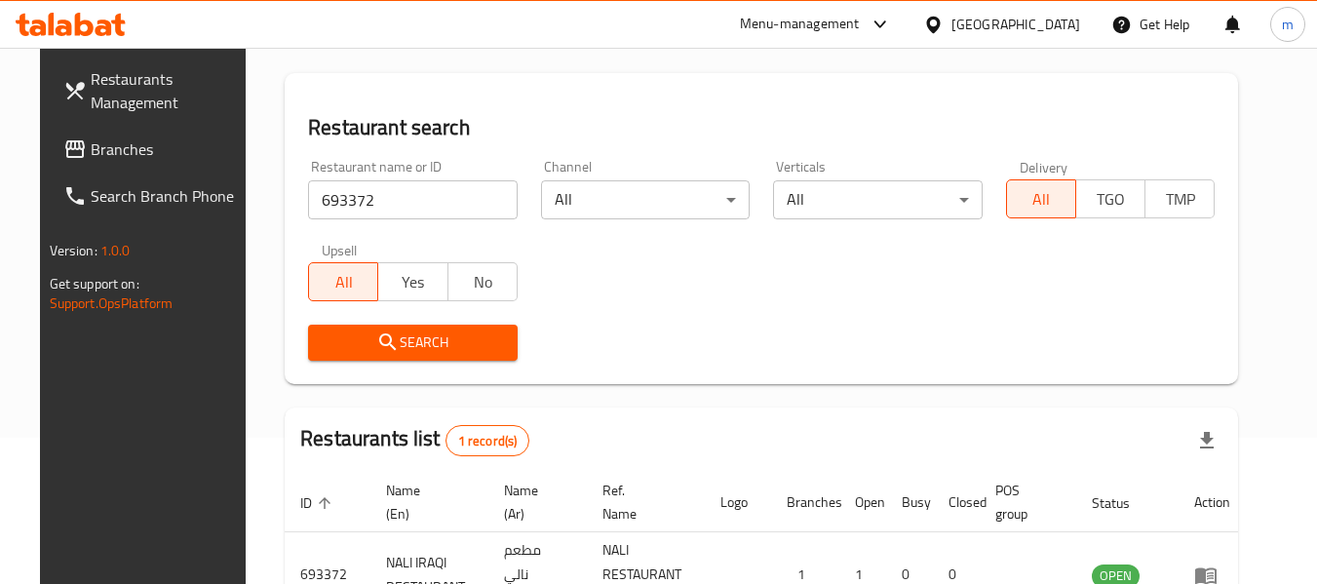
scroll to position [286, 0]
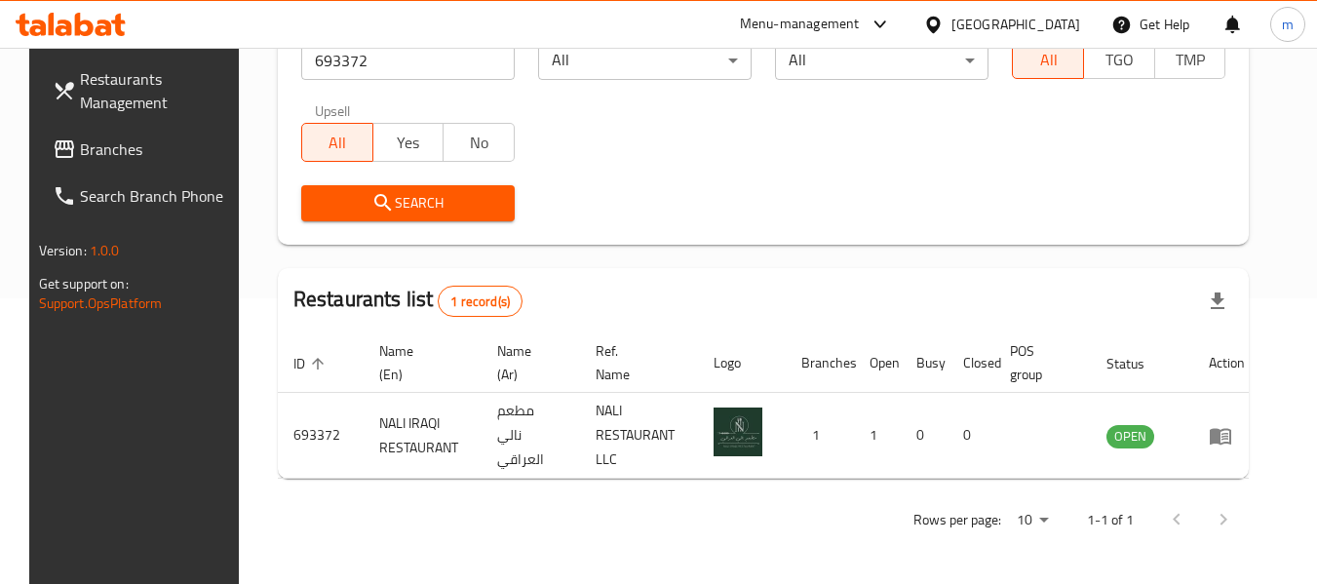
click at [129, 140] on span "Branches" at bounding box center [157, 148] width 154 height 23
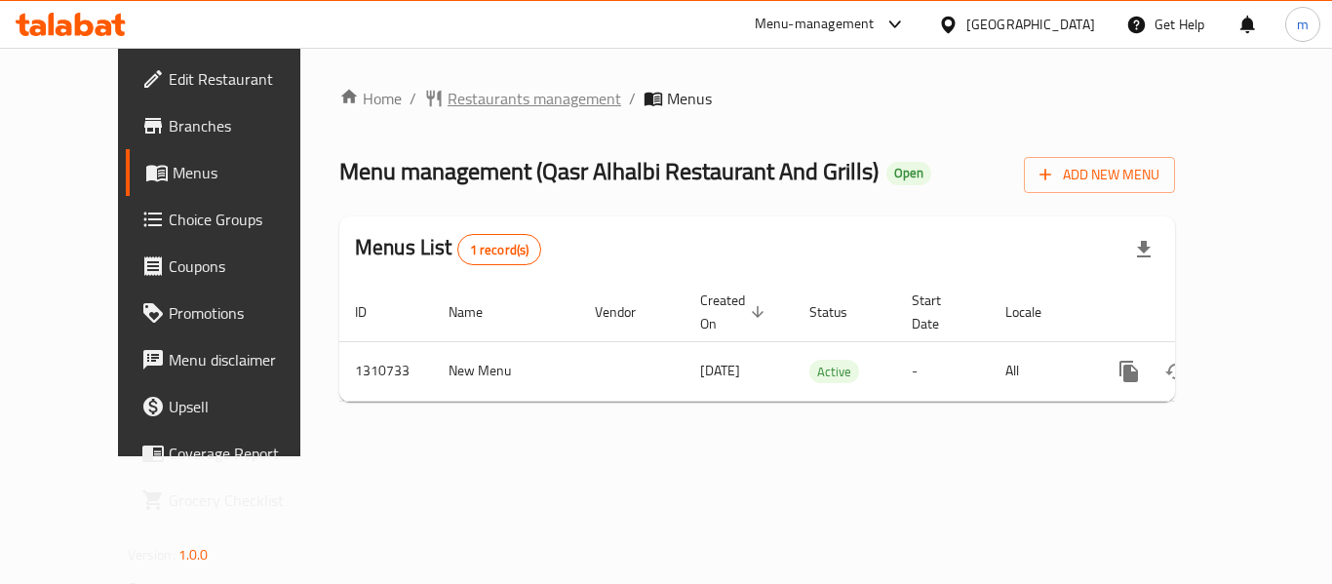
click at [459, 106] on span "Restaurants management" at bounding box center [534, 98] width 174 height 23
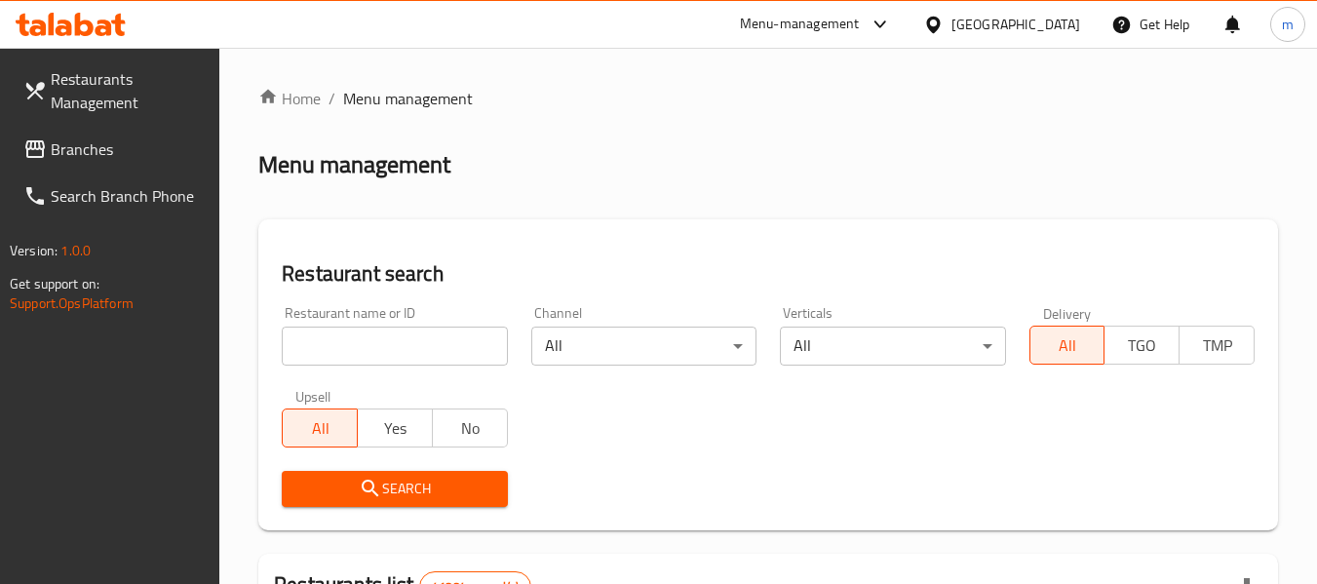
click at [399, 350] on input "search" at bounding box center [394, 346] width 225 height 39
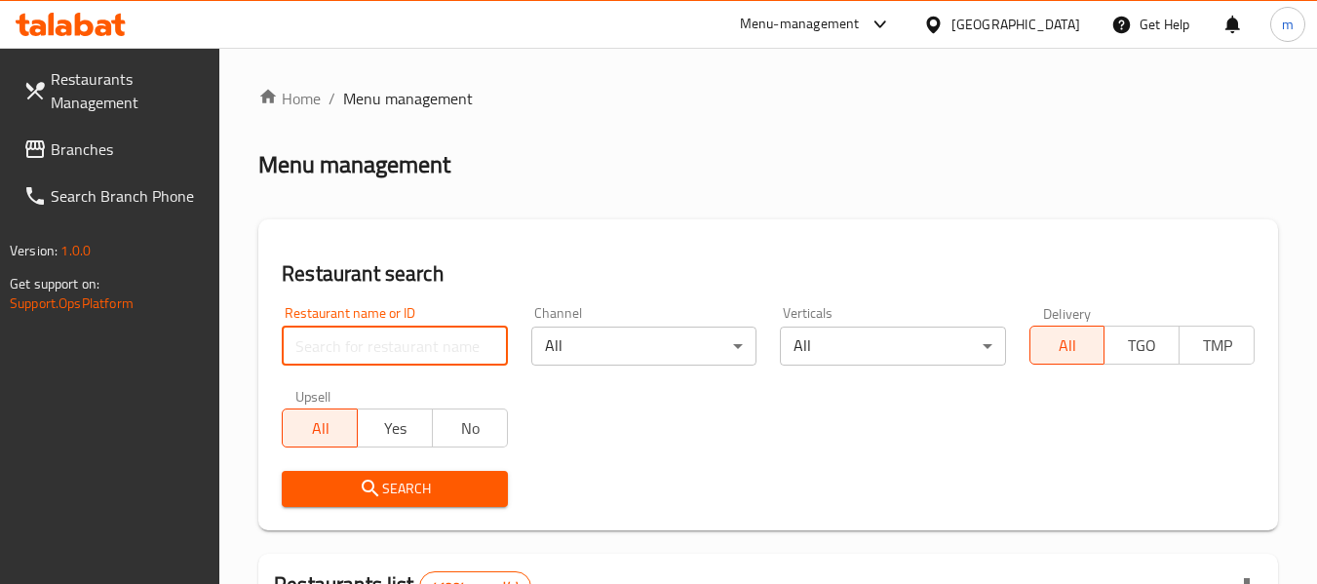
paste input "705550"
type input "705550"
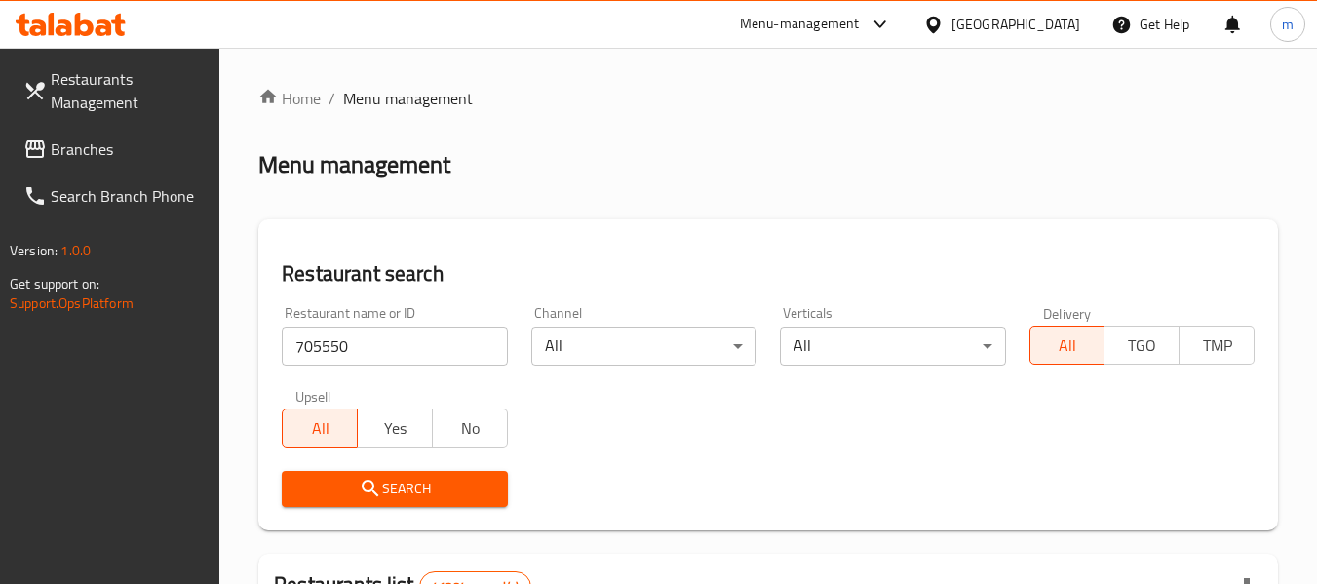
click at [388, 475] on button "Search" at bounding box center [394, 489] width 225 height 36
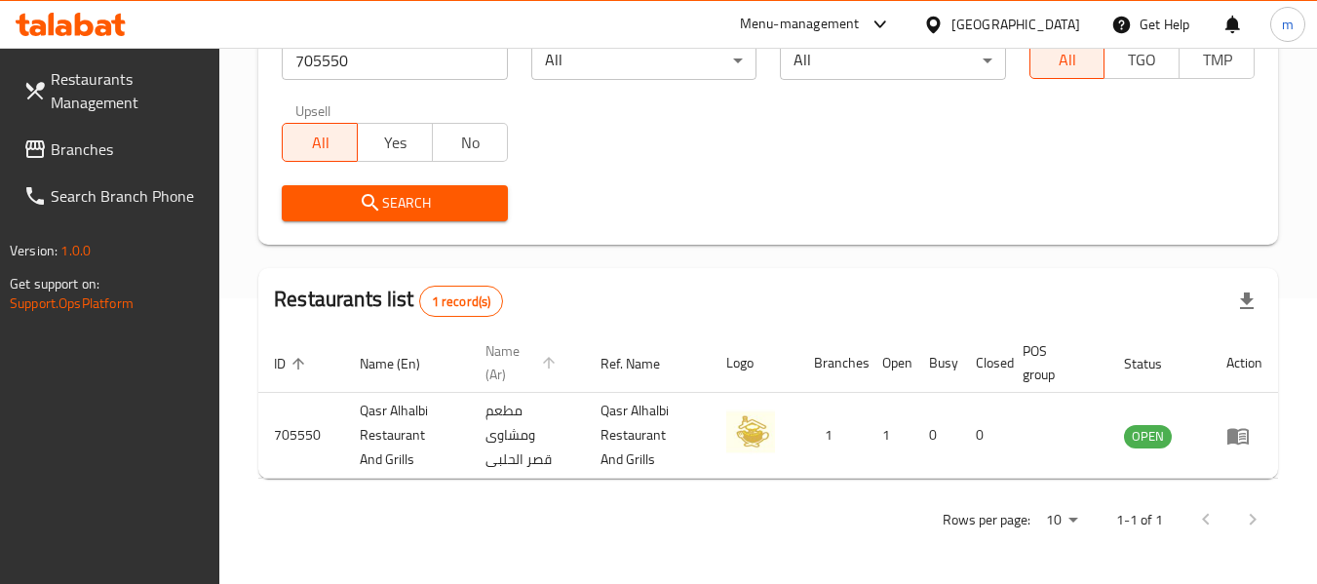
scroll to position [286, 0]
click at [136, 148] on span "Branches" at bounding box center [128, 148] width 154 height 23
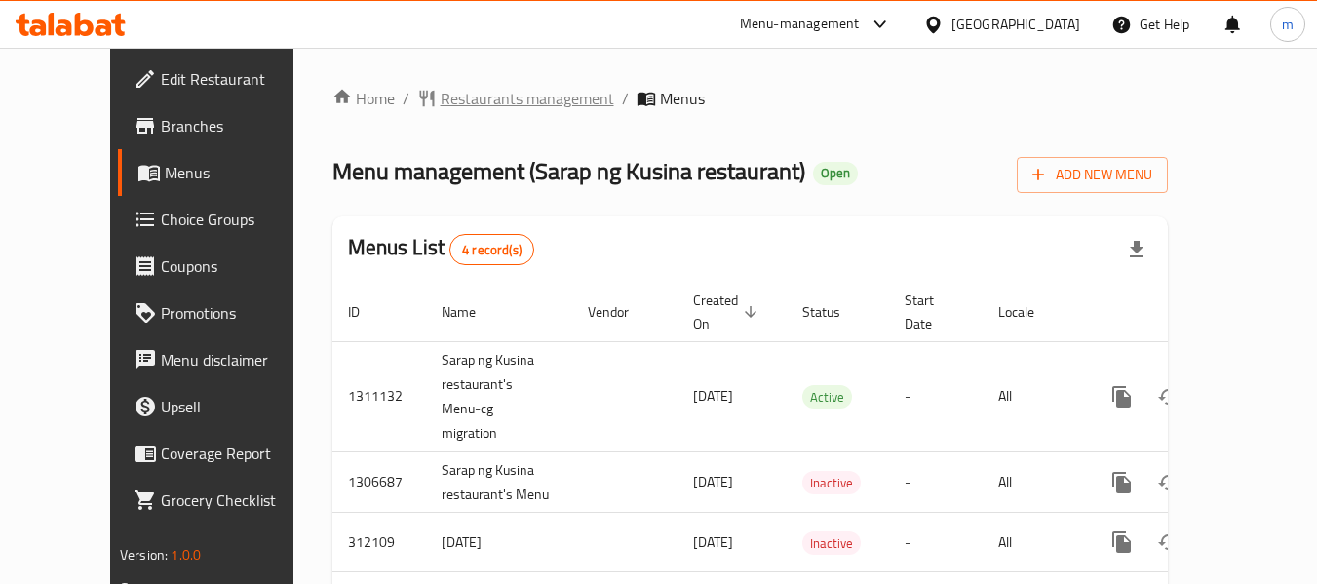
click at [441, 94] on span "Restaurants management" at bounding box center [528, 98] width 174 height 23
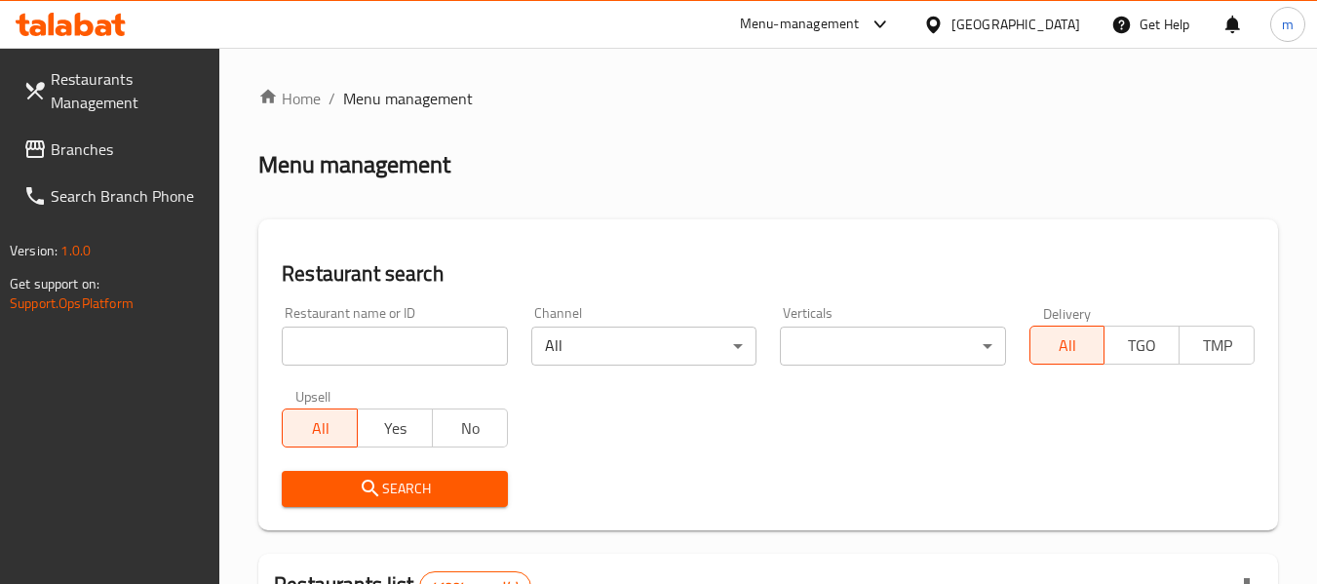
click at [397, 340] on input "search" at bounding box center [394, 346] width 225 height 39
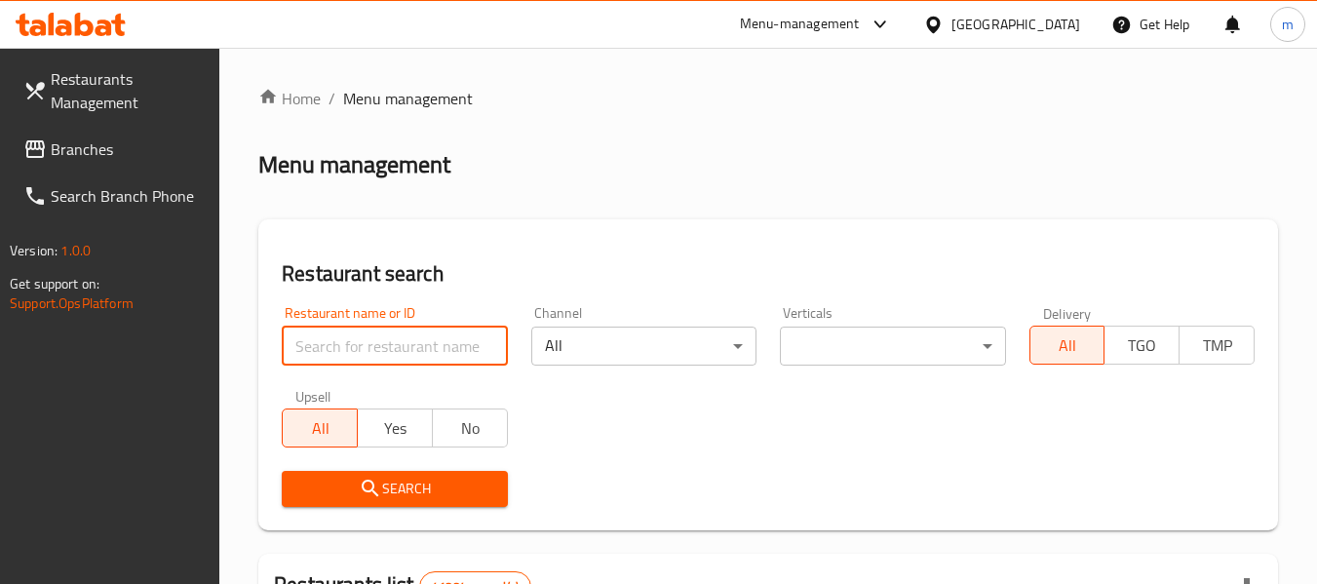
paste input "627400"
type input "627400"
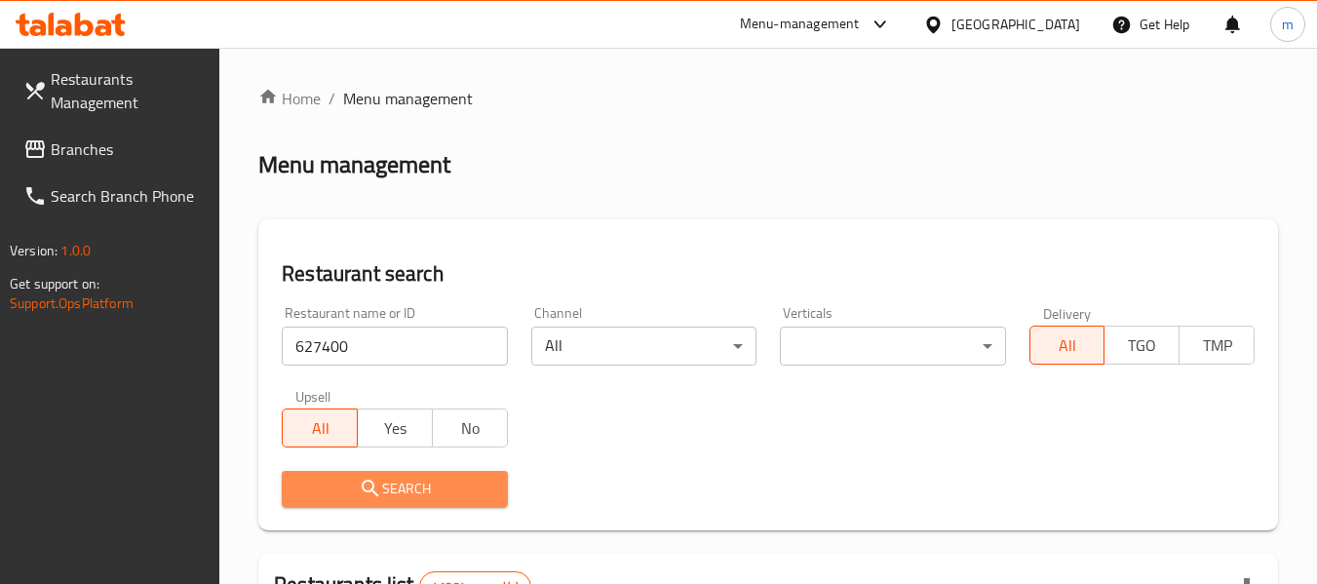
click at [402, 490] on span "Search" at bounding box center [394, 489] width 194 height 24
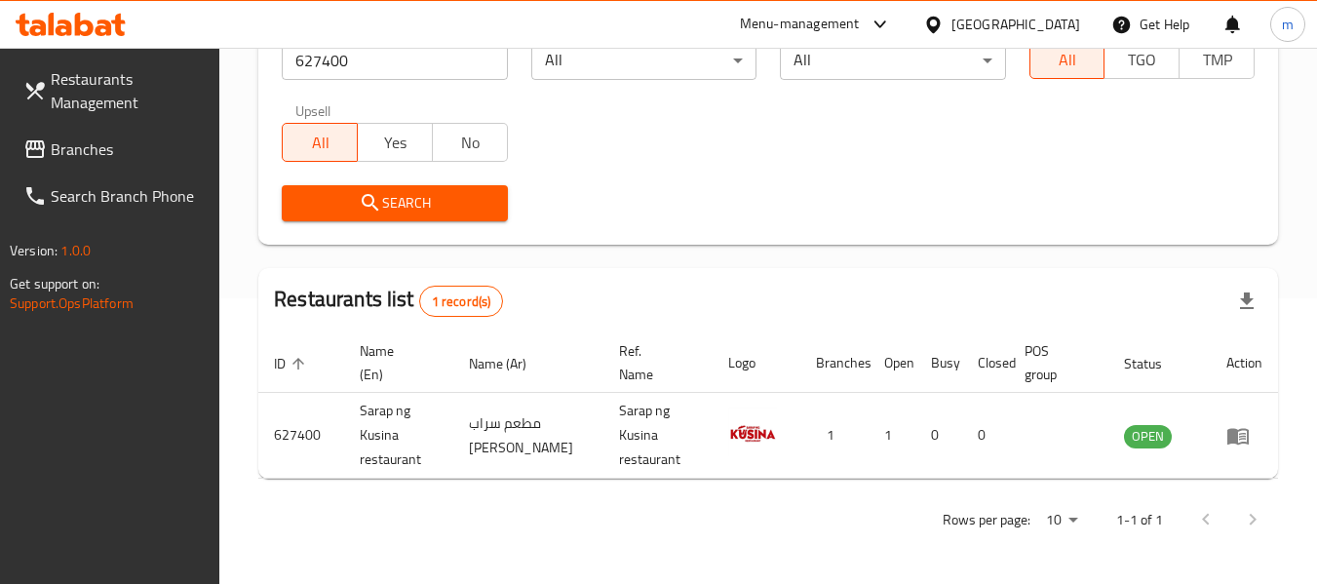
scroll to position [286, 0]
click at [77, 147] on span "Branches" at bounding box center [128, 148] width 154 height 23
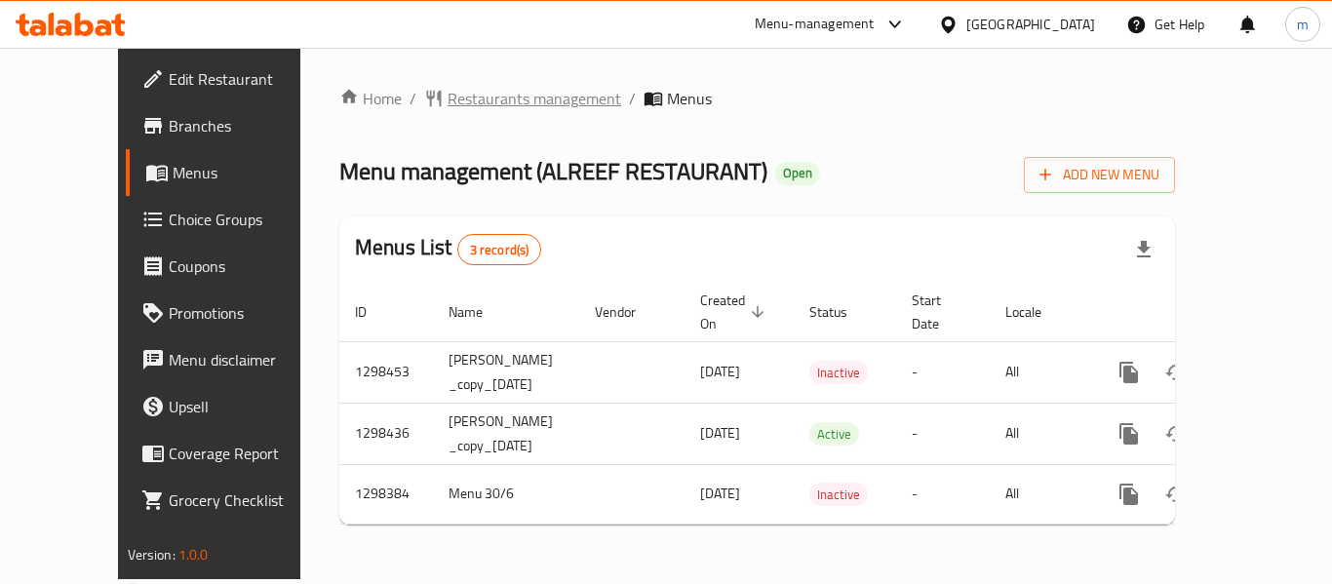
click at [473, 96] on span "Restaurants management" at bounding box center [534, 98] width 174 height 23
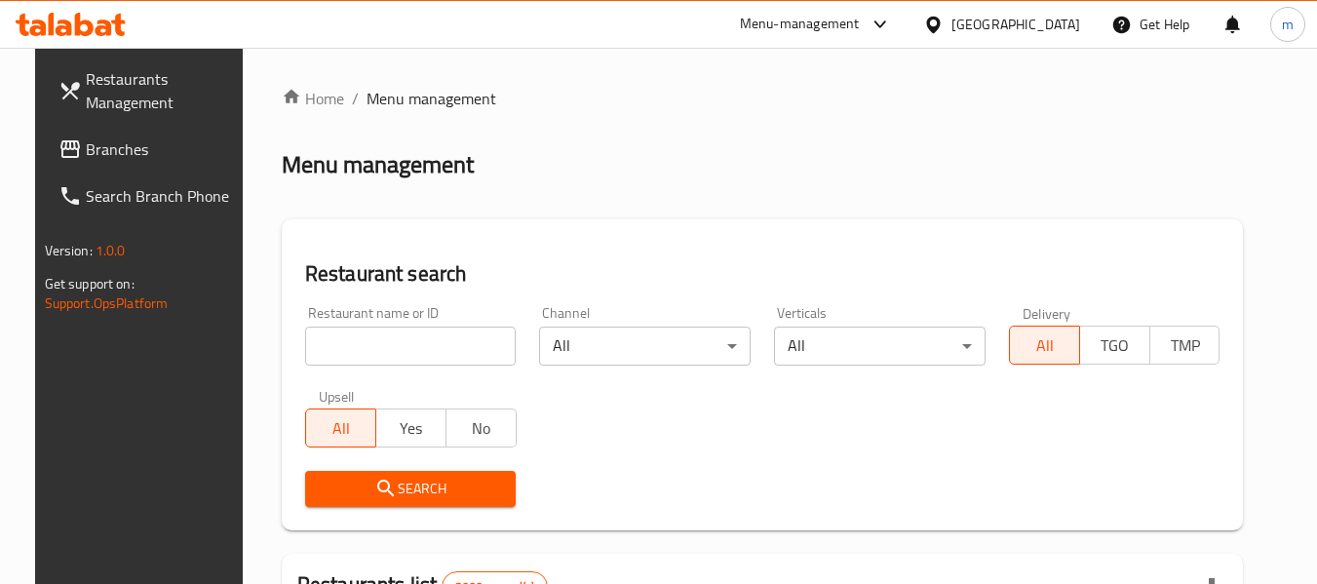
click at [393, 356] on input "search" at bounding box center [411, 346] width 212 height 39
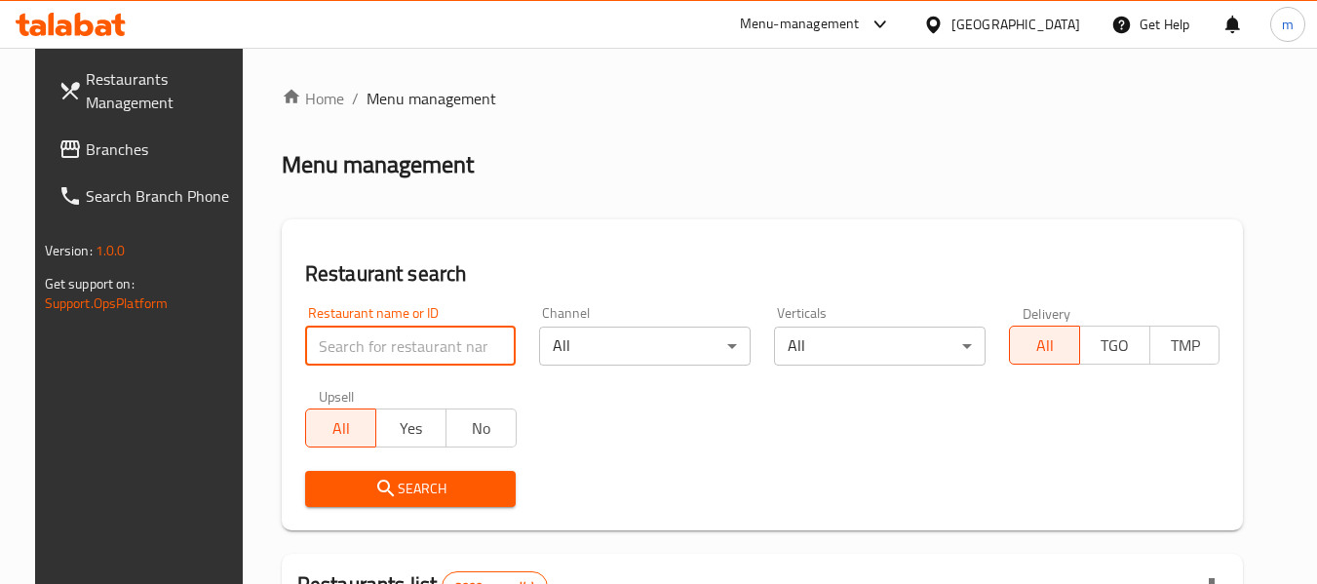
click at [382, 350] on input "search" at bounding box center [411, 346] width 212 height 39
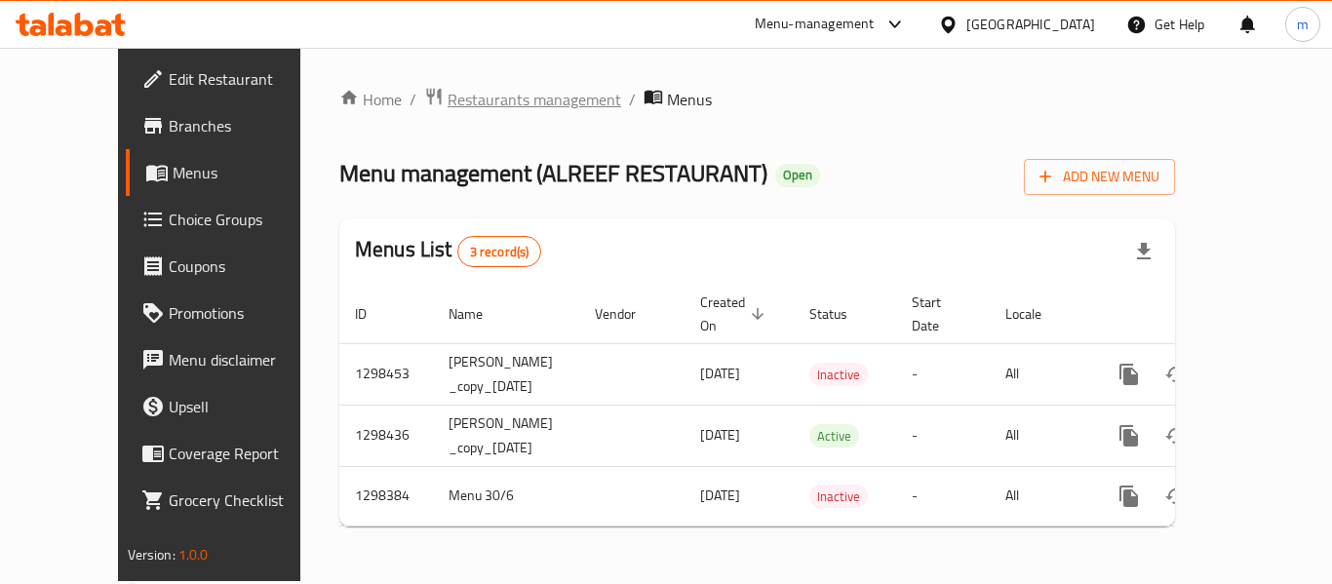
click at [447, 93] on span "Restaurants management" at bounding box center [534, 99] width 174 height 23
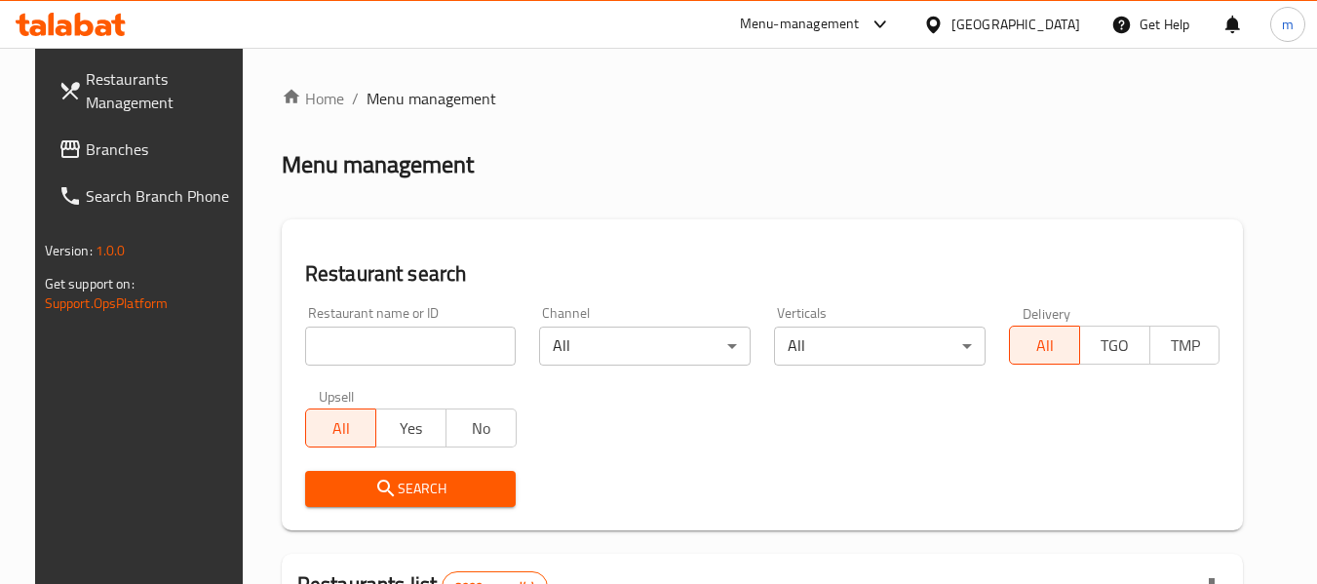
click at [389, 333] on input "search" at bounding box center [411, 346] width 212 height 39
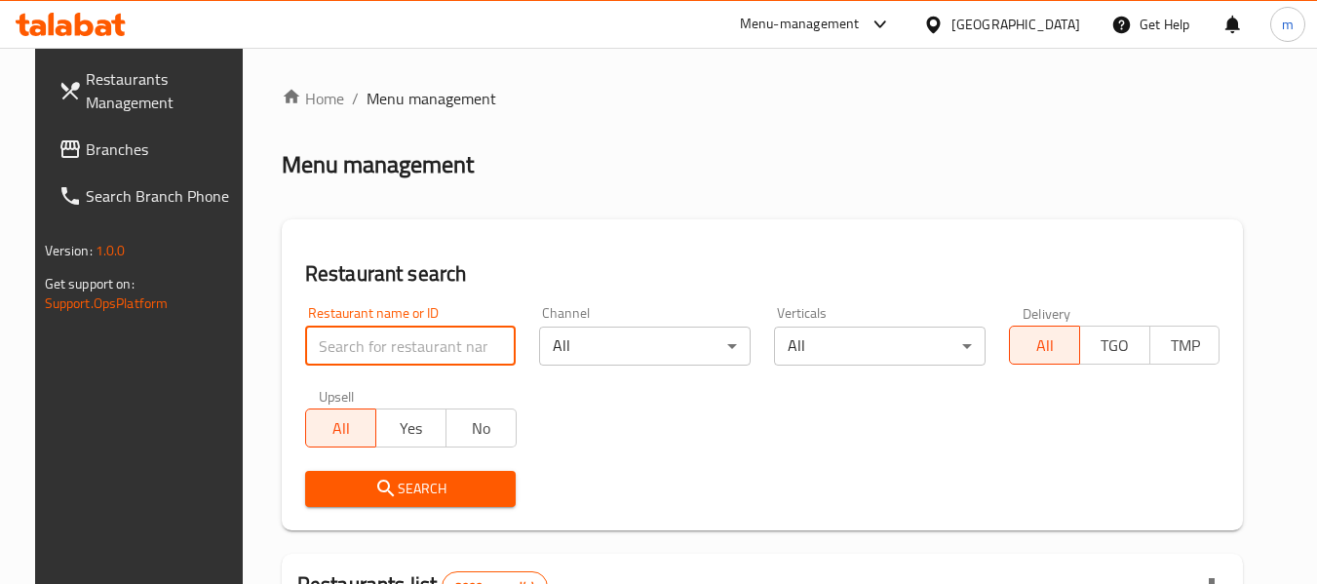
paste input "700917"
type input "700917"
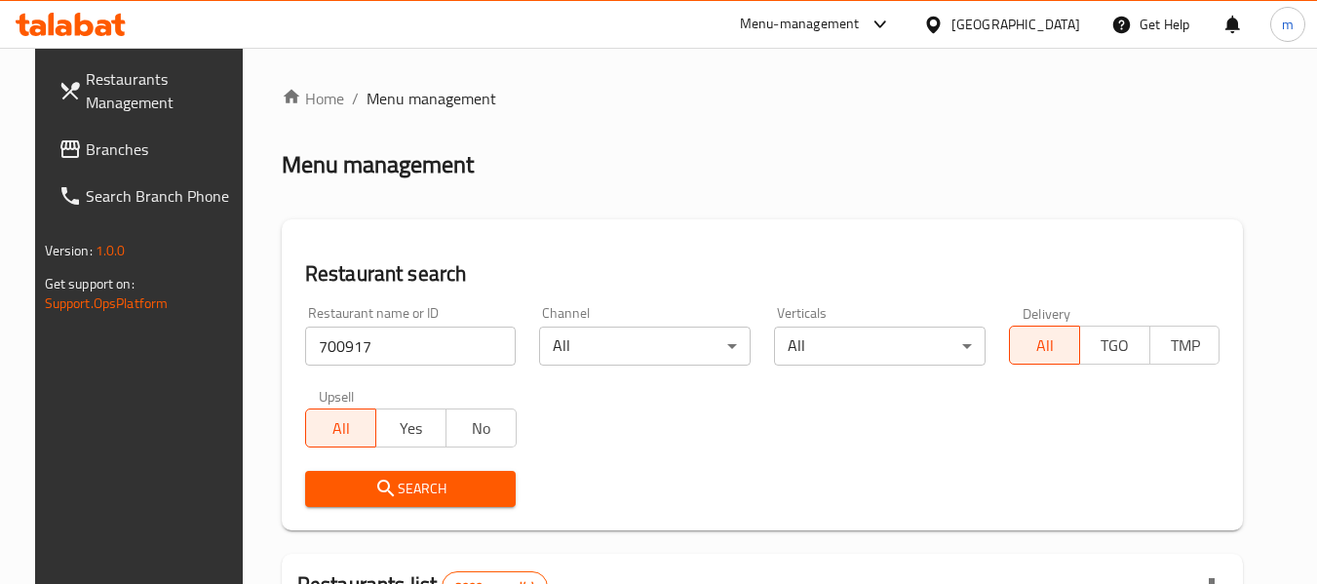
click at [406, 490] on span "Search" at bounding box center [411, 489] width 180 height 24
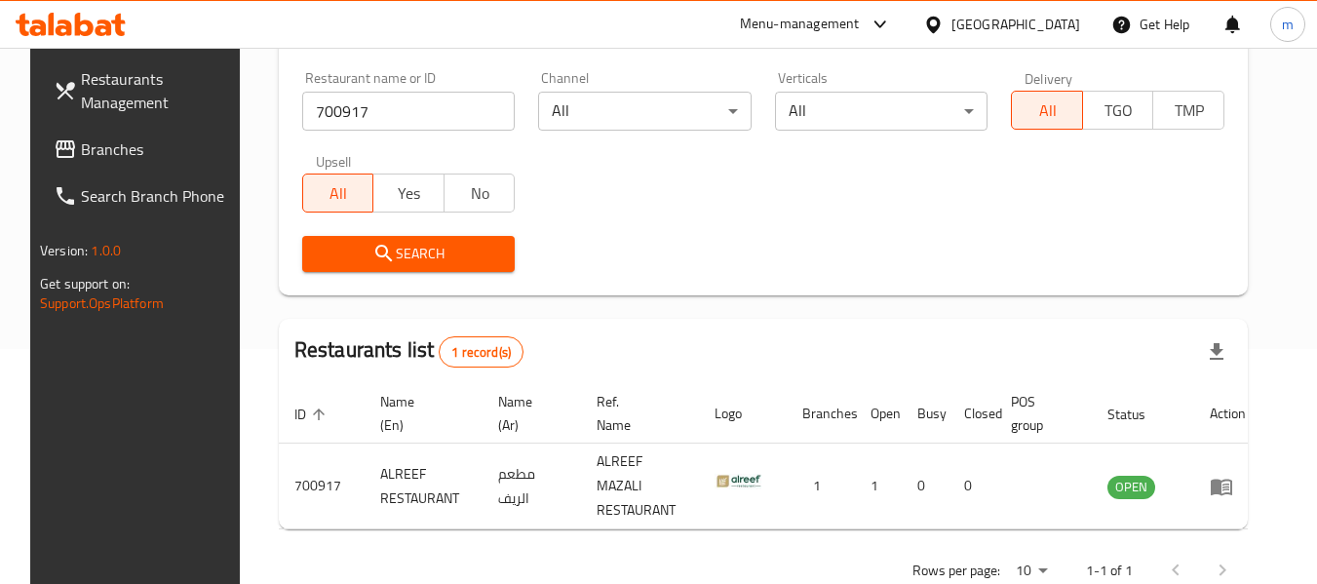
scroll to position [269, 0]
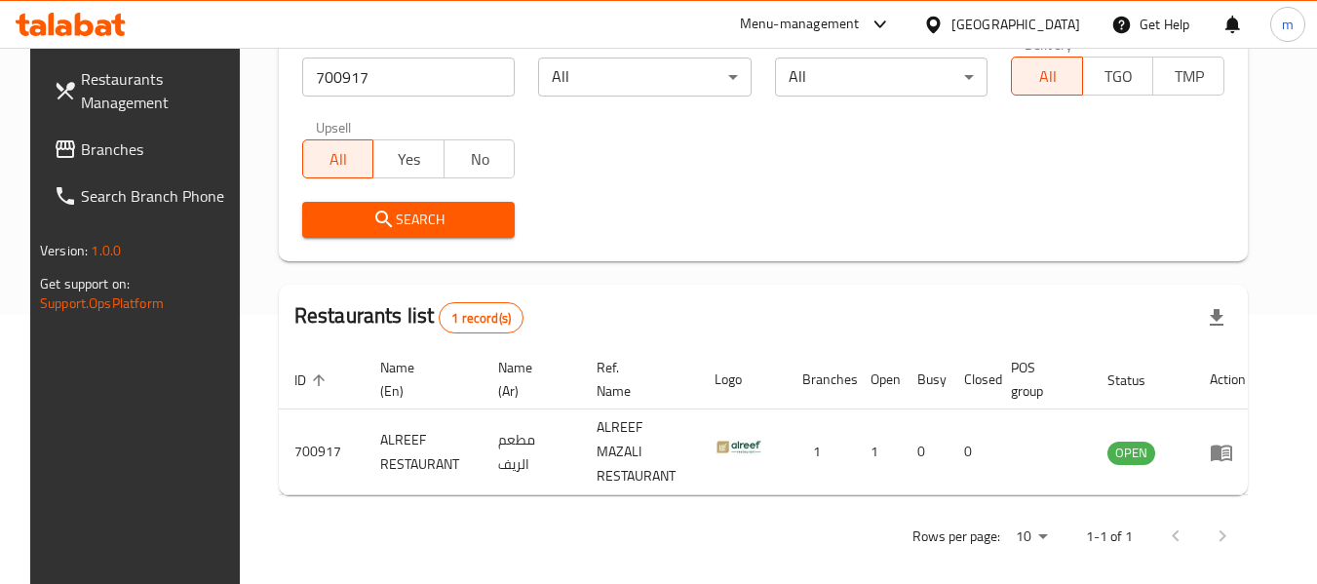
click at [1048, 23] on div "[GEOGRAPHIC_DATA]" at bounding box center [1015, 24] width 129 height 21
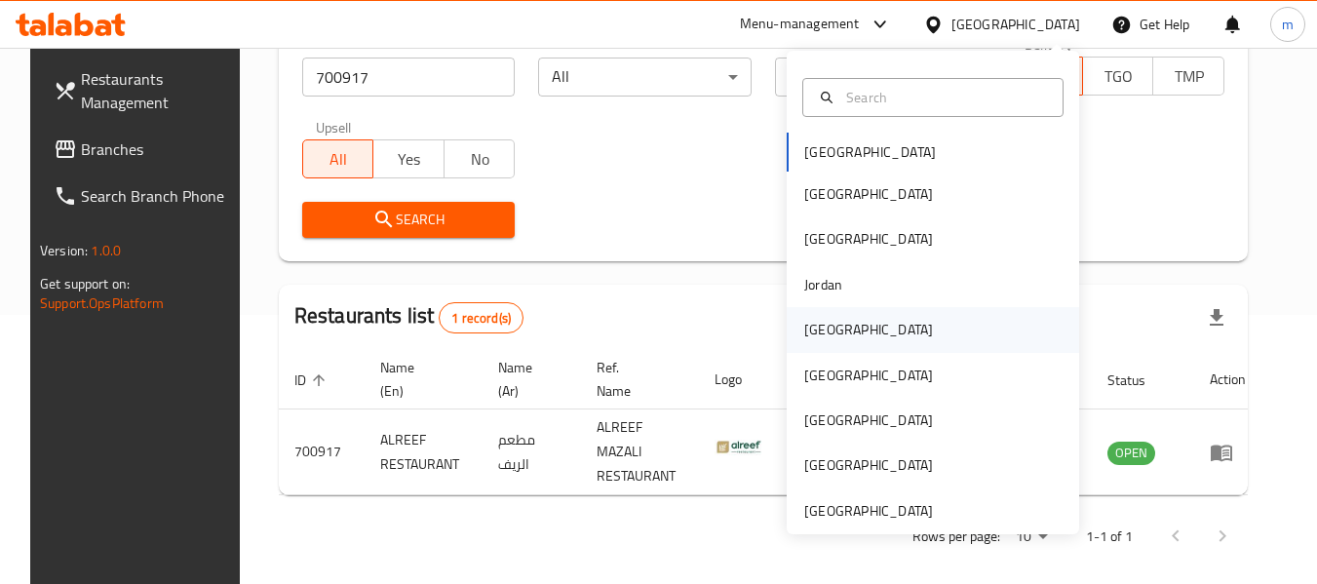
click at [820, 335] on div "[GEOGRAPHIC_DATA]" at bounding box center [868, 329] width 129 height 21
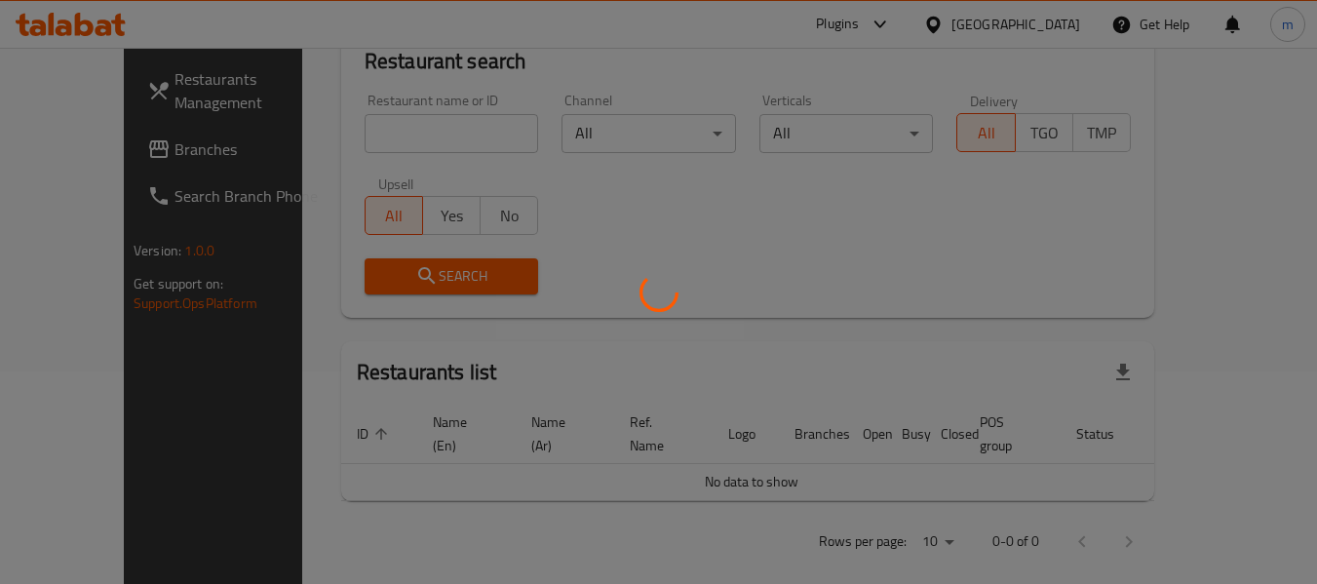
scroll to position [269, 0]
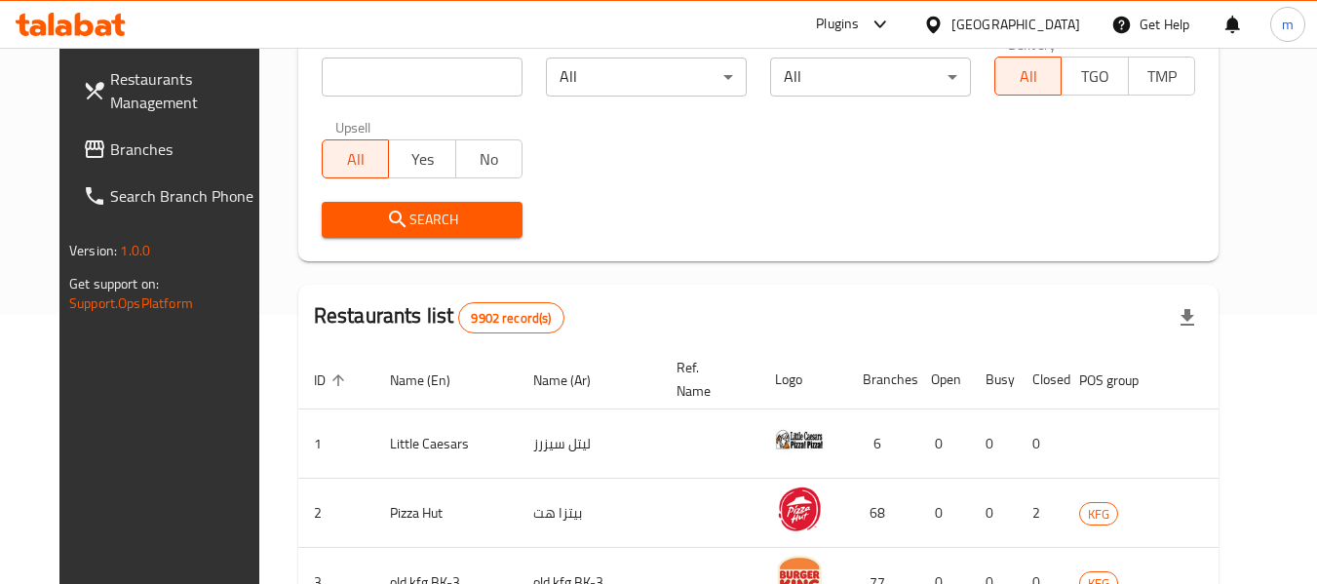
click at [110, 154] on span "Branches" at bounding box center [187, 148] width 154 height 23
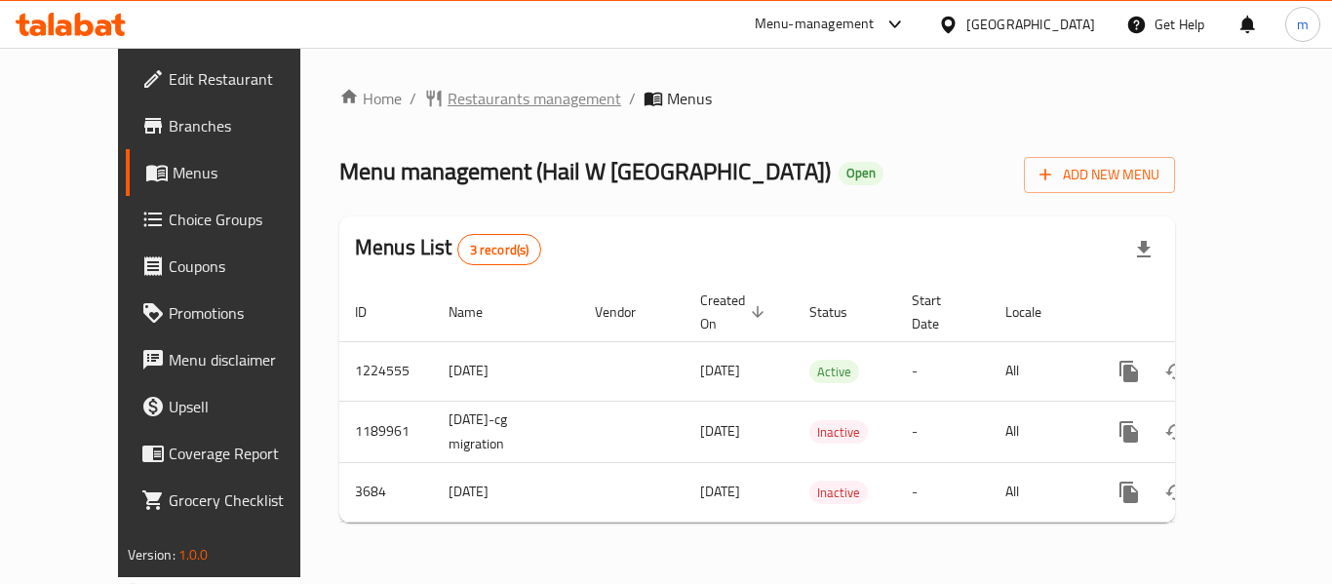
click at [475, 87] on span "Restaurants management" at bounding box center [534, 98] width 174 height 23
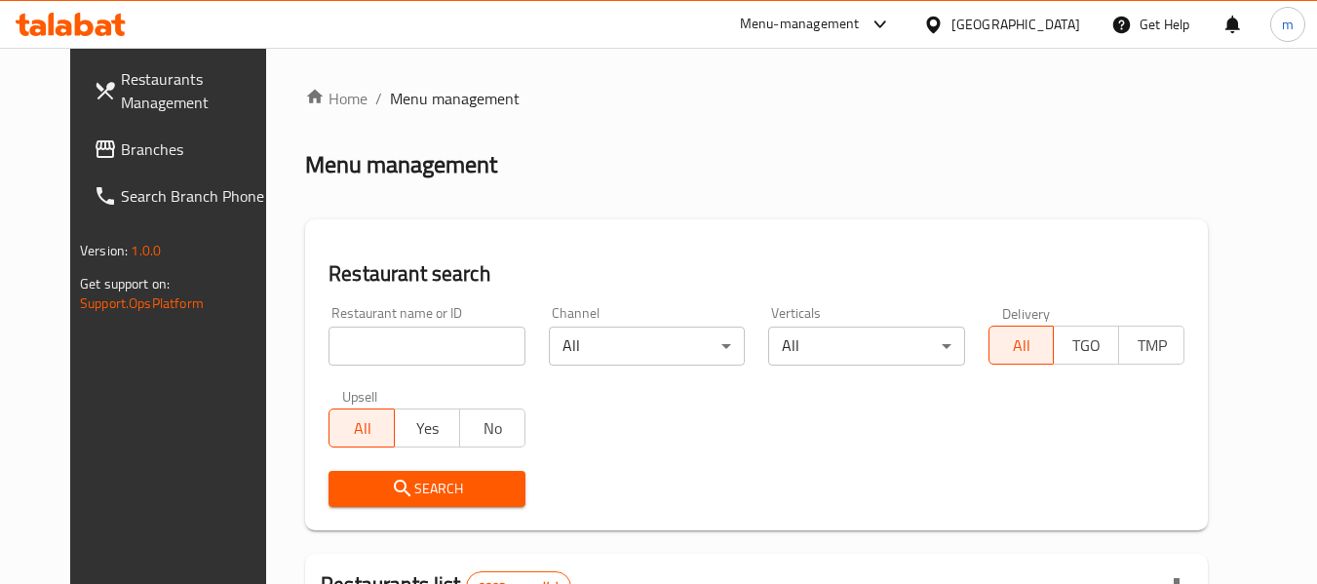
click at [416, 353] on input "search" at bounding box center [427, 346] width 196 height 39
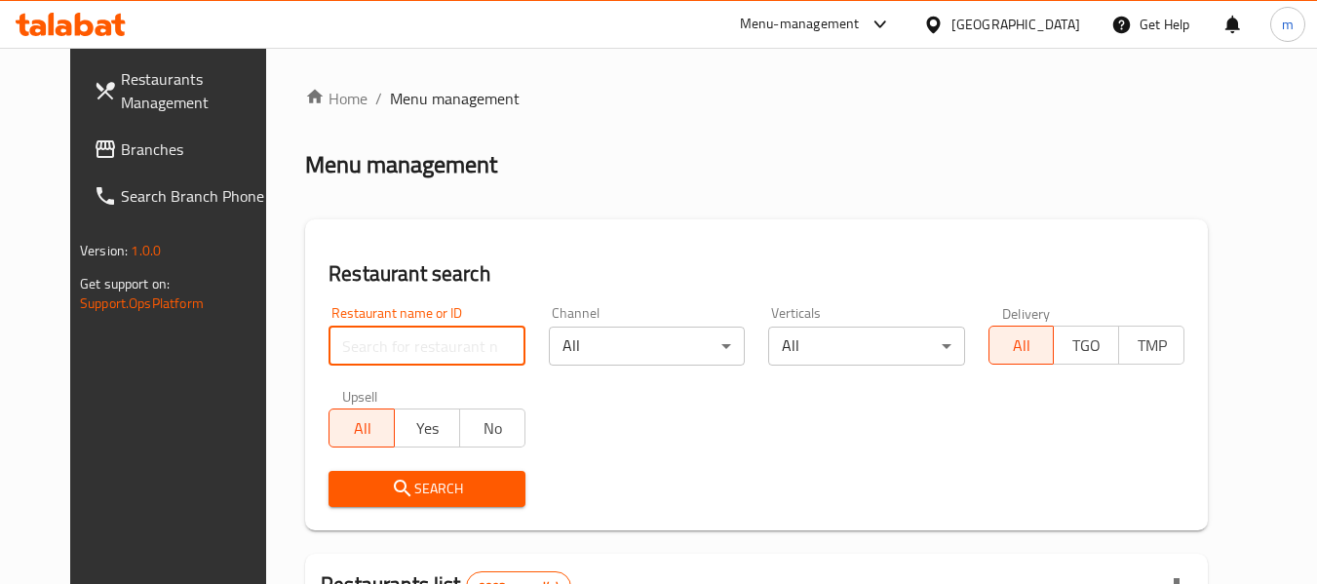
paste input "2265"
type input "2265"
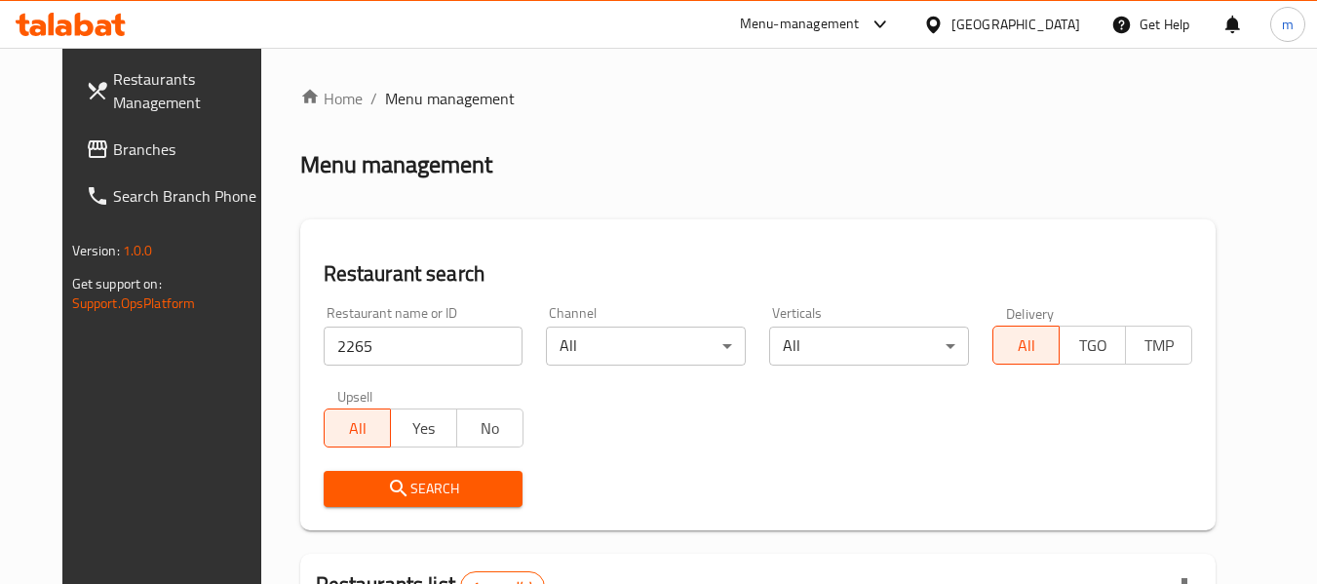
scroll to position [269, 0]
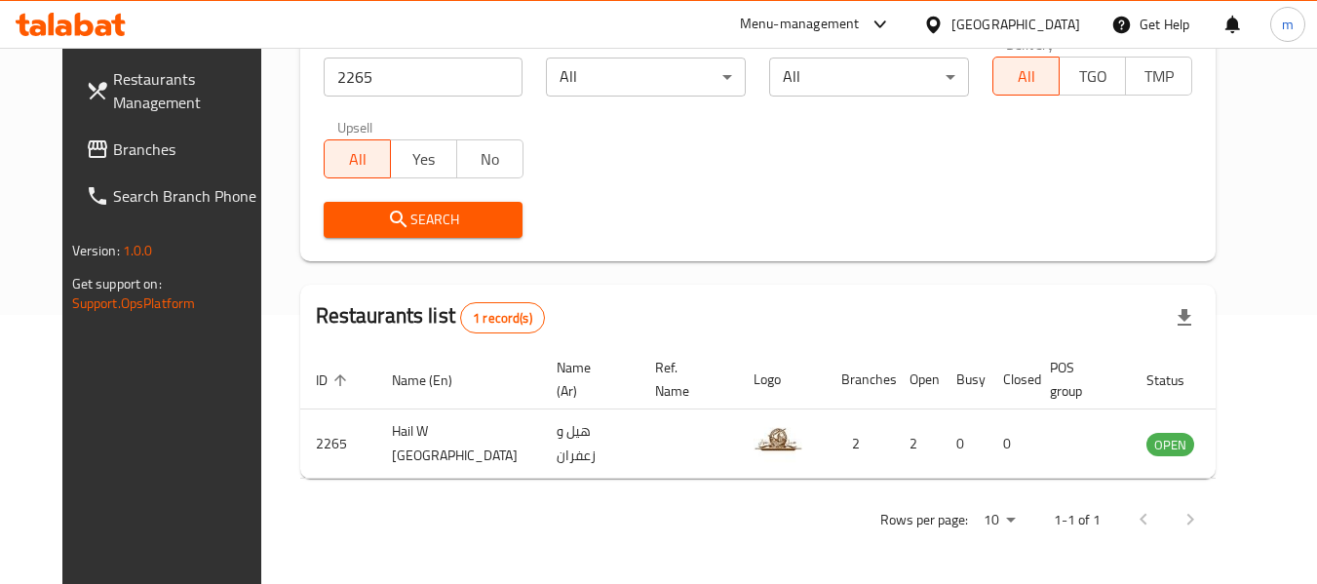
click at [1049, 27] on div "[GEOGRAPHIC_DATA]" at bounding box center [1015, 24] width 129 height 21
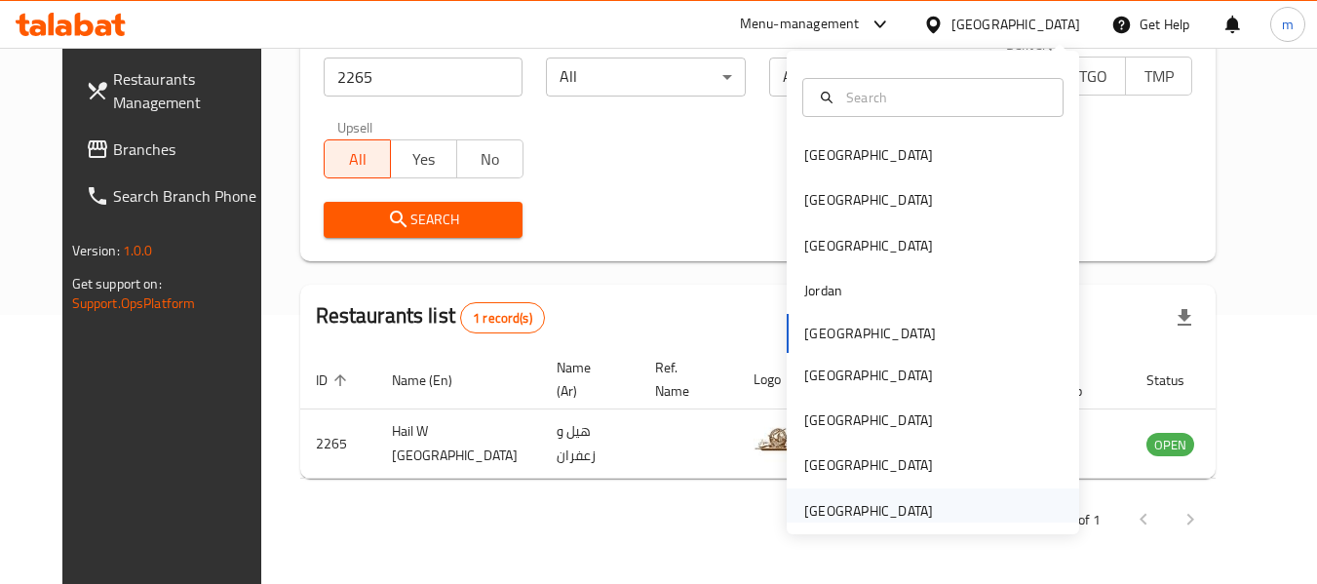
click at [898, 510] on div "[GEOGRAPHIC_DATA]" at bounding box center [868, 510] width 129 height 21
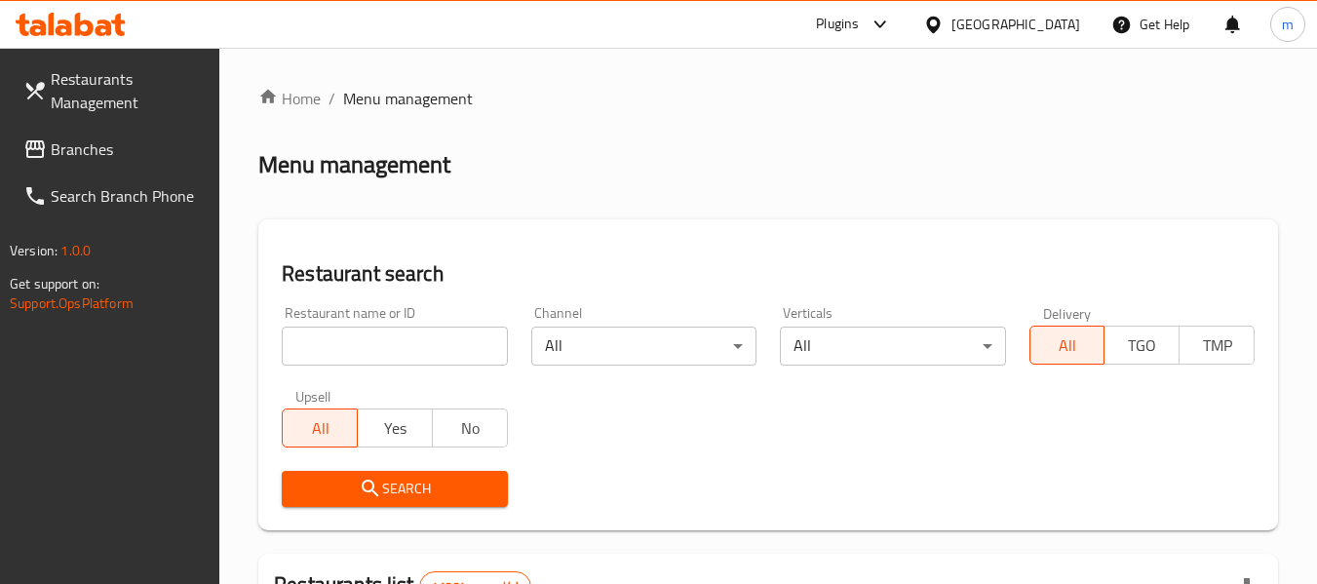
click at [78, 152] on span "Branches" at bounding box center [128, 148] width 154 height 23
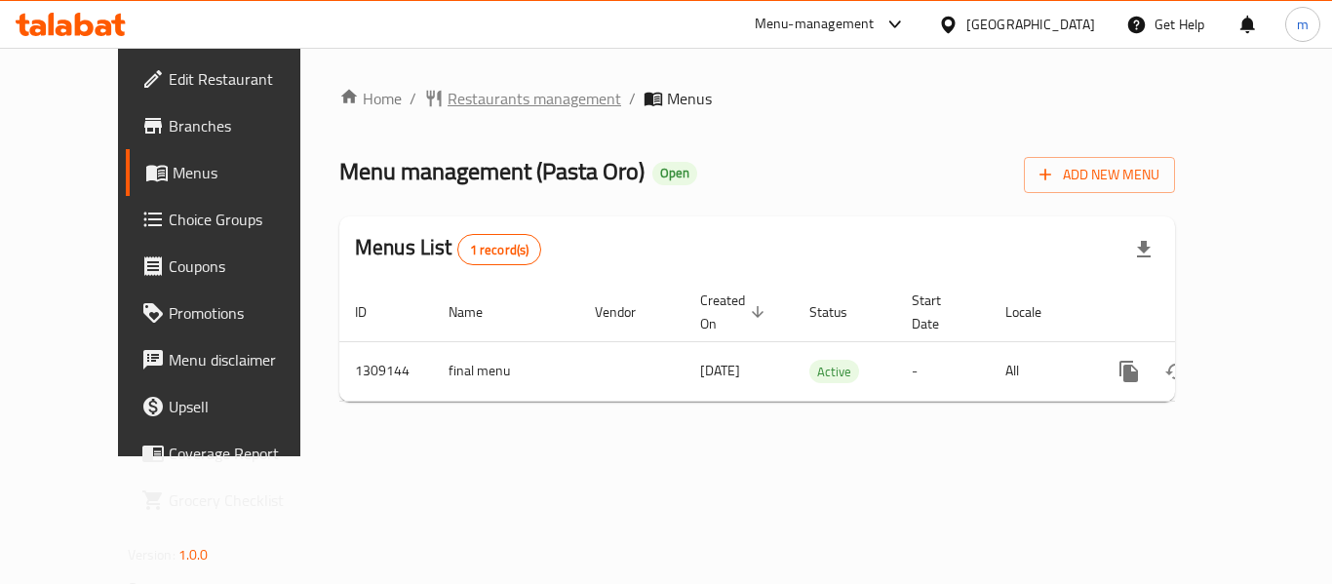
click at [454, 107] on span "Restaurants management" at bounding box center [534, 98] width 174 height 23
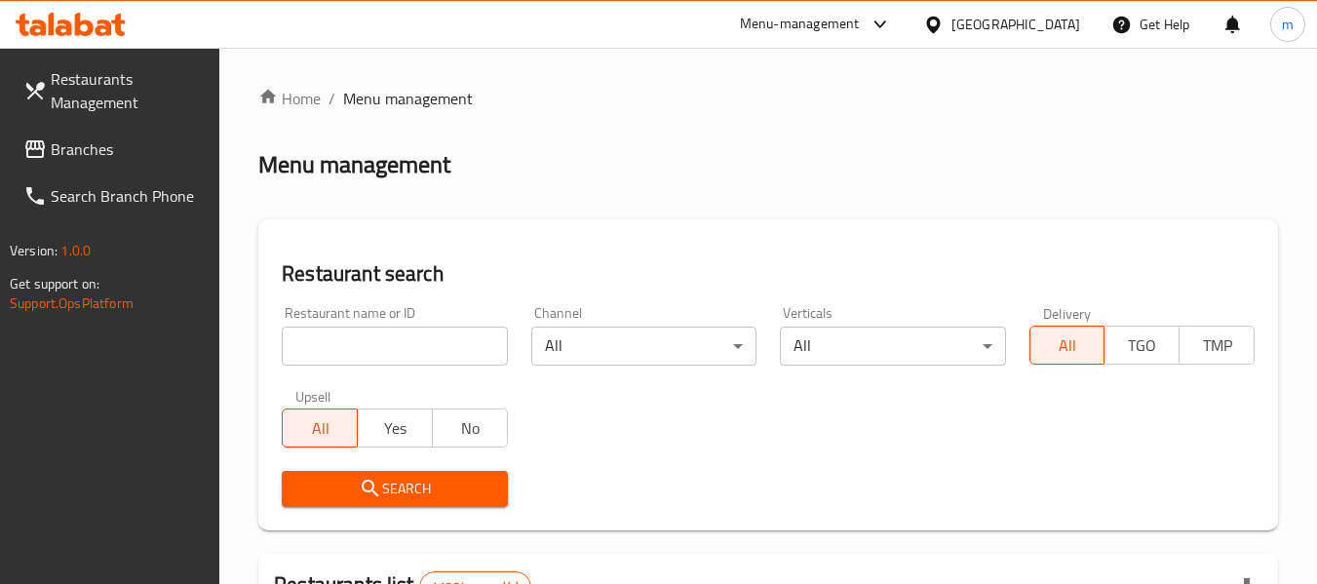
click at [392, 346] on input "search" at bounding box center [394, 346] width 225 height 39
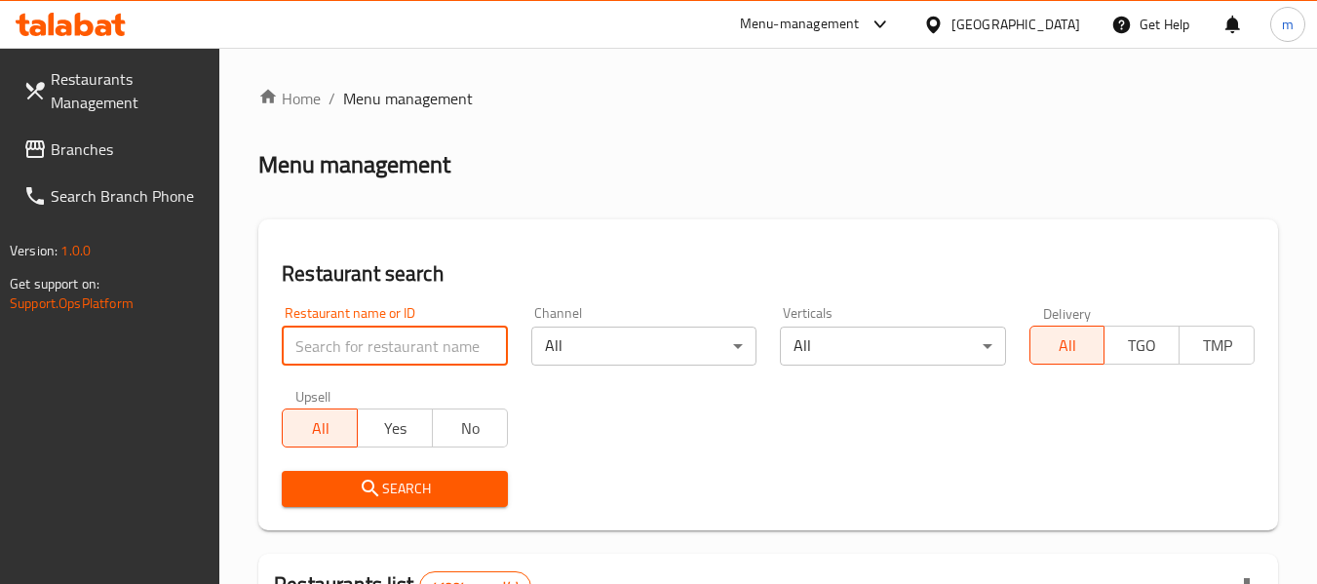
paste input "705172"
type input "705172"
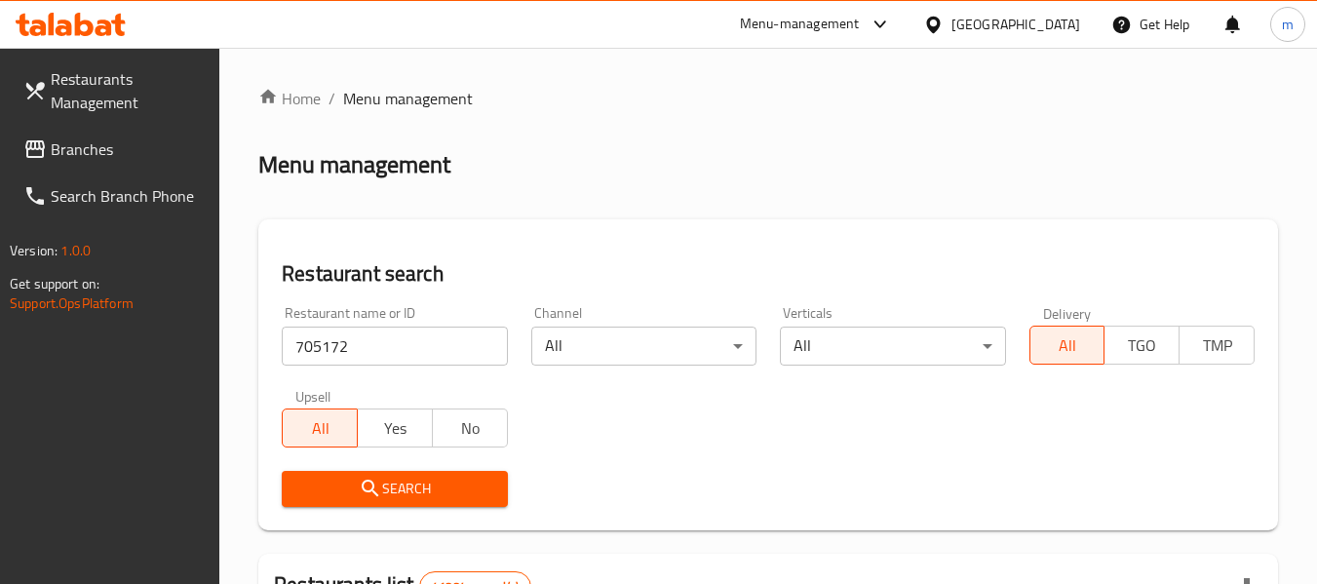
click at [385, 489] on span "Search" at bounding box center [394, 489] width 194 height 24
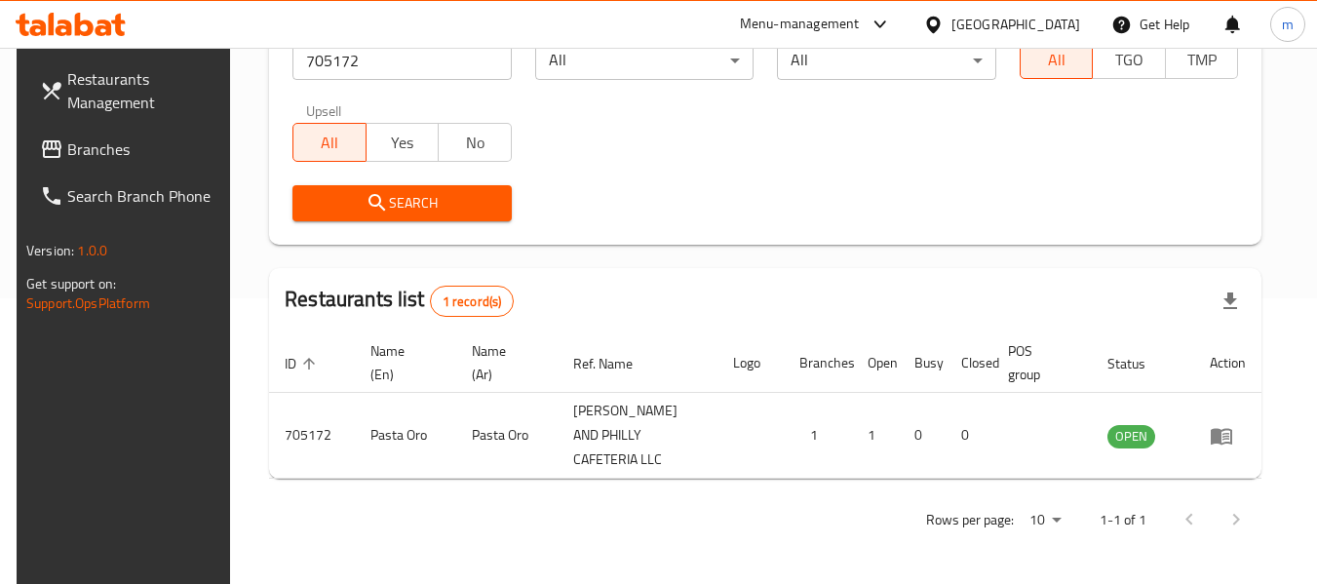
scroll to position [269, 0]
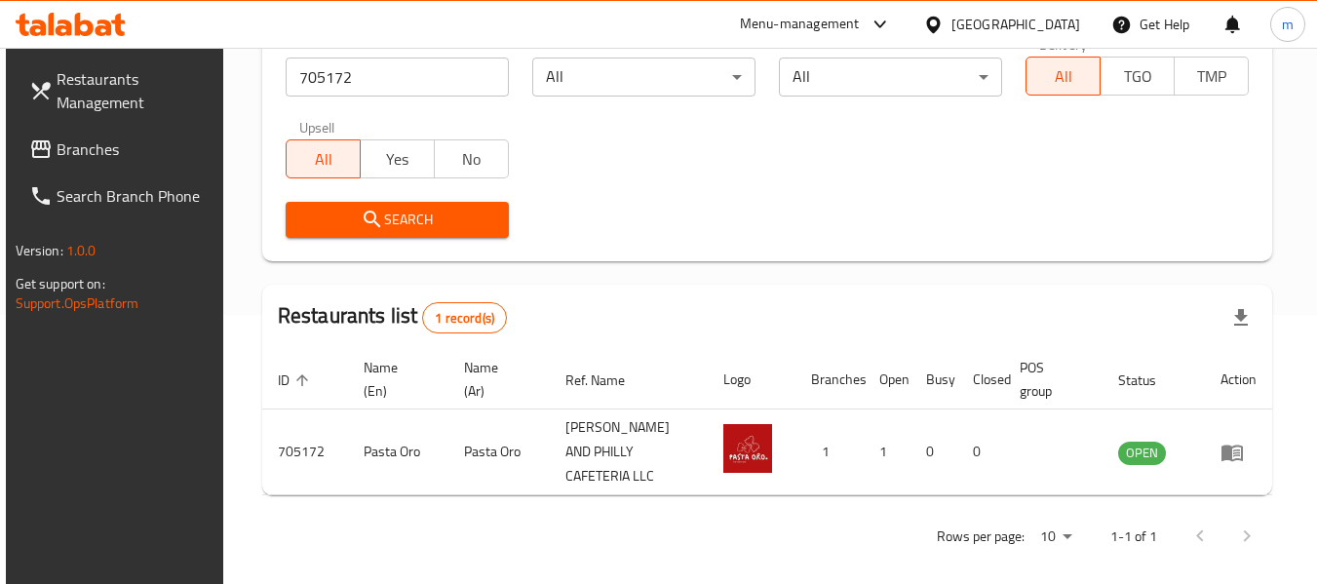
click at [1031, 14] on div "[GEOGRAPHIC_DATA]" at bounding box center [1015, 24] width 129 height 21
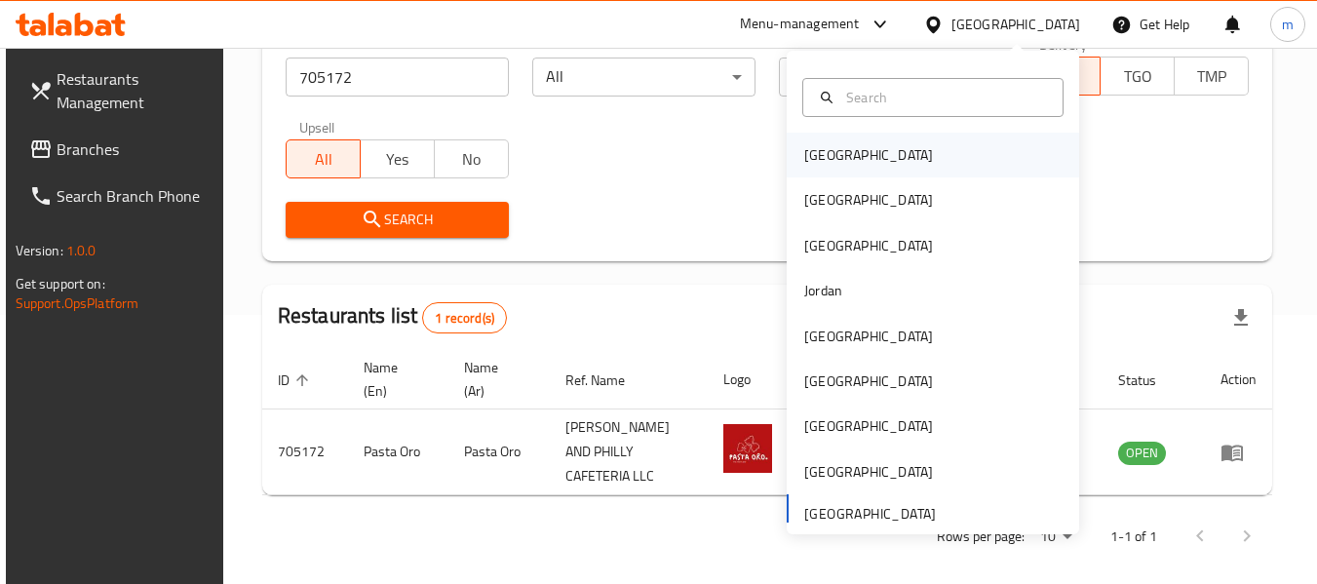
click at [863, 152] on div "Bahrain" at bounding box center [933, 155] width 292 height 45
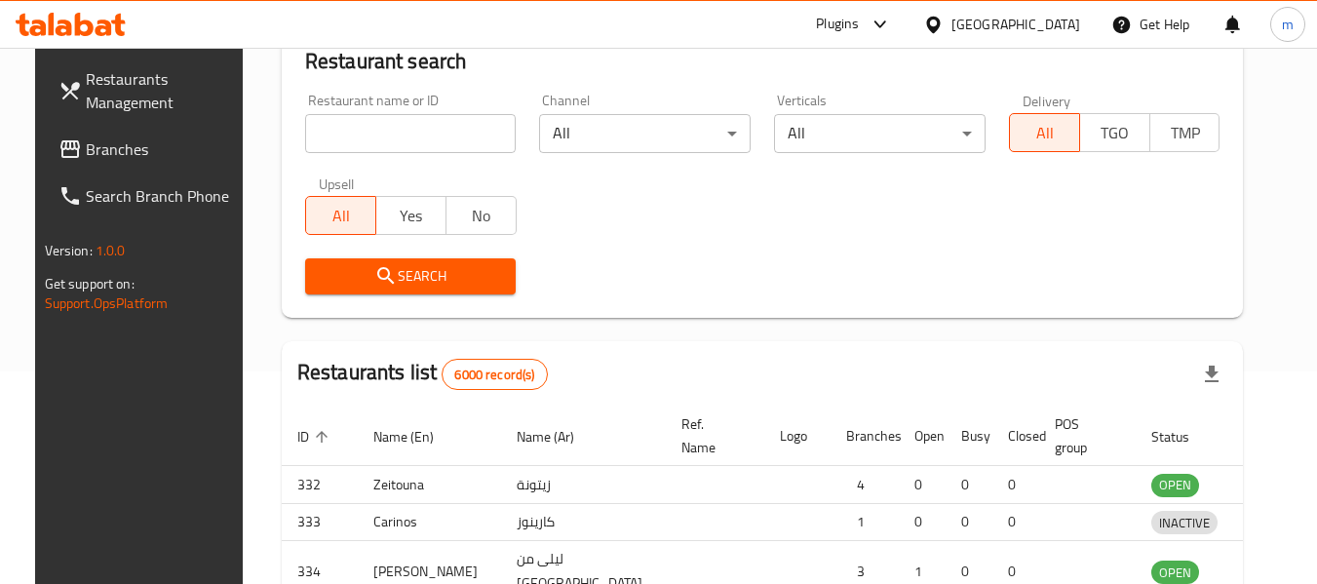
scroll to position [269, 0]
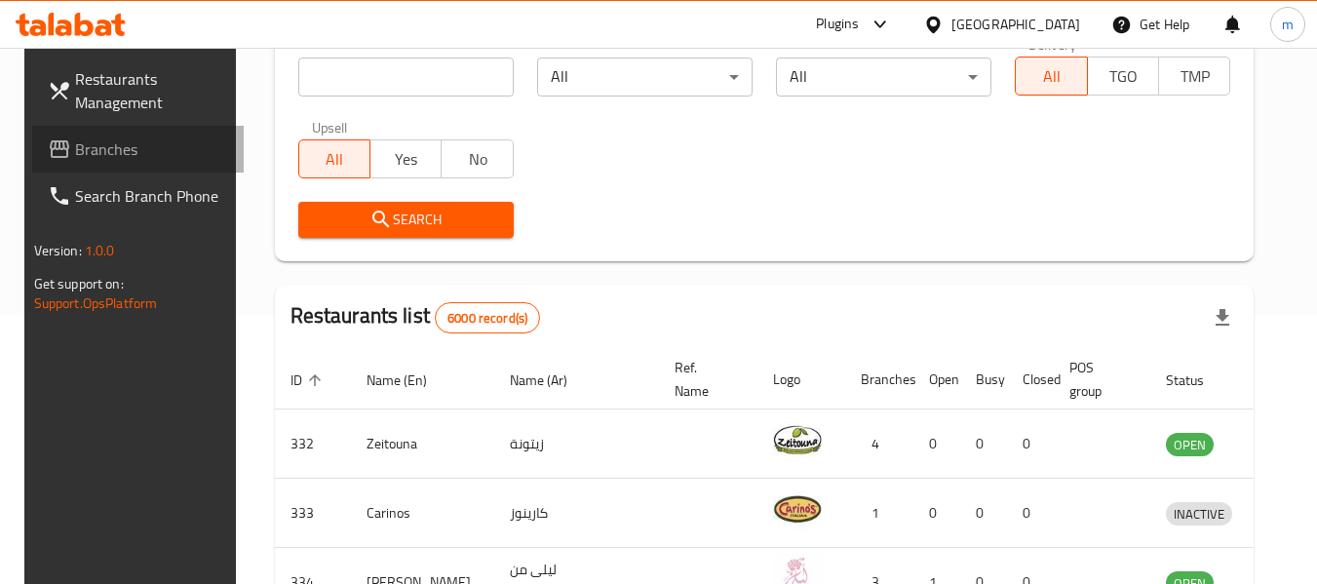
click at [97, 158] on span "Branches" at bounding box center [152, 148] width 154 height 23
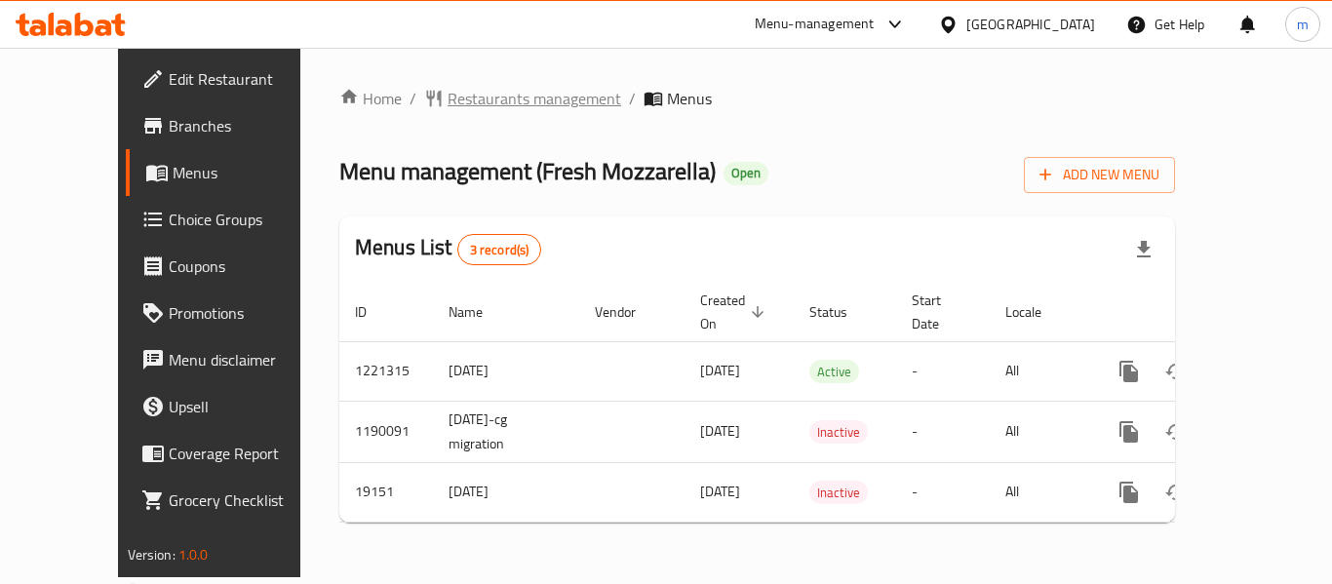
click at [455, 94] on span "Restaurants management" at bounding box center [534, 98] width 174 height 23
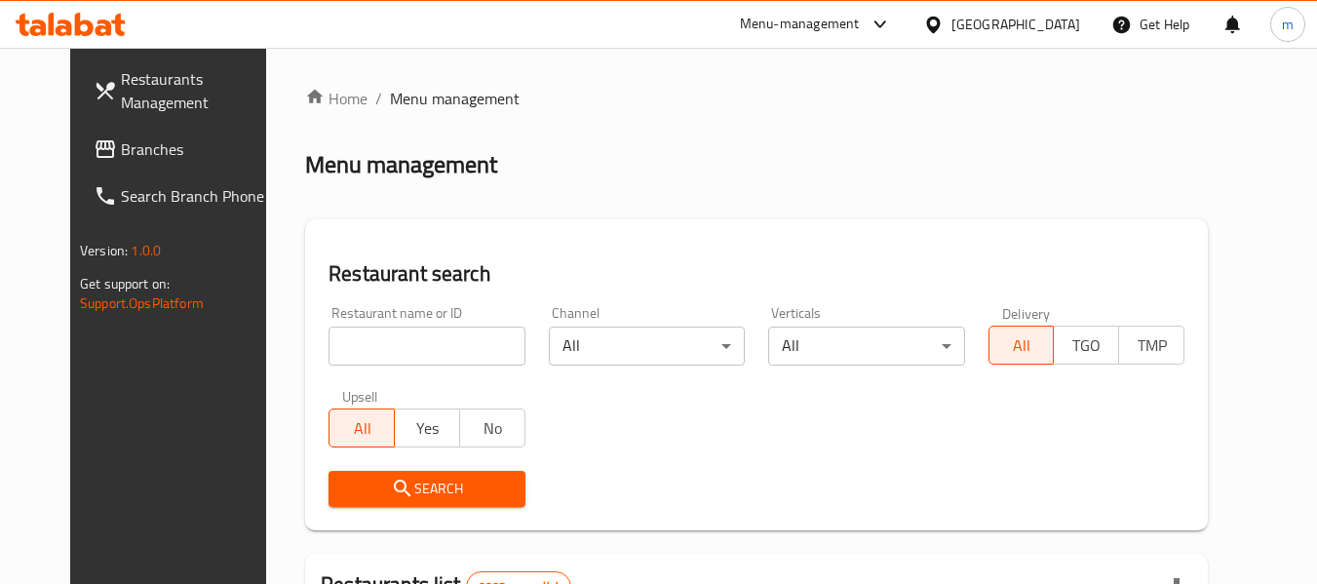
click at [393, 346] on input "search" at bounding box center [427, 346] width 196 height 39
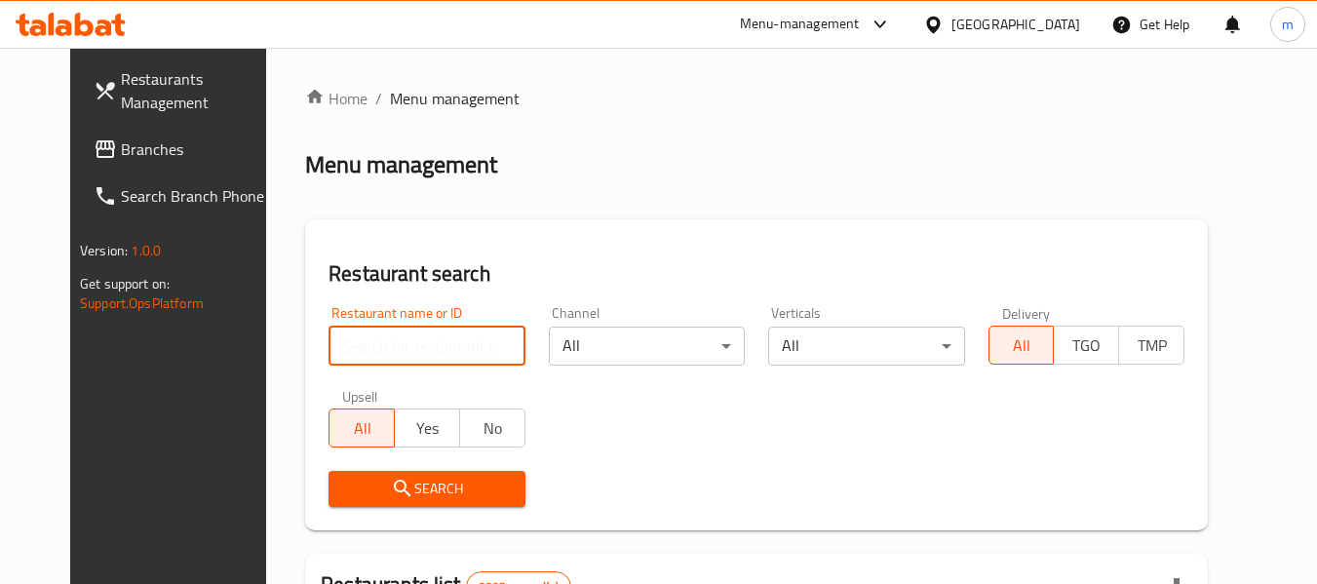
paste input "10274"
type input "10274"
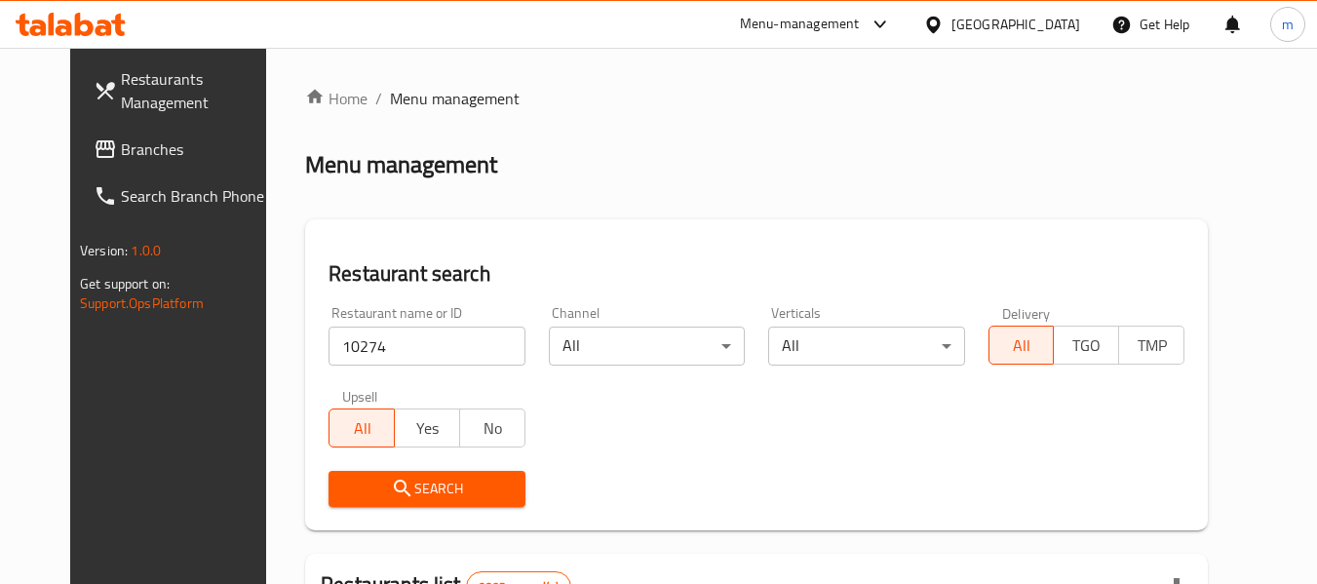
click at [429, 483] on span "Search" at bounding box center [426, 489] width 165 height 24
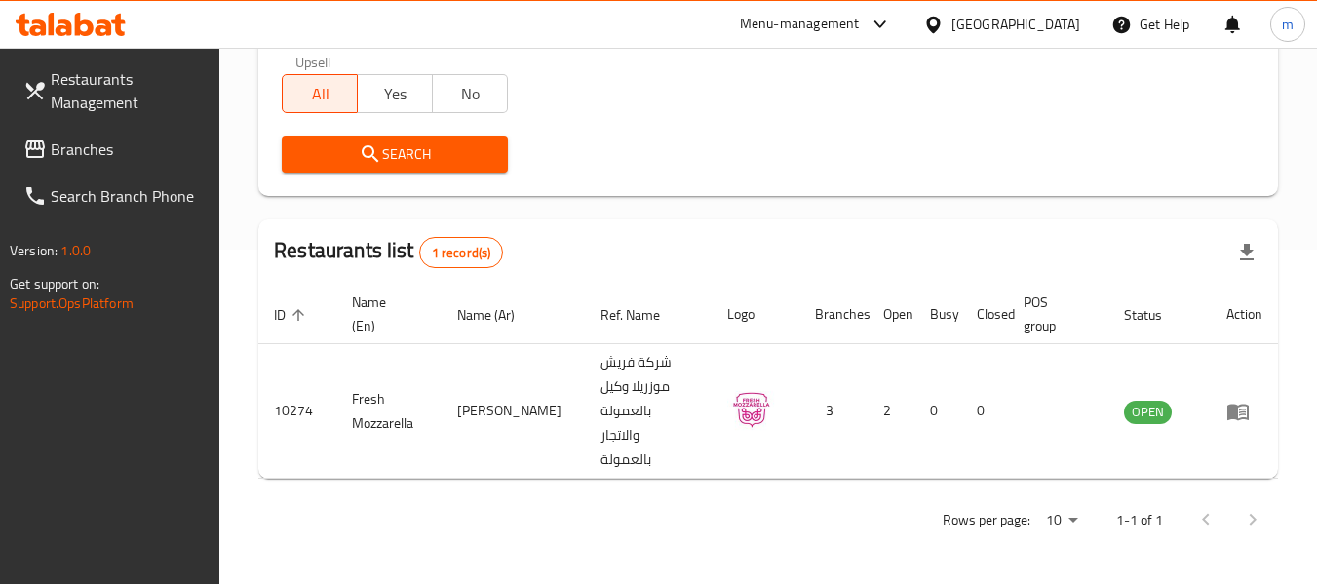
scroll to position [286, 0]
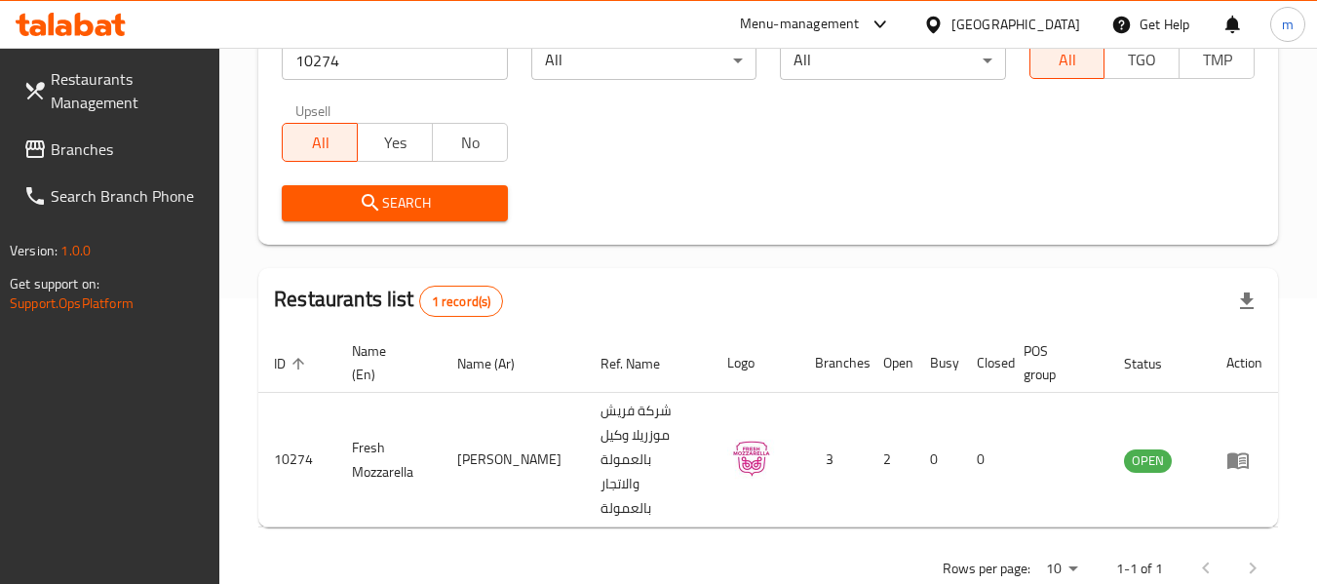
click at [1060, 22] on div "[GEOGRAPHIC_DATA]" at bounding box center [1015, 24] width 129 height 21
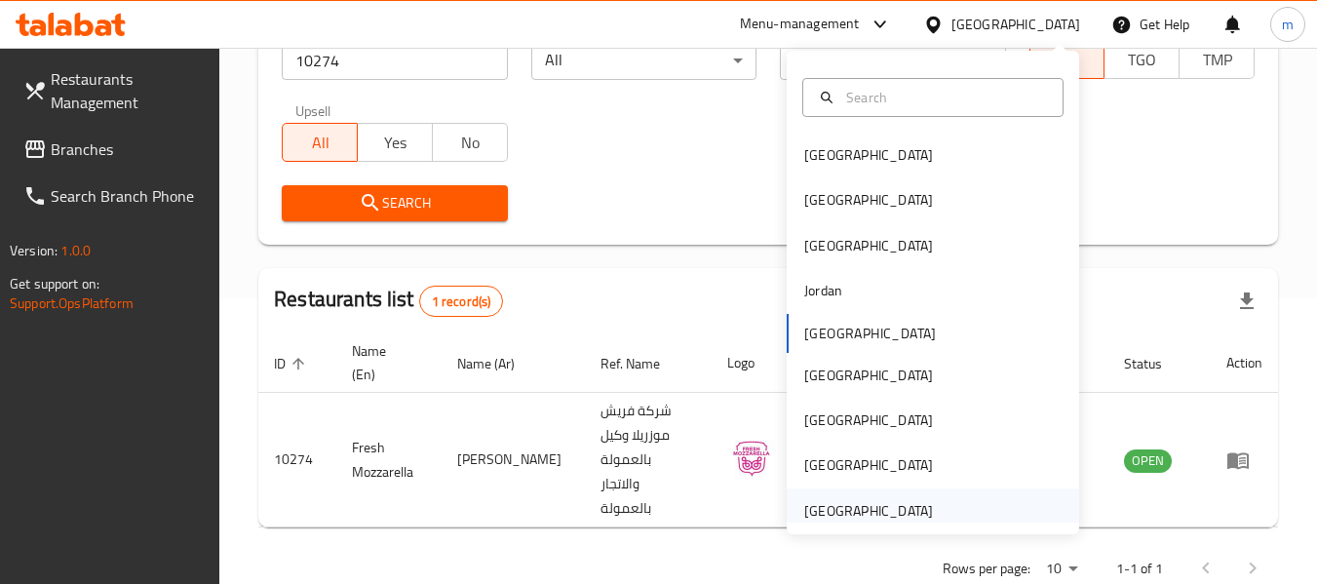
click at [865, 520] on div "[GEOGRAPHIC_DATA]" at bounding box center [868, 510] width 129 height 21
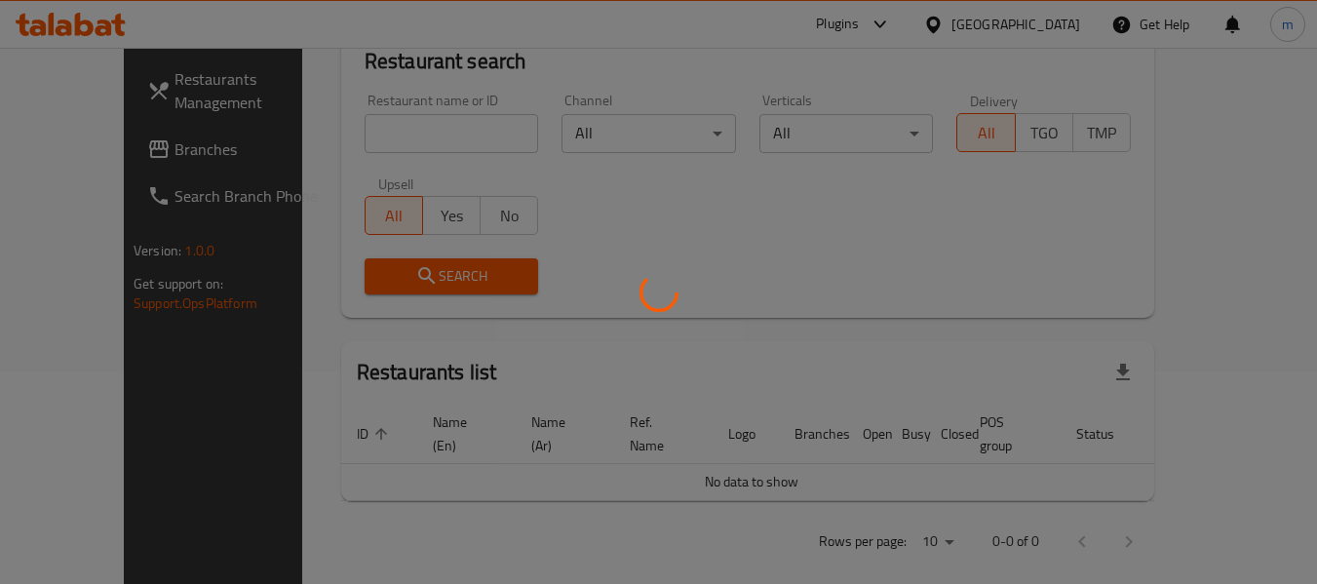
scroll to position [286, 0]
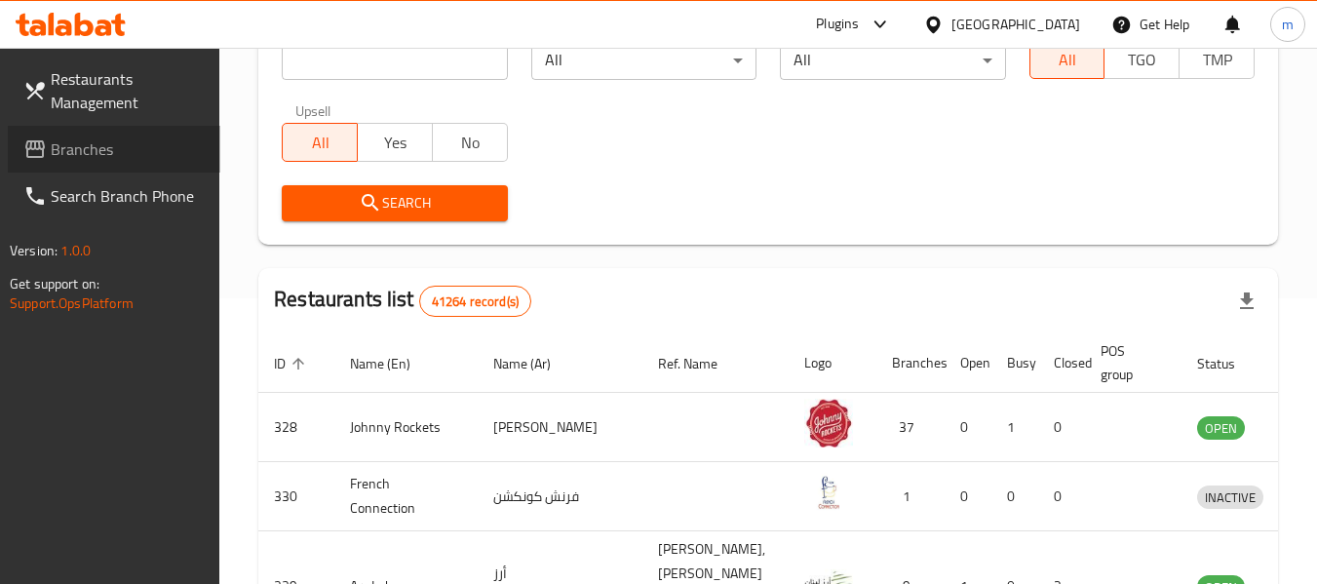
click at [60, 150] on span "Branches" at bounding box center [128, 148] width 154 height 23
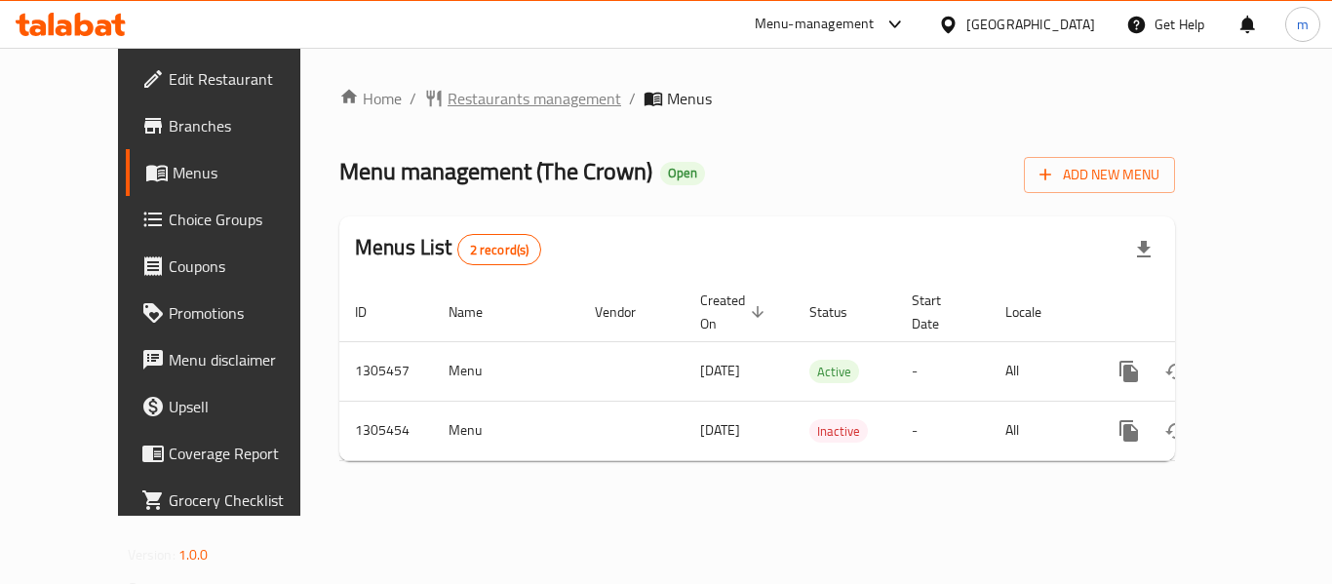
click at [458, 105] on span "Restaurants management" at bounding box center [534, 98] width 174 height 23
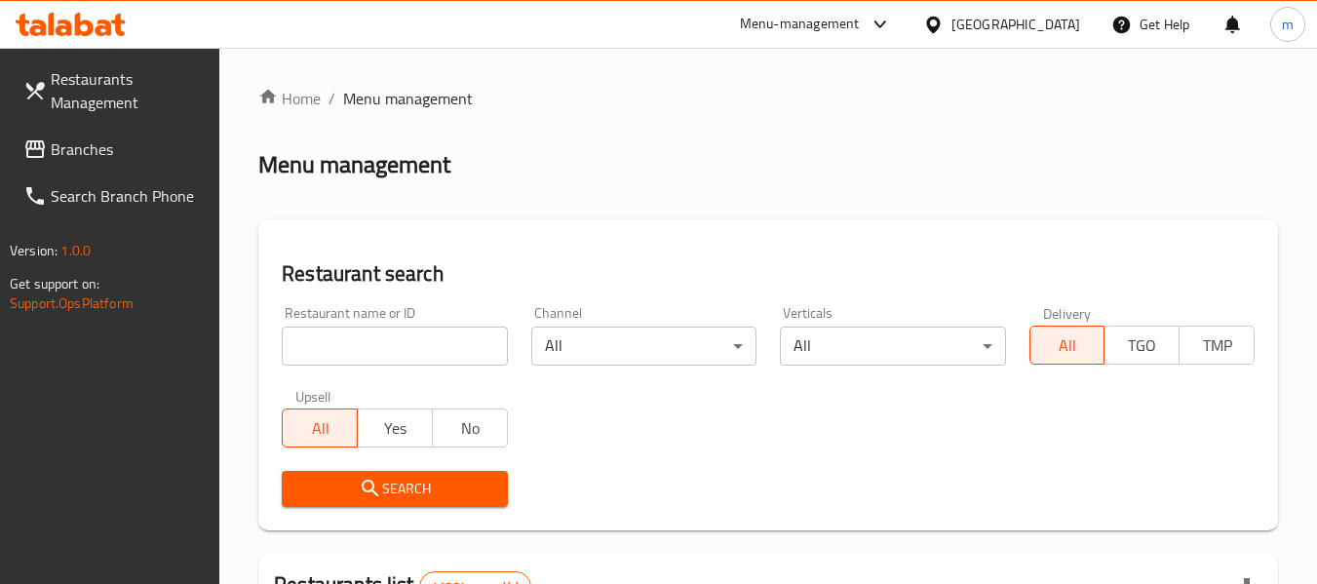
click at [407, 352] on input "search" at bounding box center [394, 346] width 225 height 39
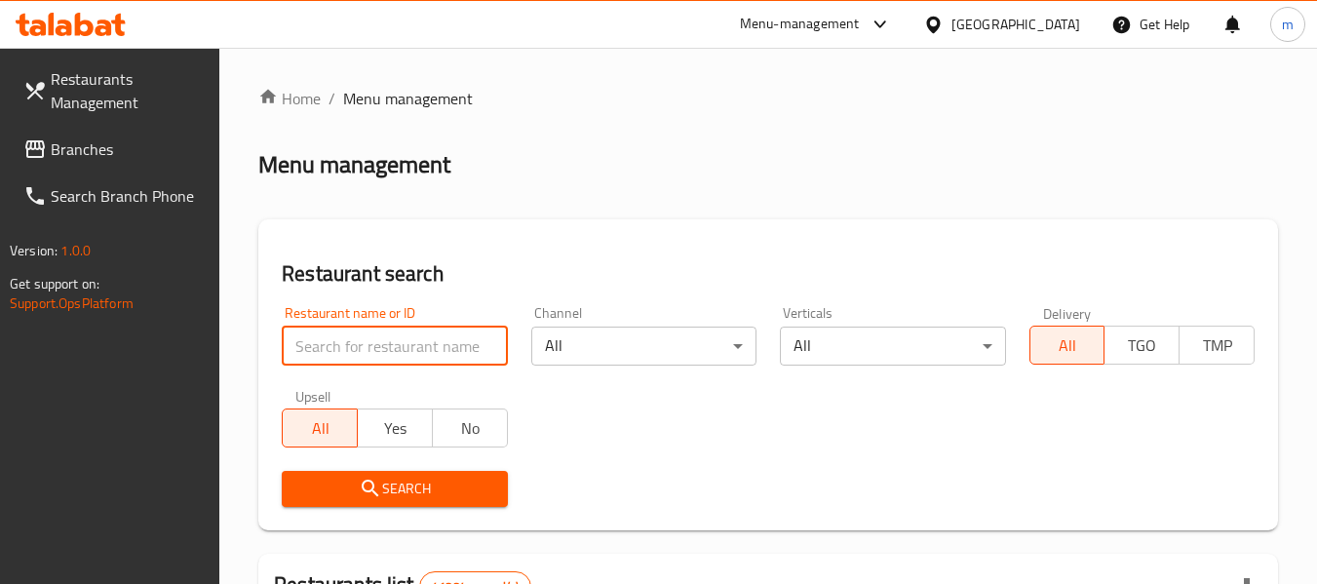
paste input "703309"
type input "703309"
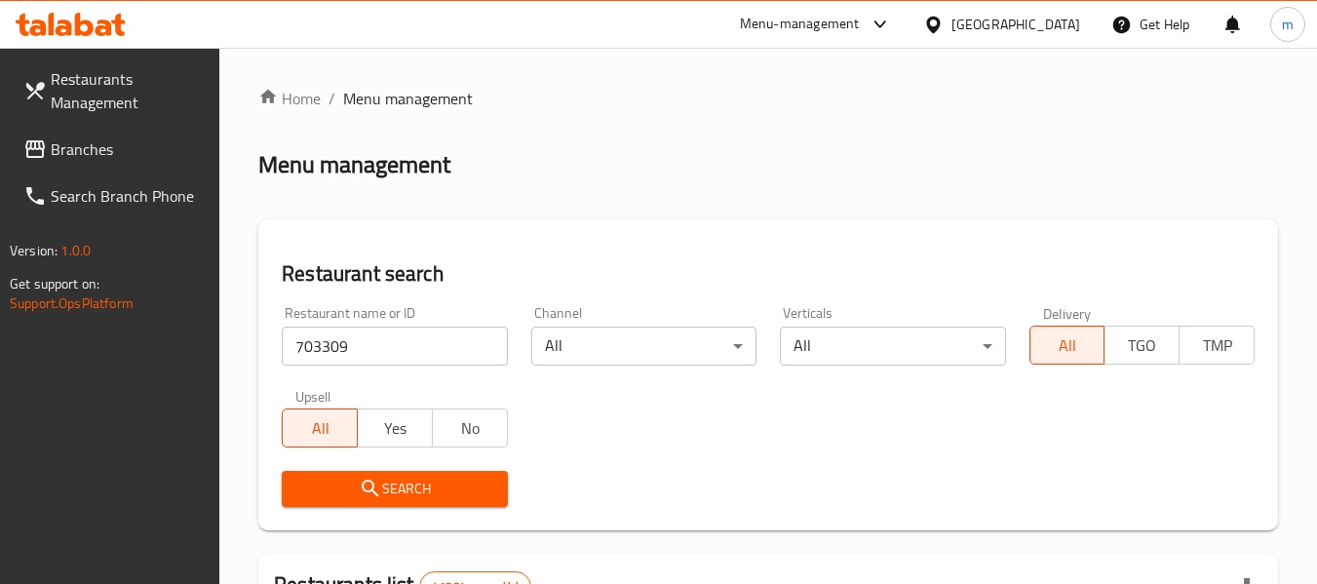
click at [382, 488] on span "Search" at bounding box center [394, 489] width 194 height 24
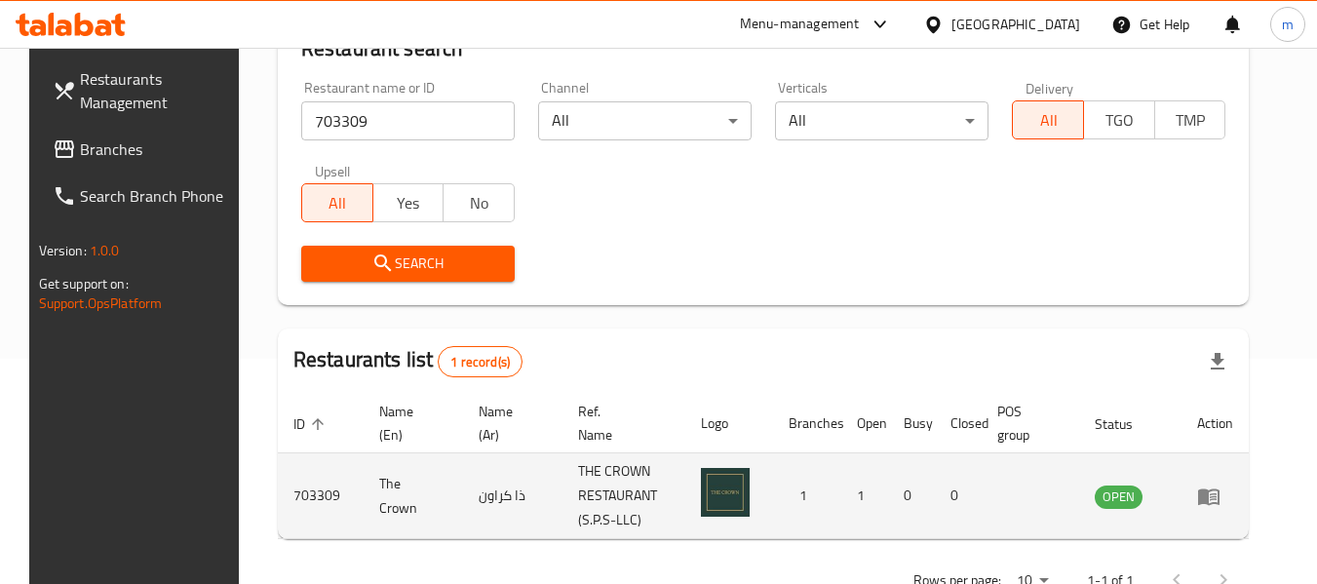
scroll to position [286, 0]
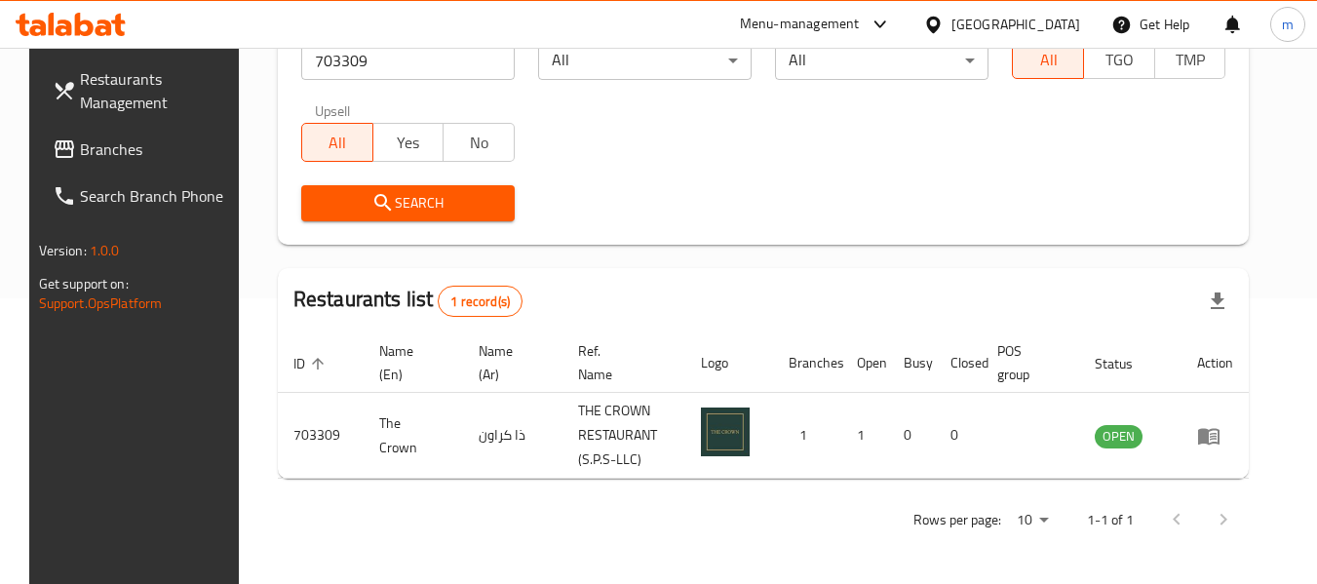
click at [80, 154] on span "Branches" at bounding box center [157, 148] width 154 height 23
